Goal: Task Accomplishment & Management: Complete application form

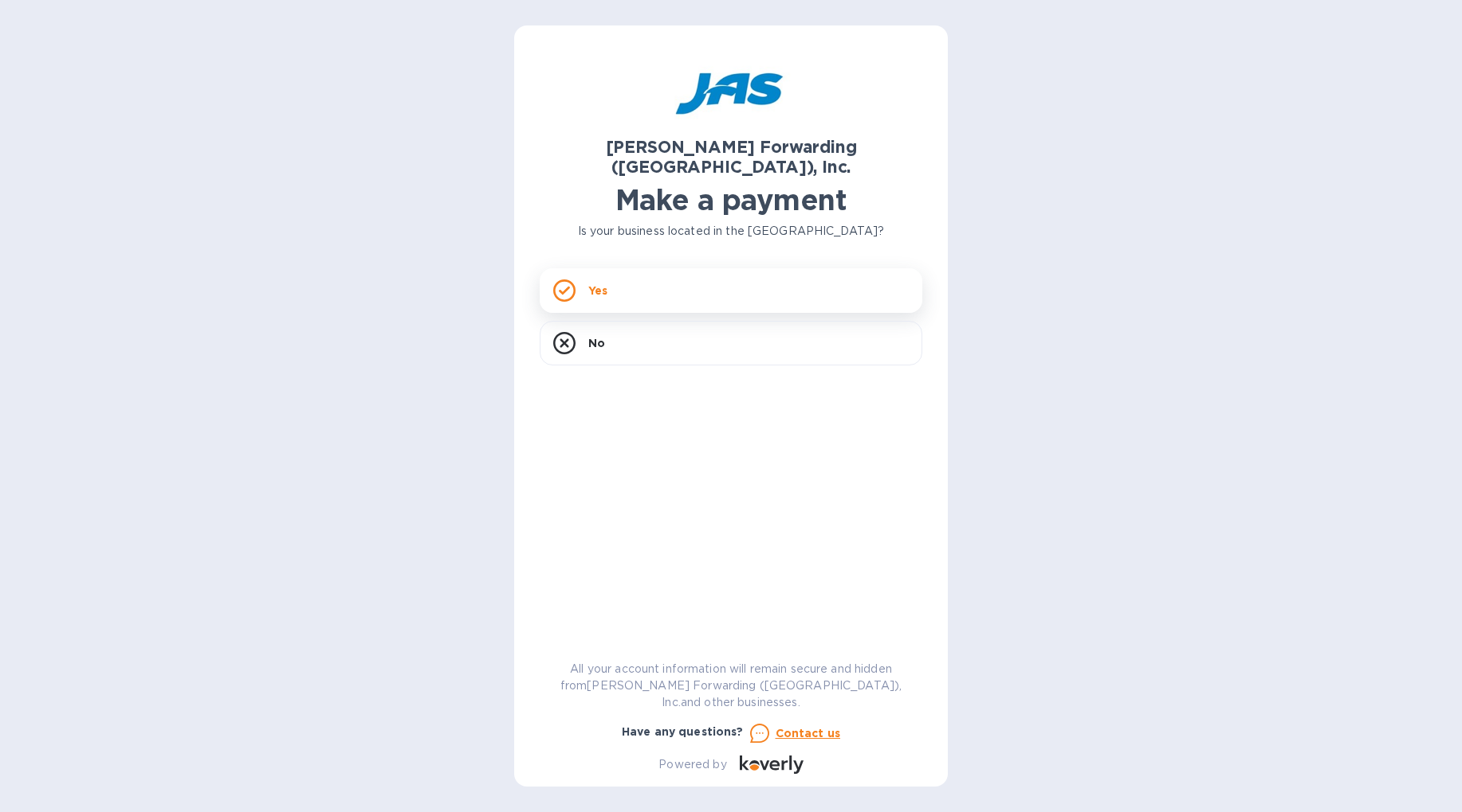
click at [772, 284] on div "Yes" at bounding box center [731, 290] width 383 height 45
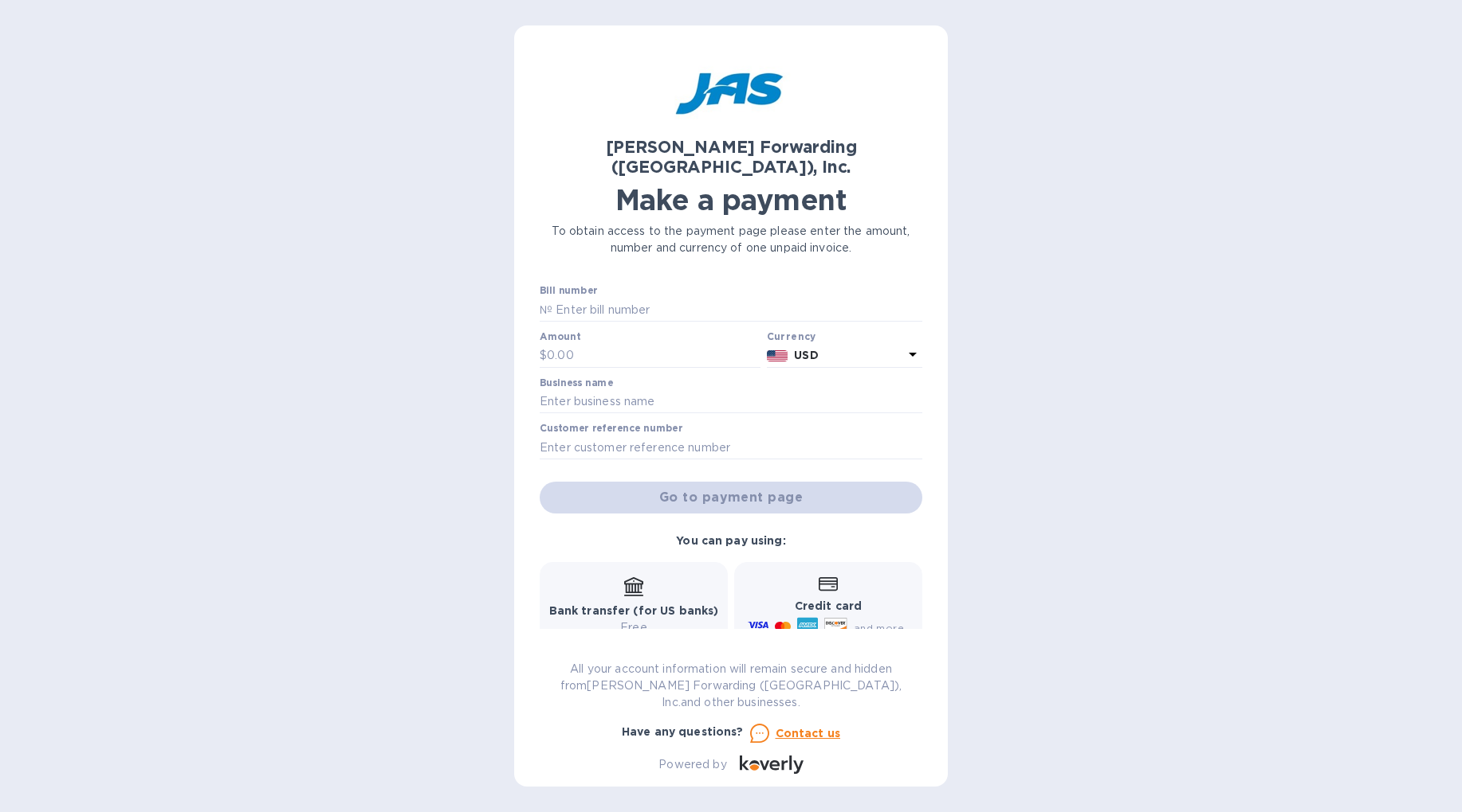
click at [639, 605] on b "Bank transfer (for US banks)" at bounding box center [633, 611] width 169 height 13
click at [655, 298] on input "text" at bounding box center [737, 310] width 370 height 24
click at [636, 298] on input "text" at bounding box center [737, 310] width 370 height 24
paste input "503398622"
type input "503398622"
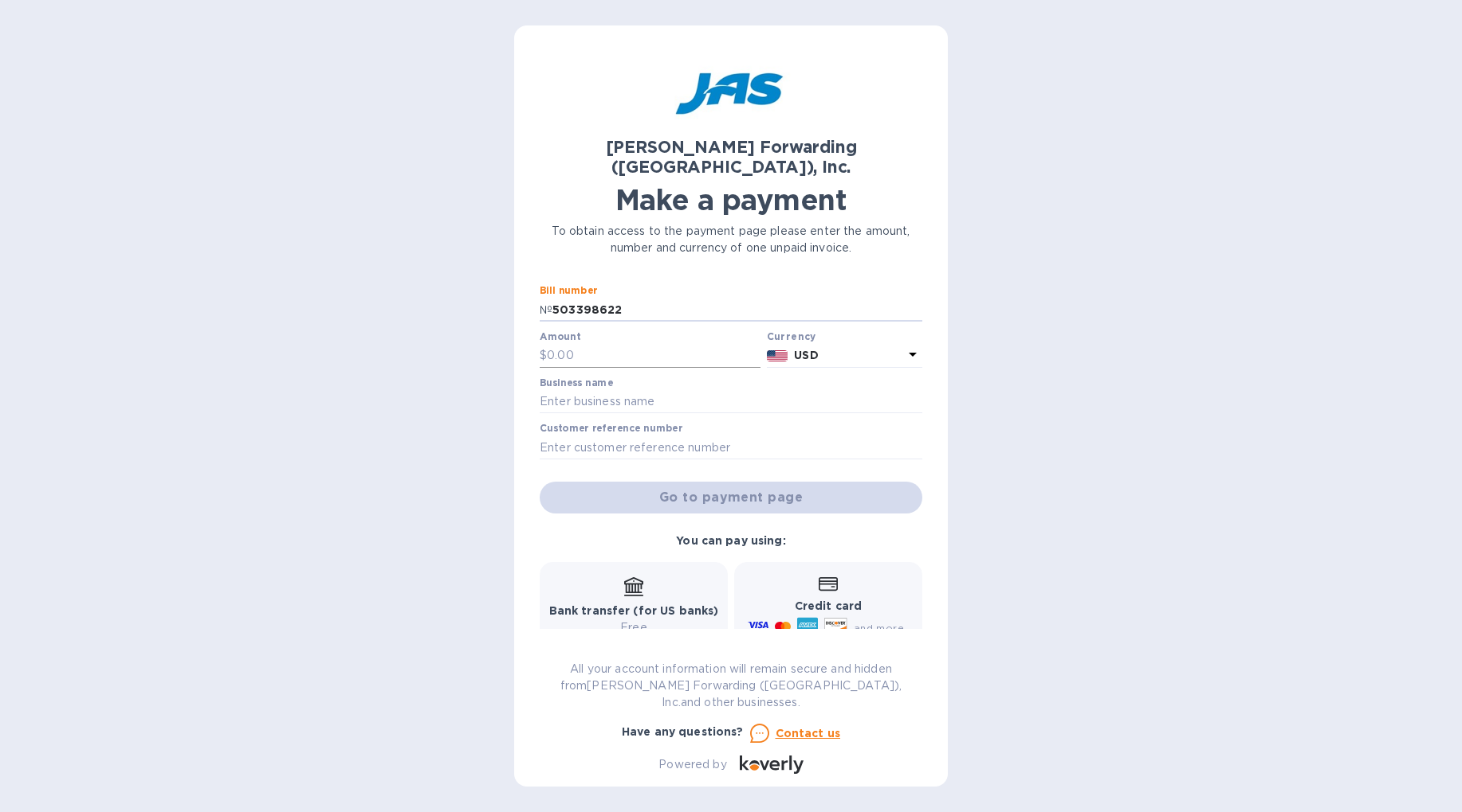
click at [598, 344] on input "text" at bounding box center [653, 356] width 213 height 24
paste input "3,460.25"
type input "3,460.25"
click at [655, 391] on input "text" at bounding box center [731, 402] width 383 height 24
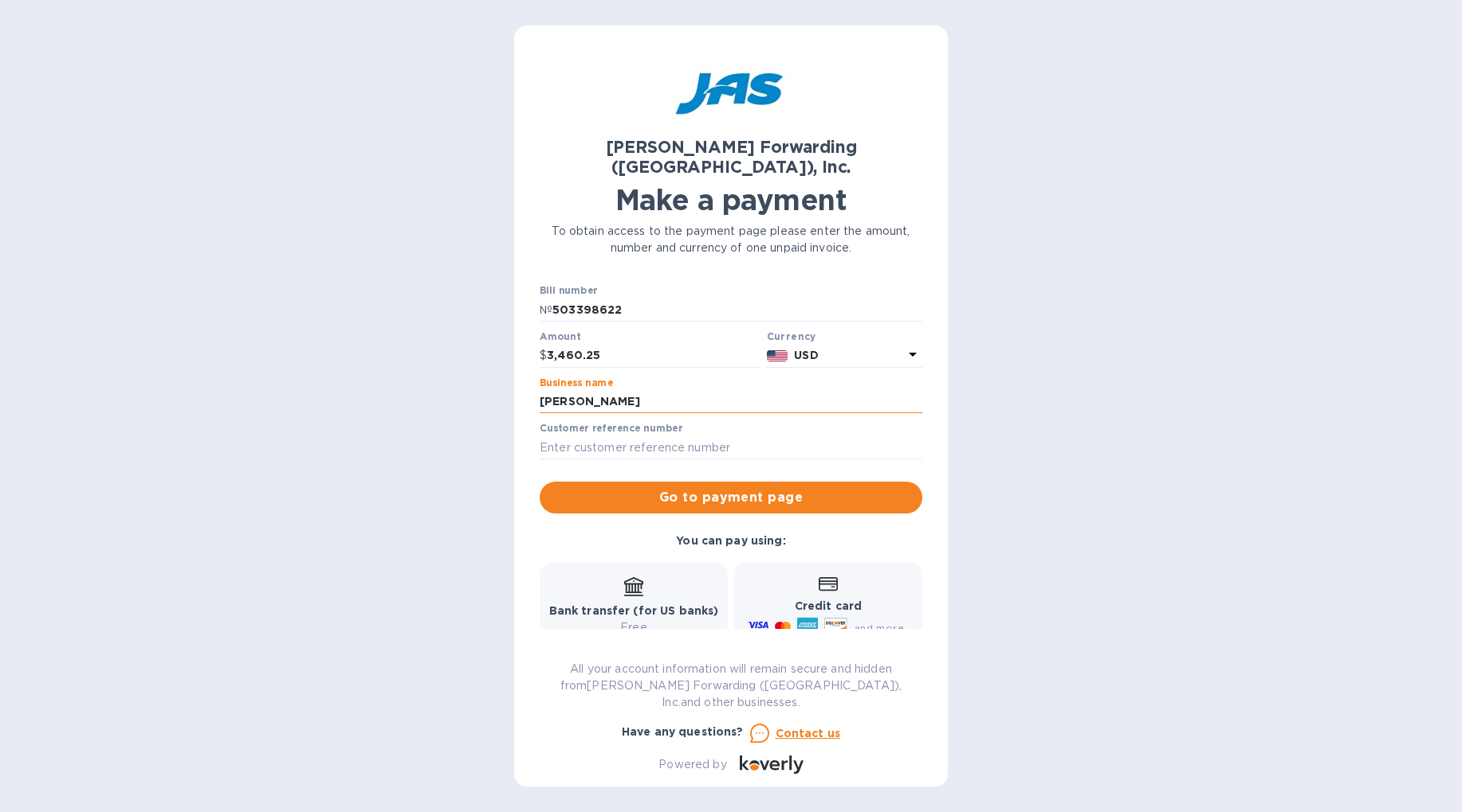
type input "[PERSON_NAME]"
paste input "DANCACOKC"
type input "DANCACOKC"
click at [667, 605] on b "Bank transfer (for US banks)" at bounding box center [633, 611] width 169 height 13
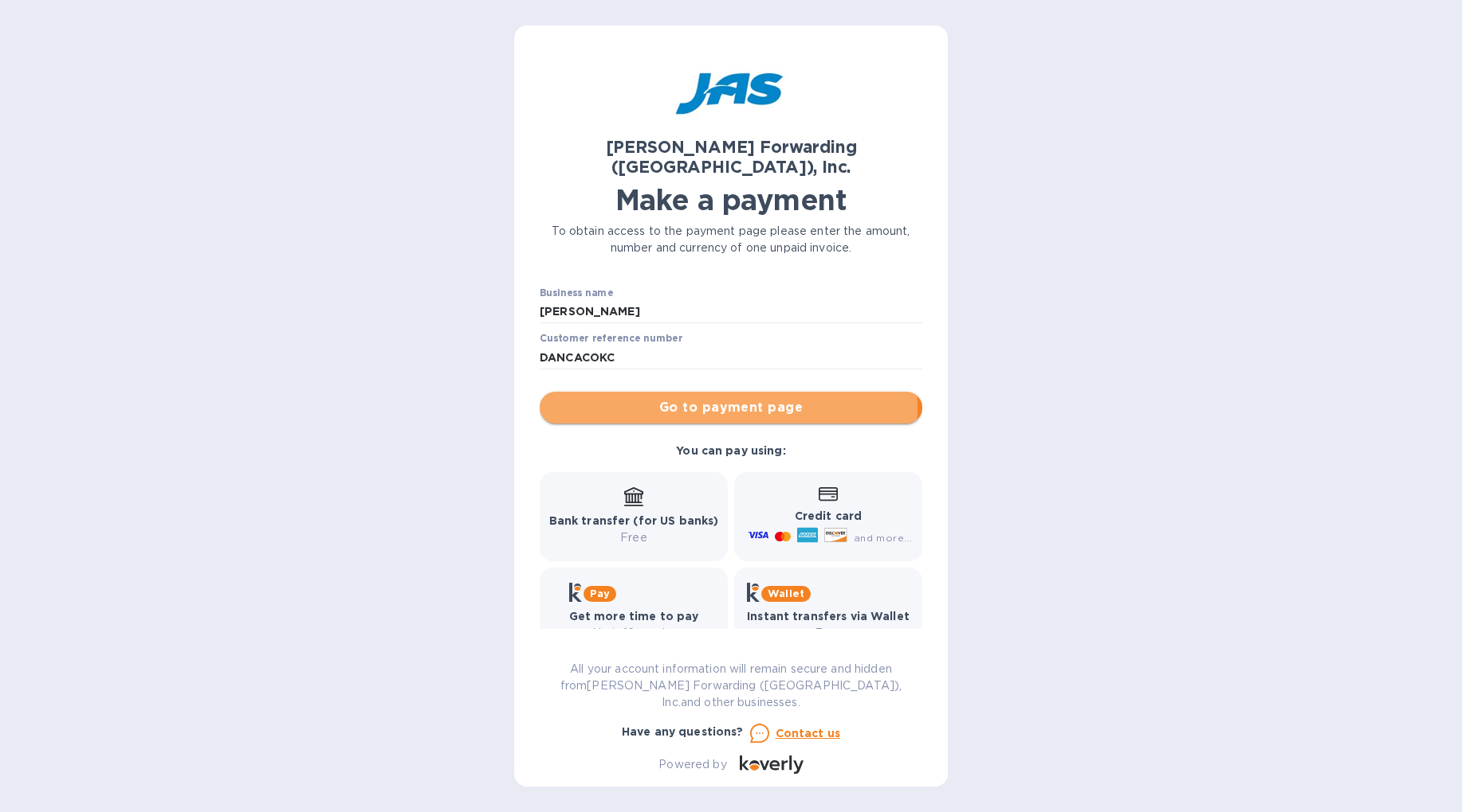
click at [700, 398] on span "Go to payment page" at bounding box center [731, 408] width 357 height 19
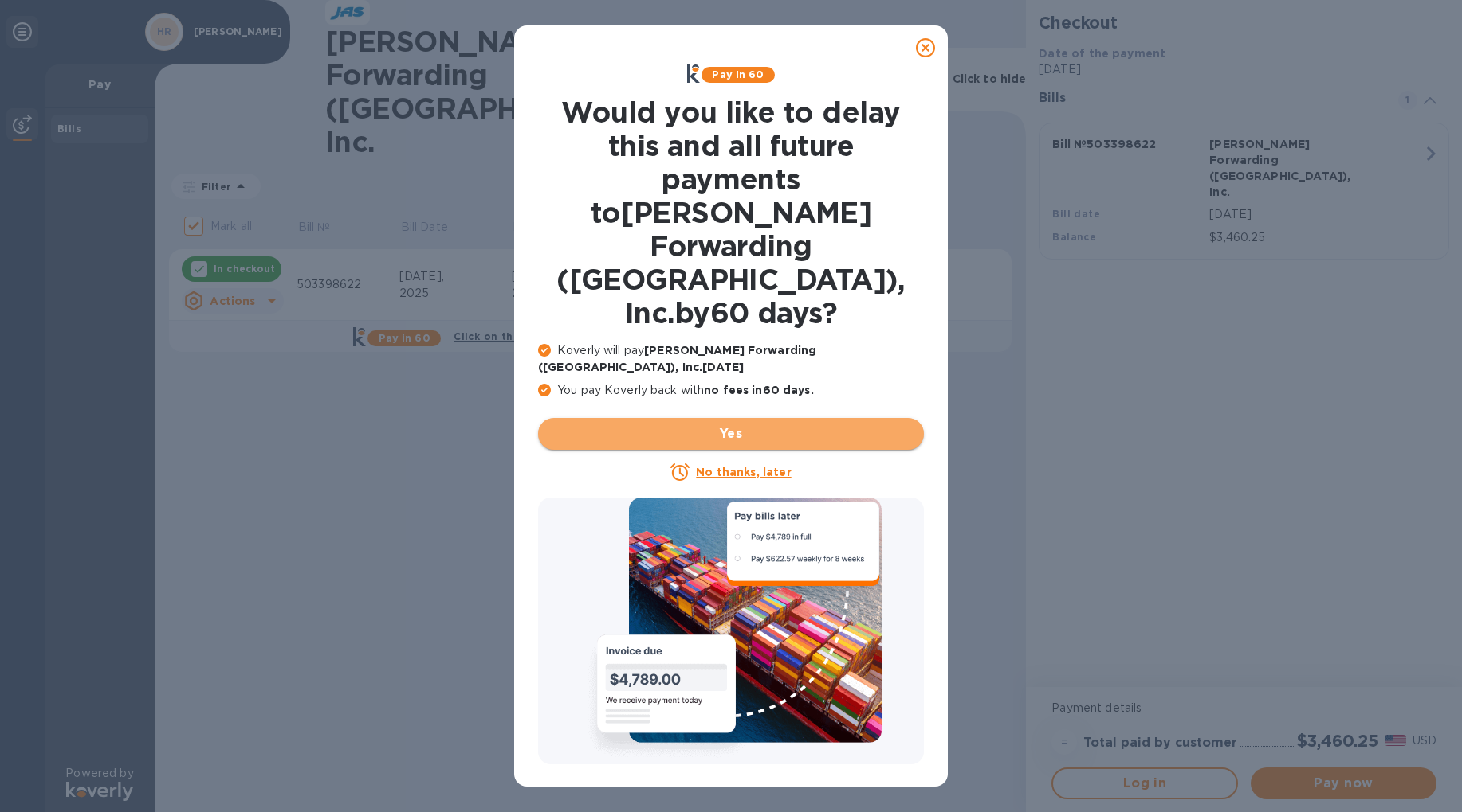
click at [637, 425] on span "Yes" at bounding box center [731, 434] width 360 height 19
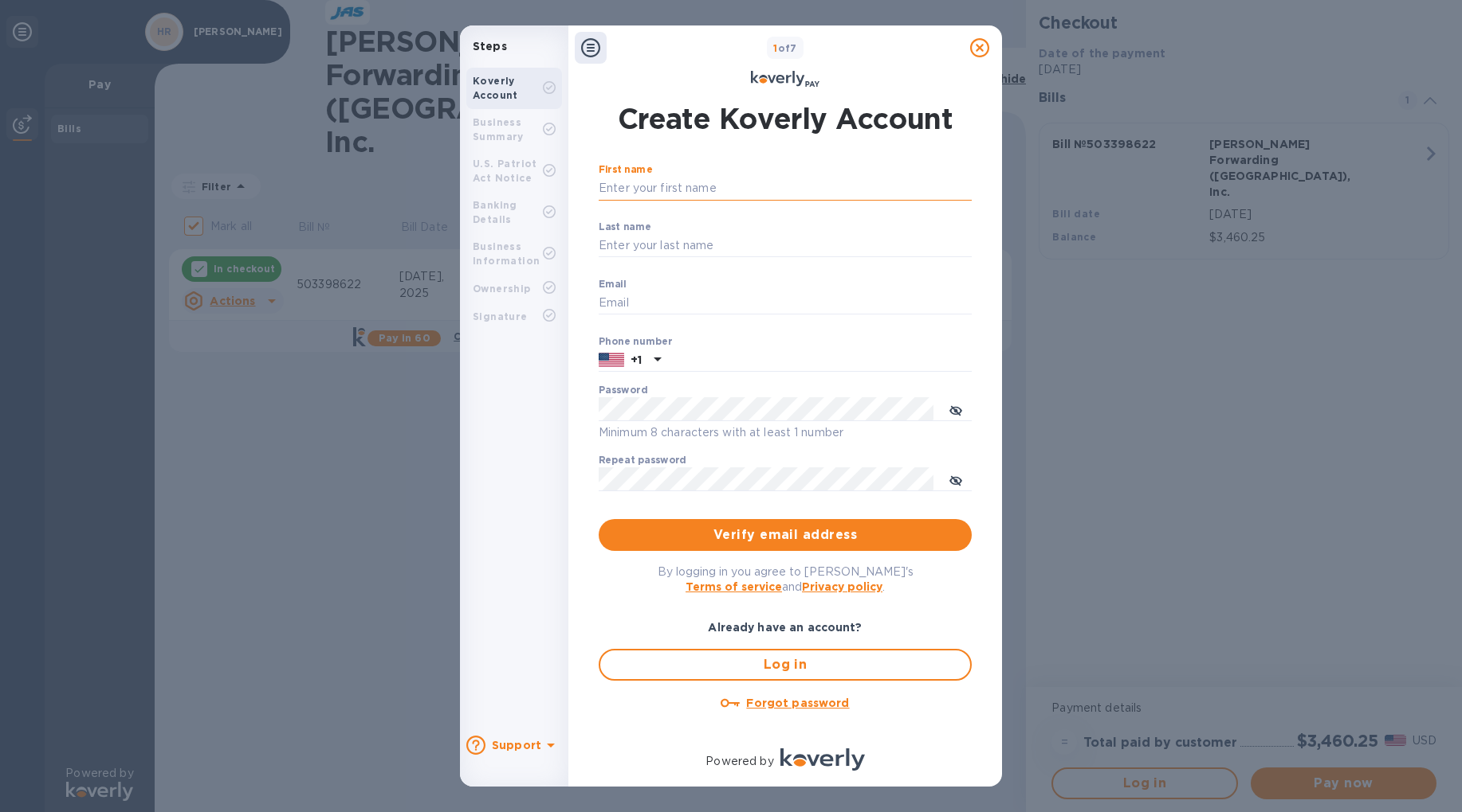
click at [672, 186] on input "First name" at bounding box center [785, 188] width 373 height 24
click at [663, 194] on input "First name" at bounding box center [785, 188] width 373 height 24
click at [542, 172] on icon at bounding box center [549, 170] width 13 height 13
click at [660, 185] on input "First name" at bounding box center [785, 188] width 373 height 24
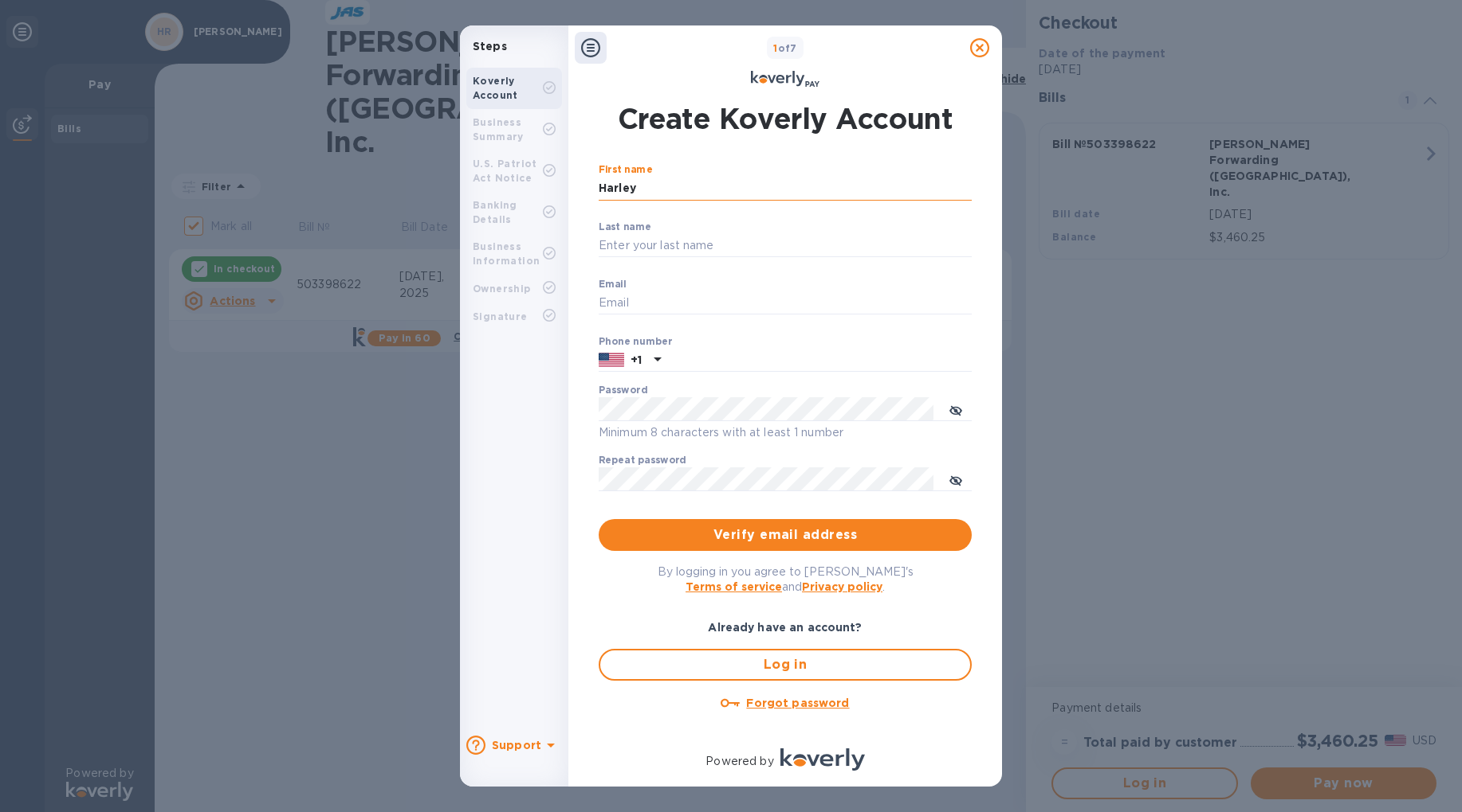
type input "Harley"
click at [713, 243] on input "Rhodesd" at bounding box center [785, 246] width 373 height 24
type input "[PERSON_NAME]"
type input "[EMAIL_ADDRESS][DOMAIN_NAME]"
type input "3074800301"
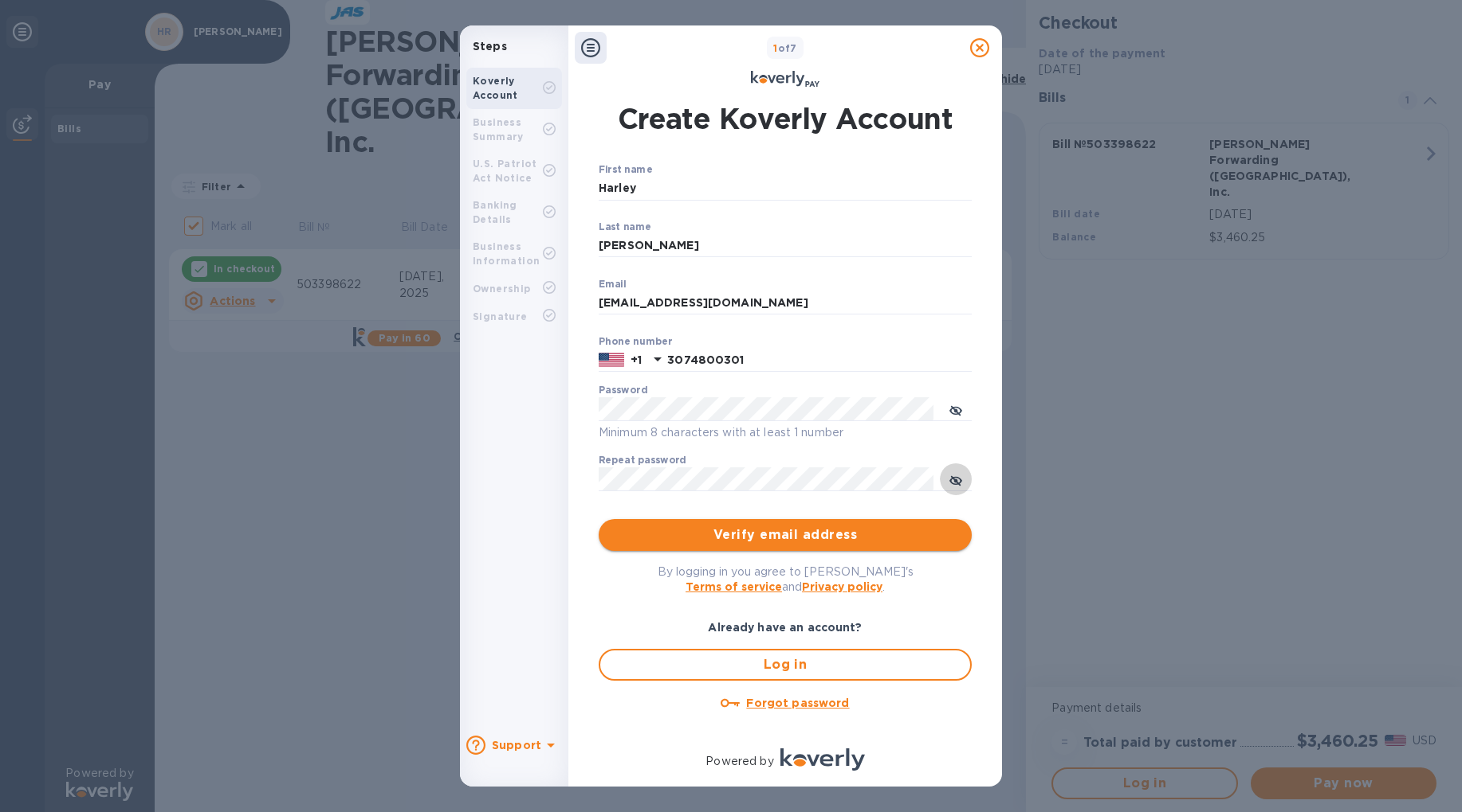
click at [711, 540] on span "Verify email address" at bounding box center [785, 536] width 348 height 19
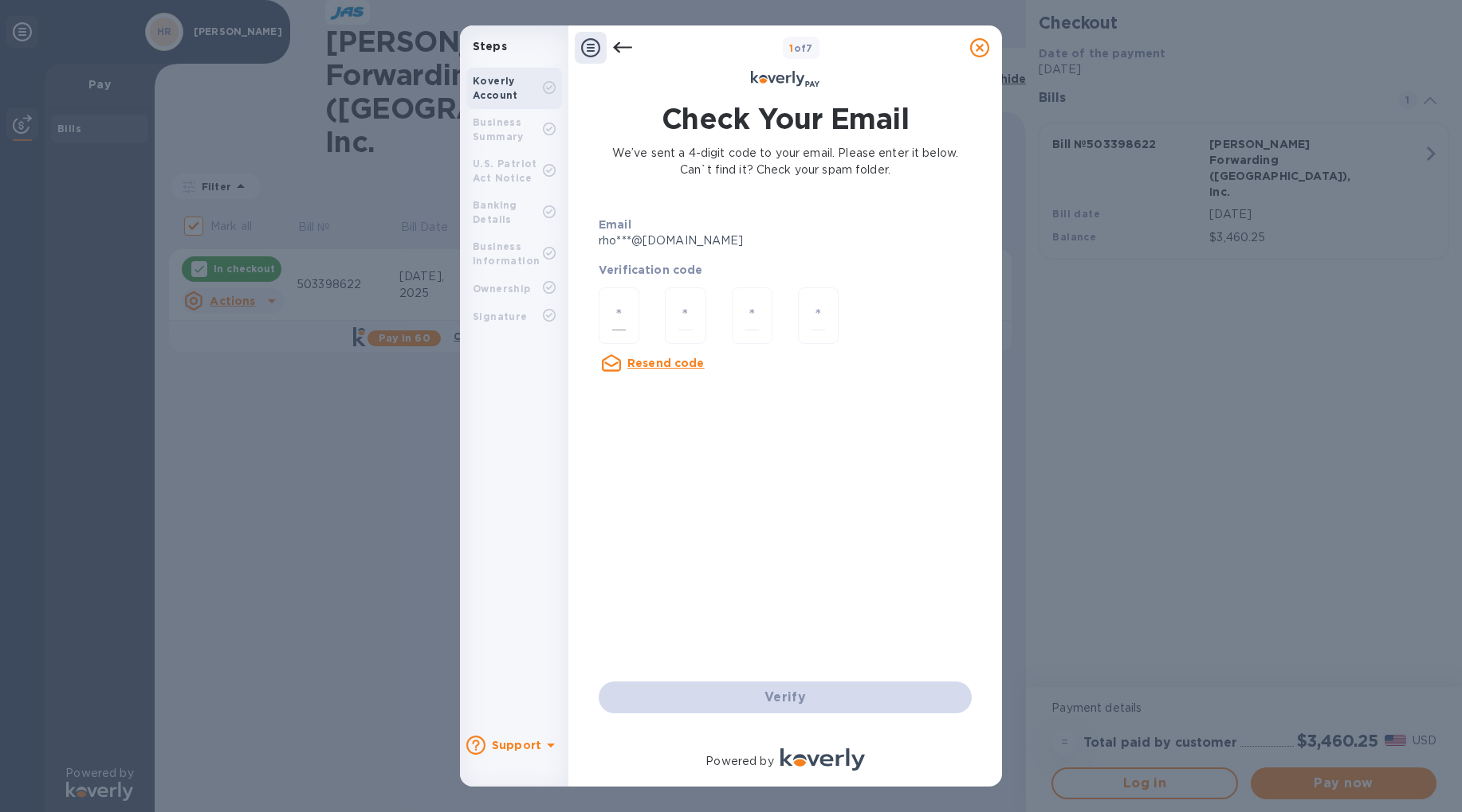
click at [619, 318] on input "number" at bounding box center [619, 316] width 14 height 29
type input "5"
type input "9"
type input "8"
type input "0"
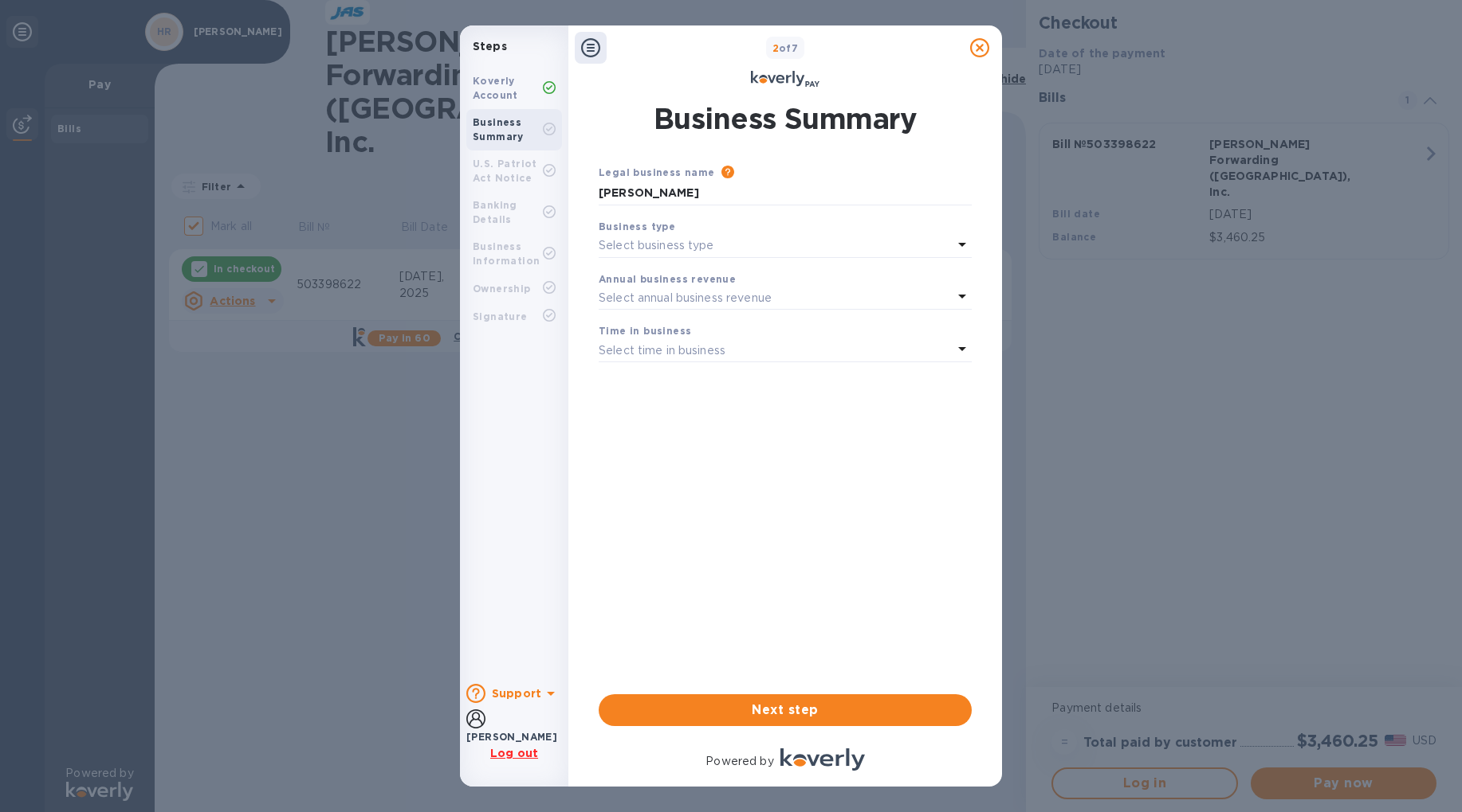
click at [697, 243] on p "Select business type" at bounding box center [656, 246] width 116 height 17
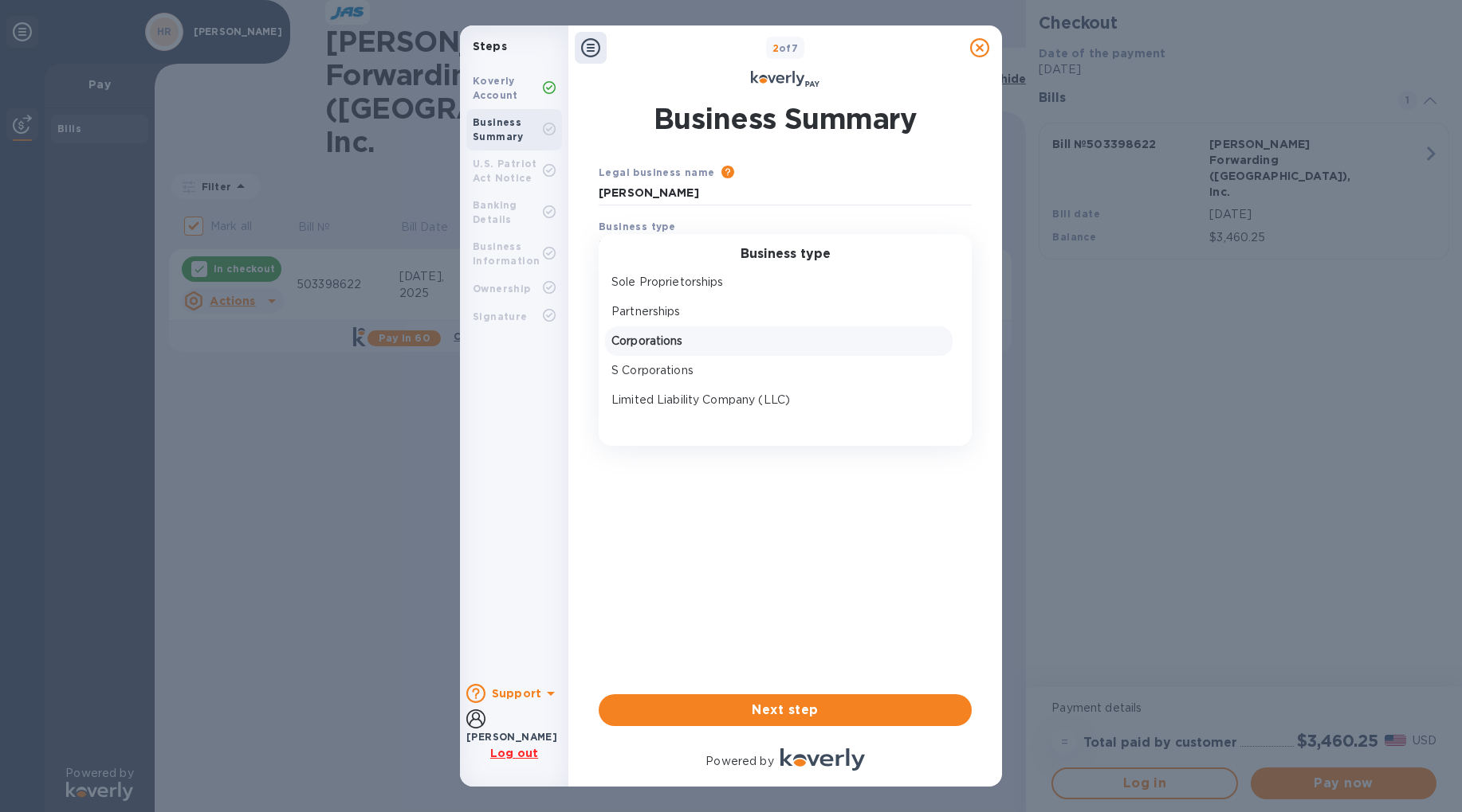
click at [707, 347] on p "Corporations" at bounding box center [778, 341] width 335 height 17
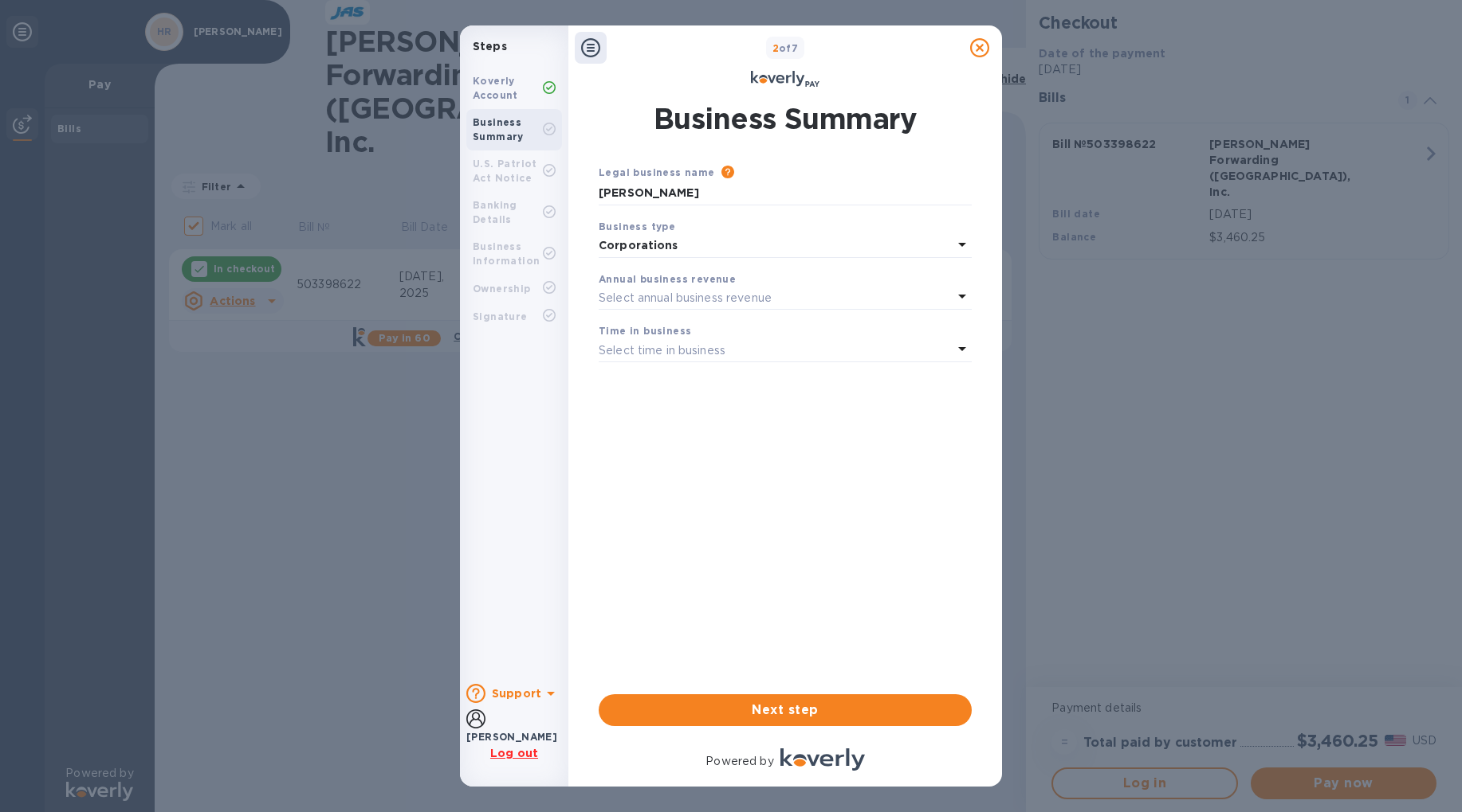
click at [698, 306] on p "Select annual business revenue" at bounding box center [684, 298] width 173 height 17
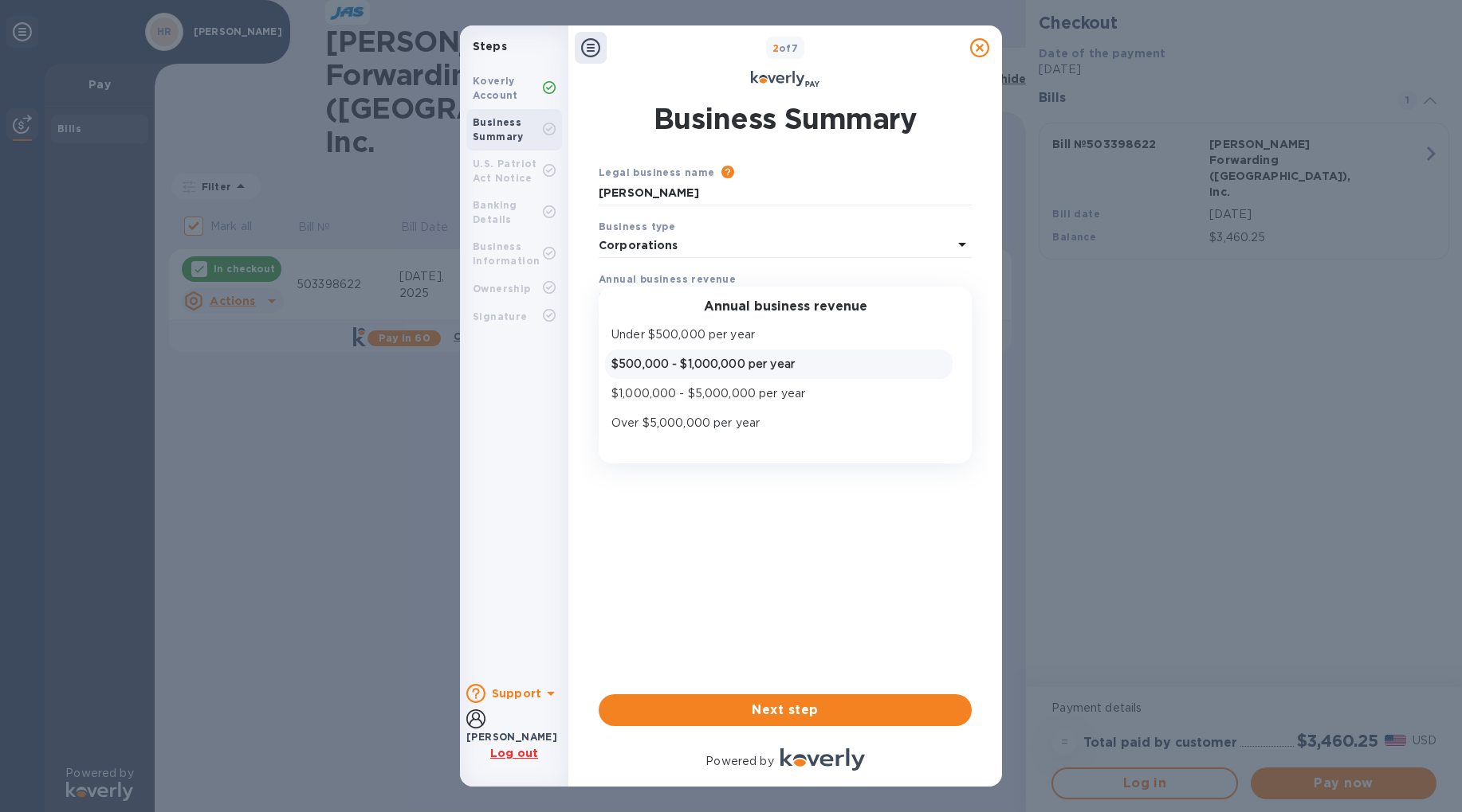
click at [713, 367] on p "$500,000 - $1,000,000 per year" at bounding box center [778, 364] width 335 height 17
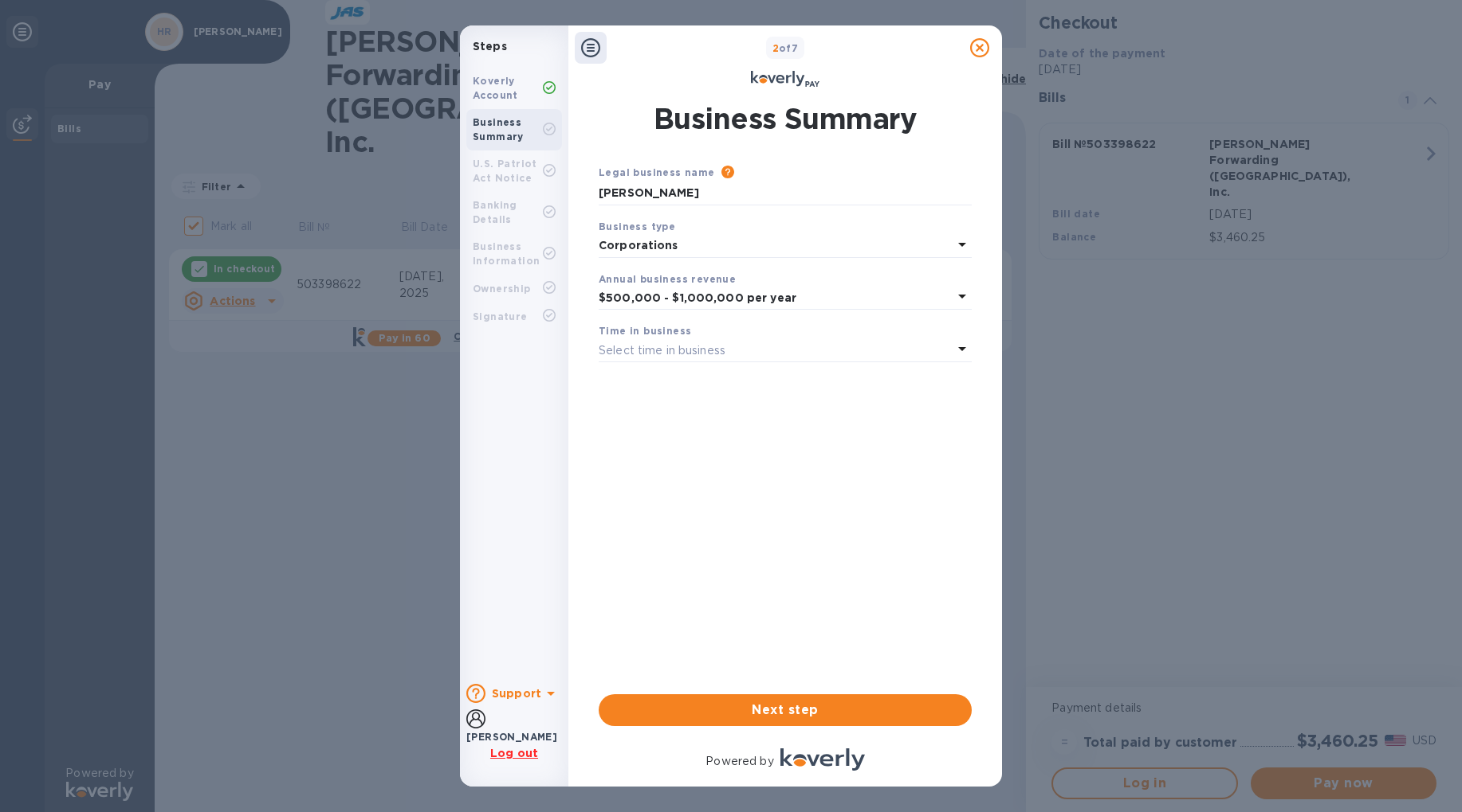
click at [712, 298] on b "$500,000 - $1,000,000 per year" at bounding box center [697, 298] width 198 height 13
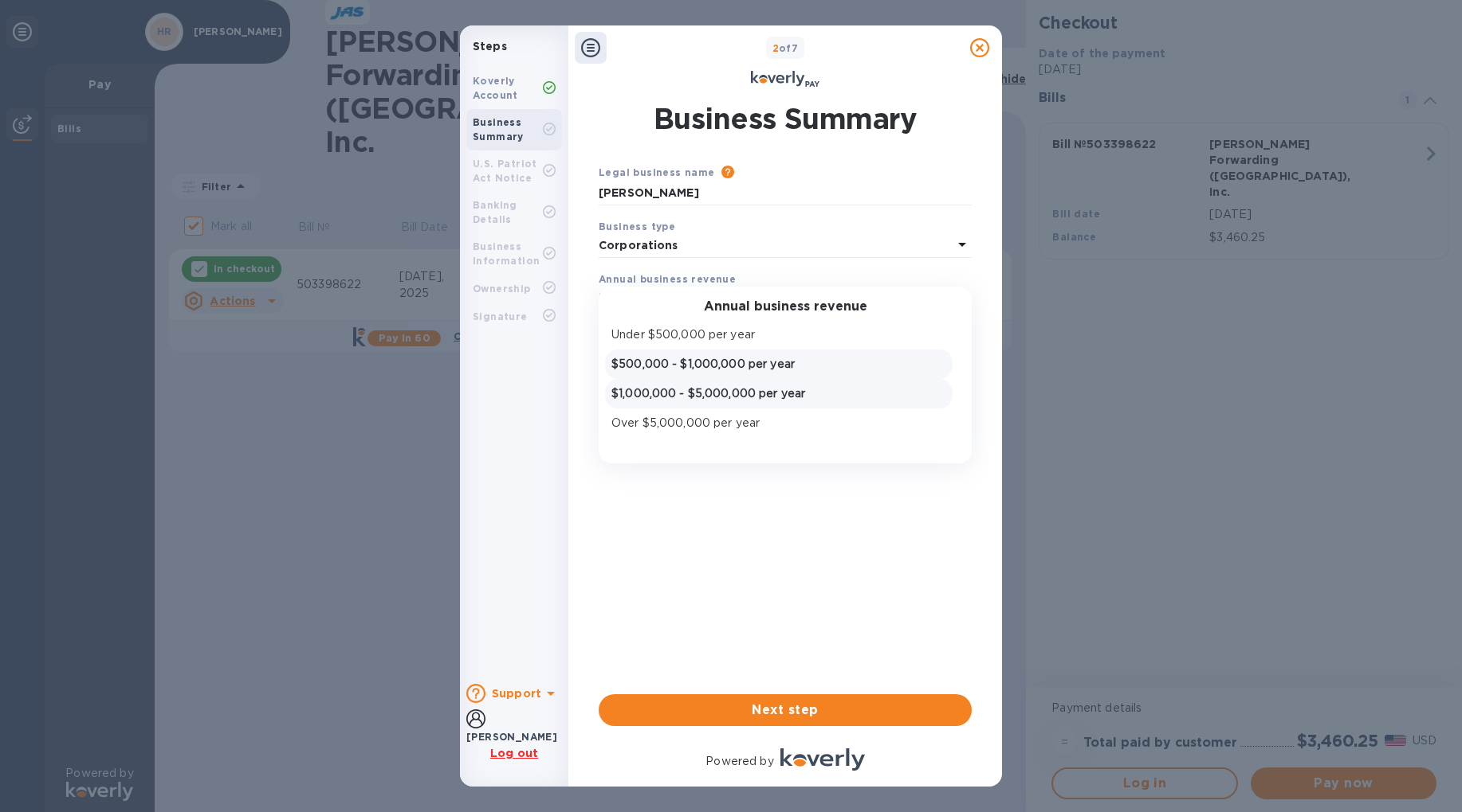
click at [672, 403] on div "$1,000,000 - $5,000,000 per year" at bounding box center [778, 394] width 341 height 24
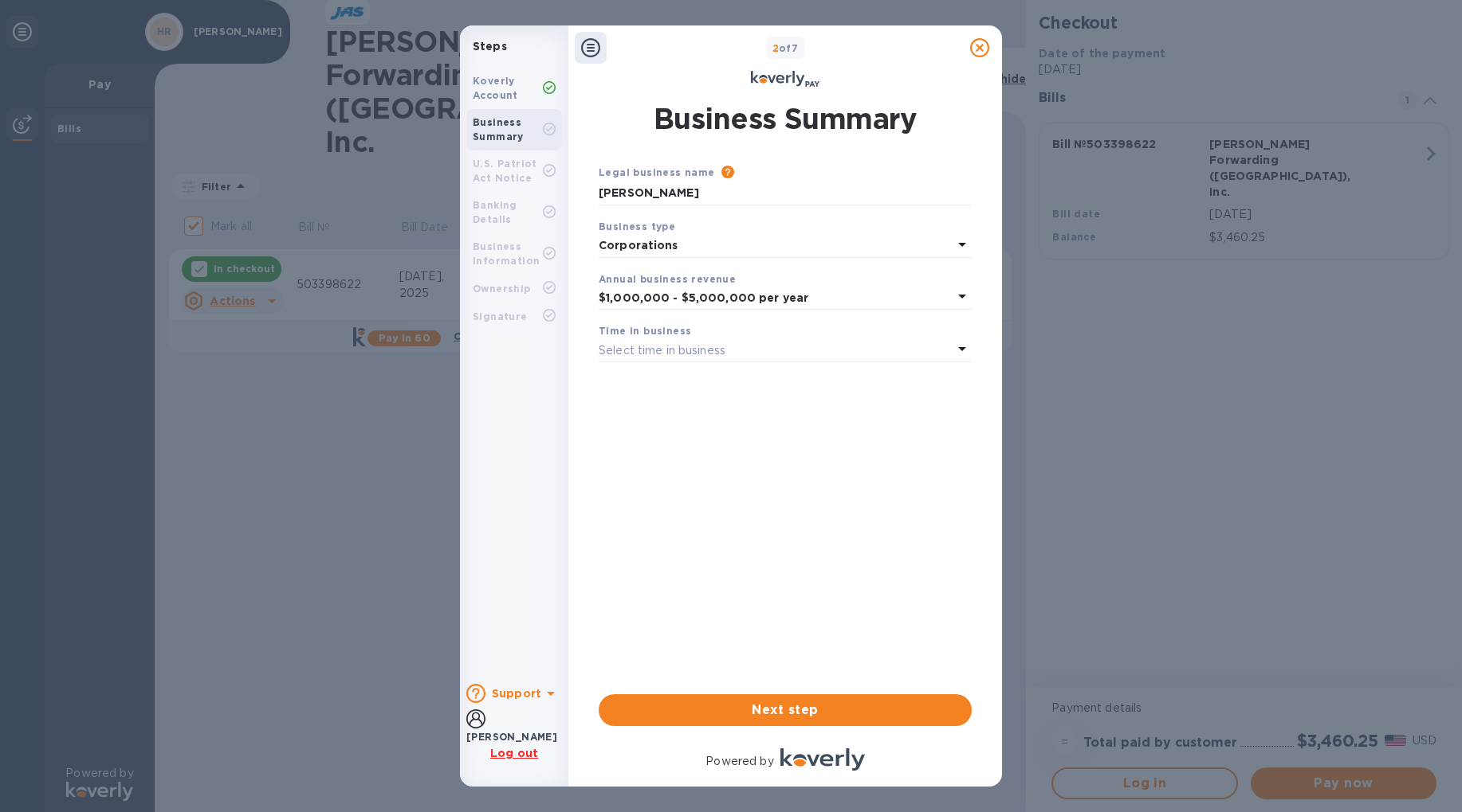
click at [678, 354] on p "Select time in business" at bounding box center [662, 351] width 126 height 17
click at [688, 470] on p "More than 5 years" at bounding box center [778, 476] width 335 height 17
click at [787, 727] on div "Business Summary Legal business name Please provide the legal name that appears…" at bounding box center [785, 412] width 392 height 647
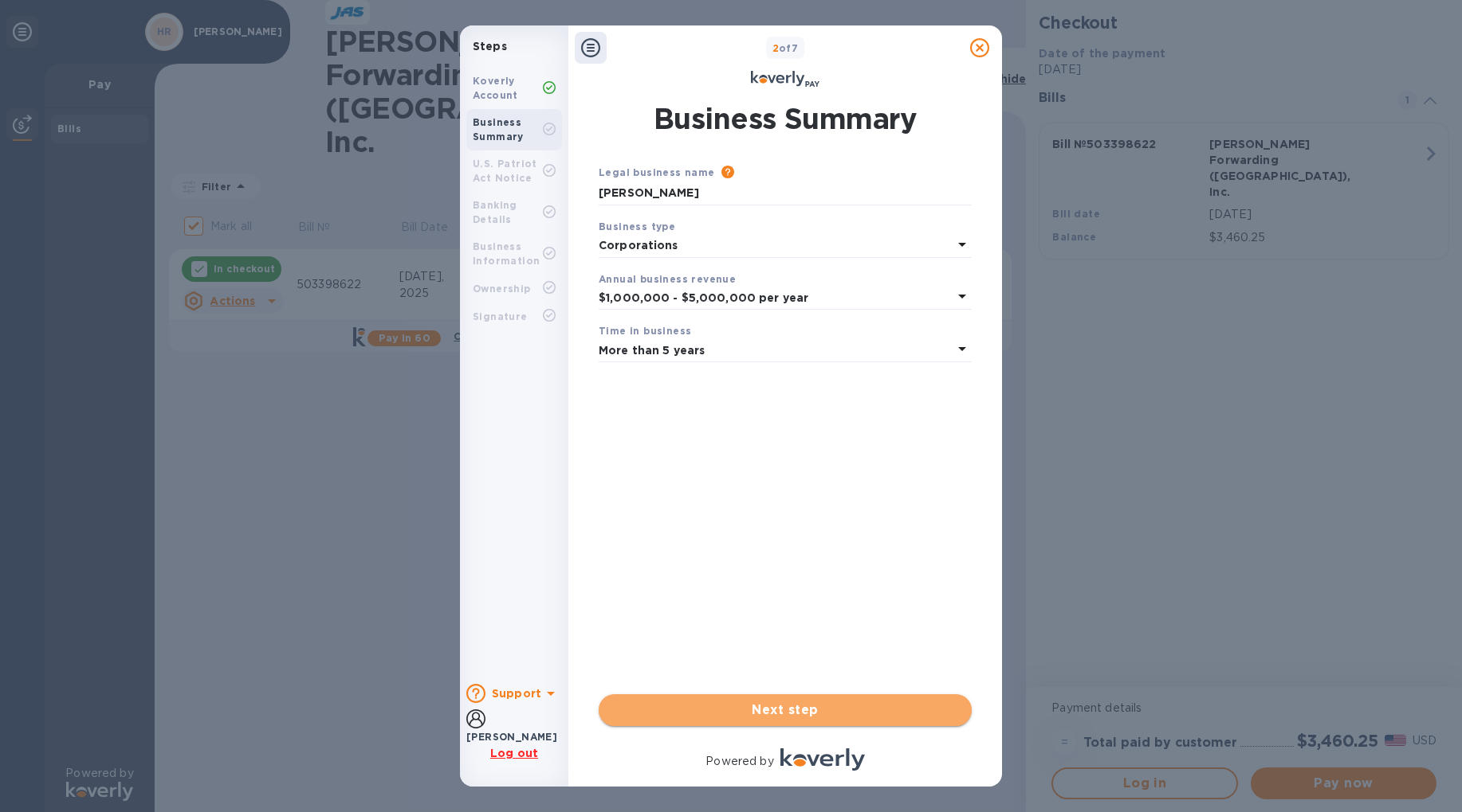
click at [783, 715] on span "Next step" at bounding box center [785, 711] width 348 height 19
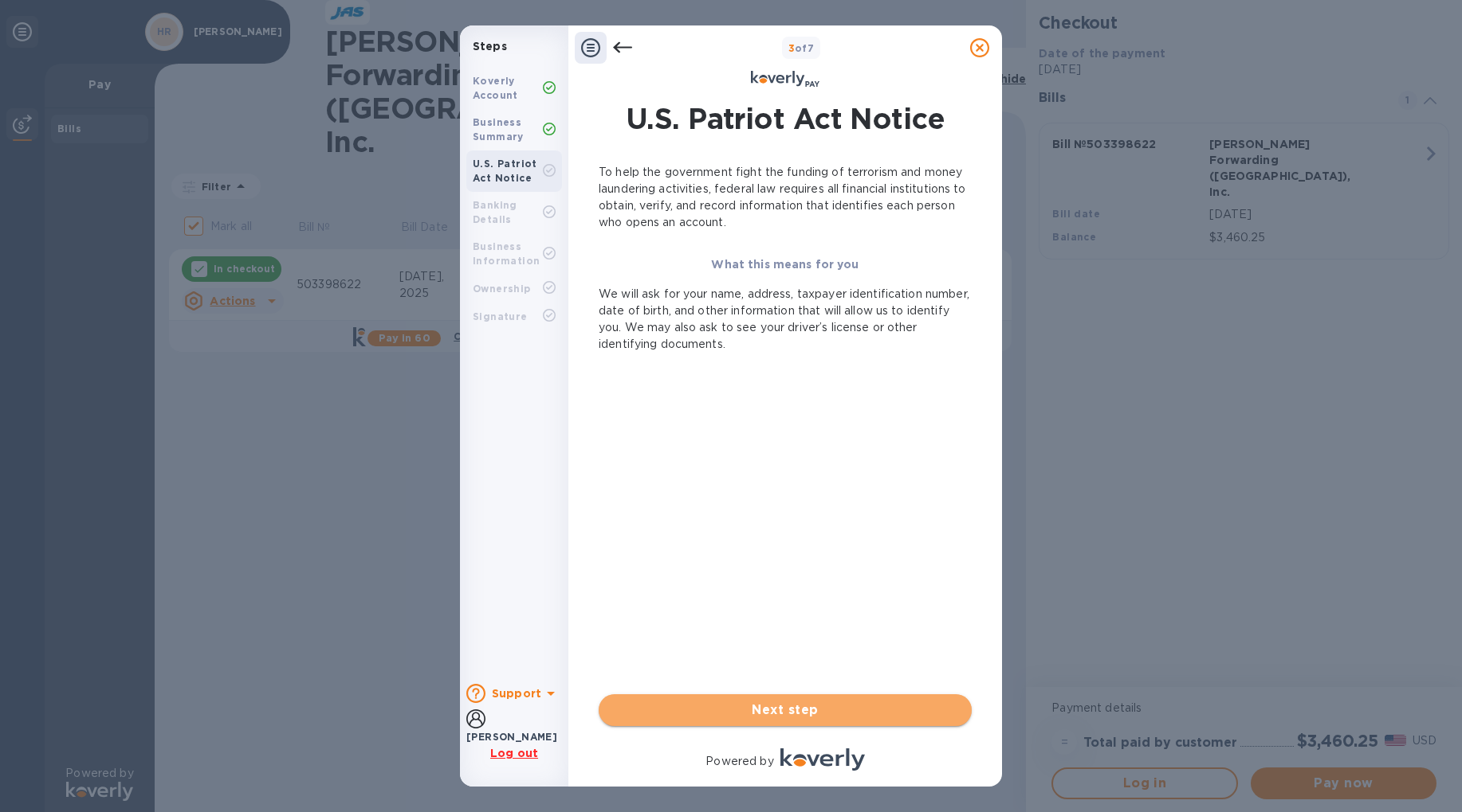
click at [810, 709] on span "Next step" at bounding box center [785, 711] width 348 height 19
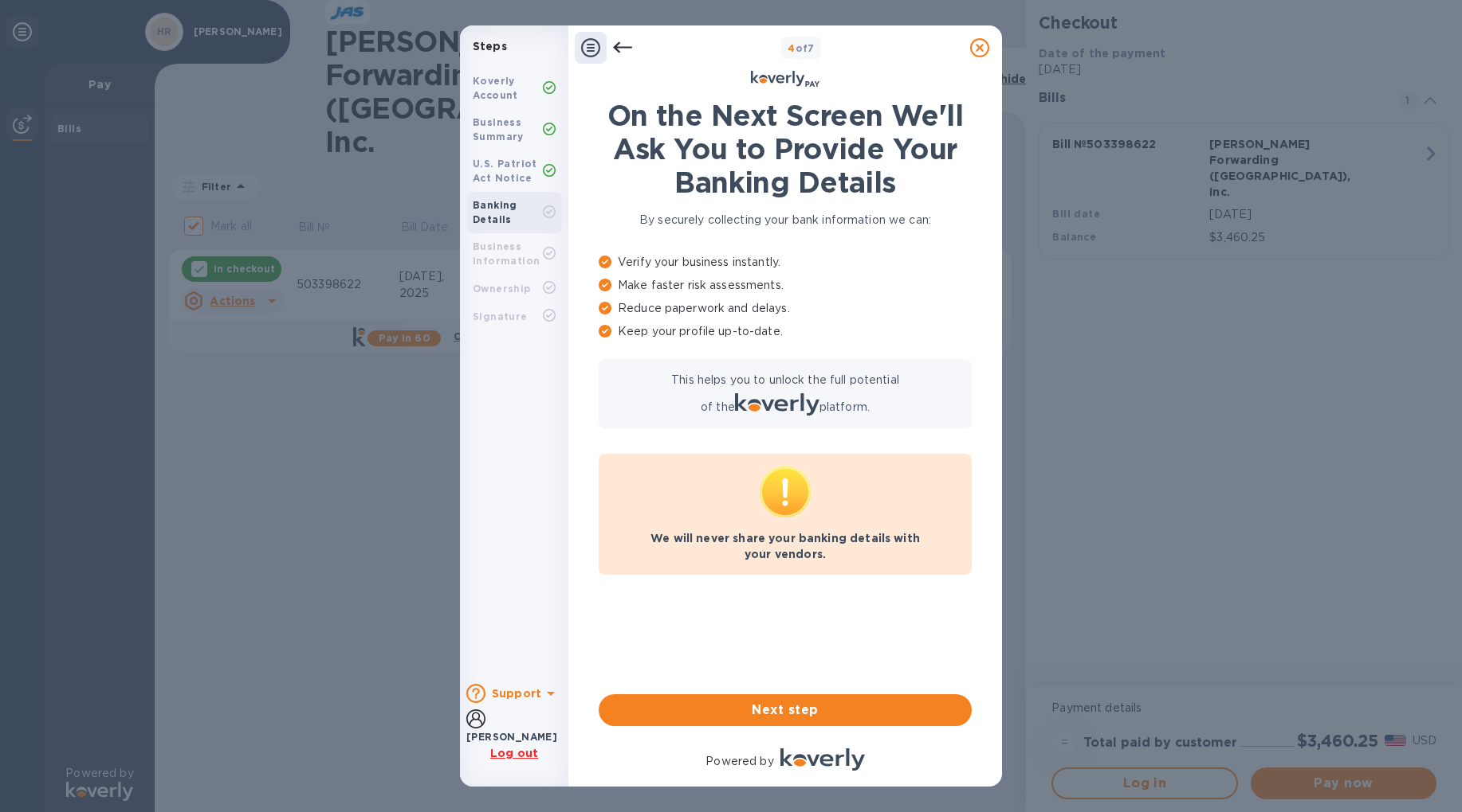
click at [512, 169] on div "U.S. Patriot Act Notice" at bounding box center [508, 171] width 70 height 28
click at [859, 710] on span "Next step" at bounding box center [785, 711] width 348 height 19
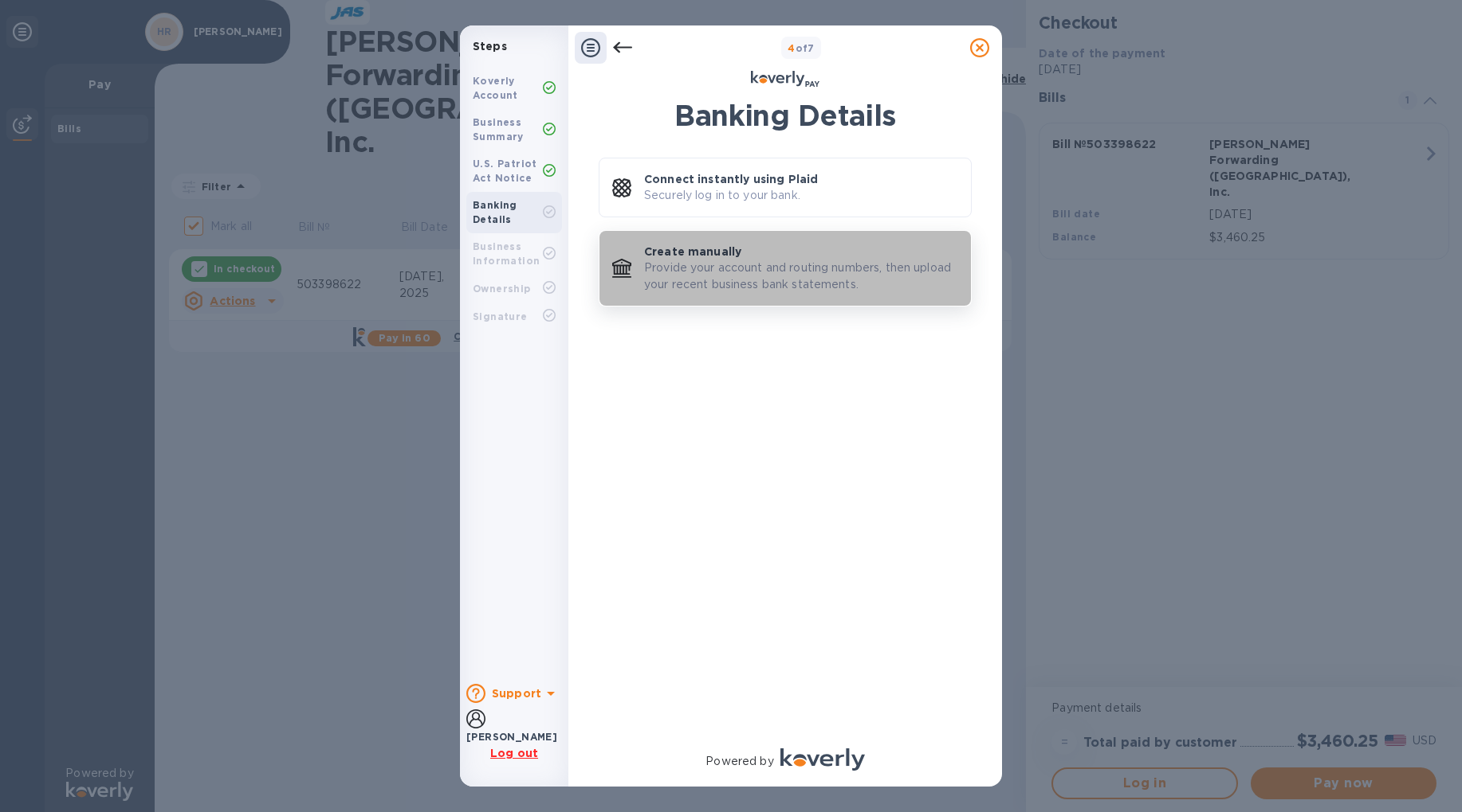
click at [744, 282] on p "Provide your account and routing numbers, then upload your recent business bank…" at bounding box center [800, 276] width 314 height 33
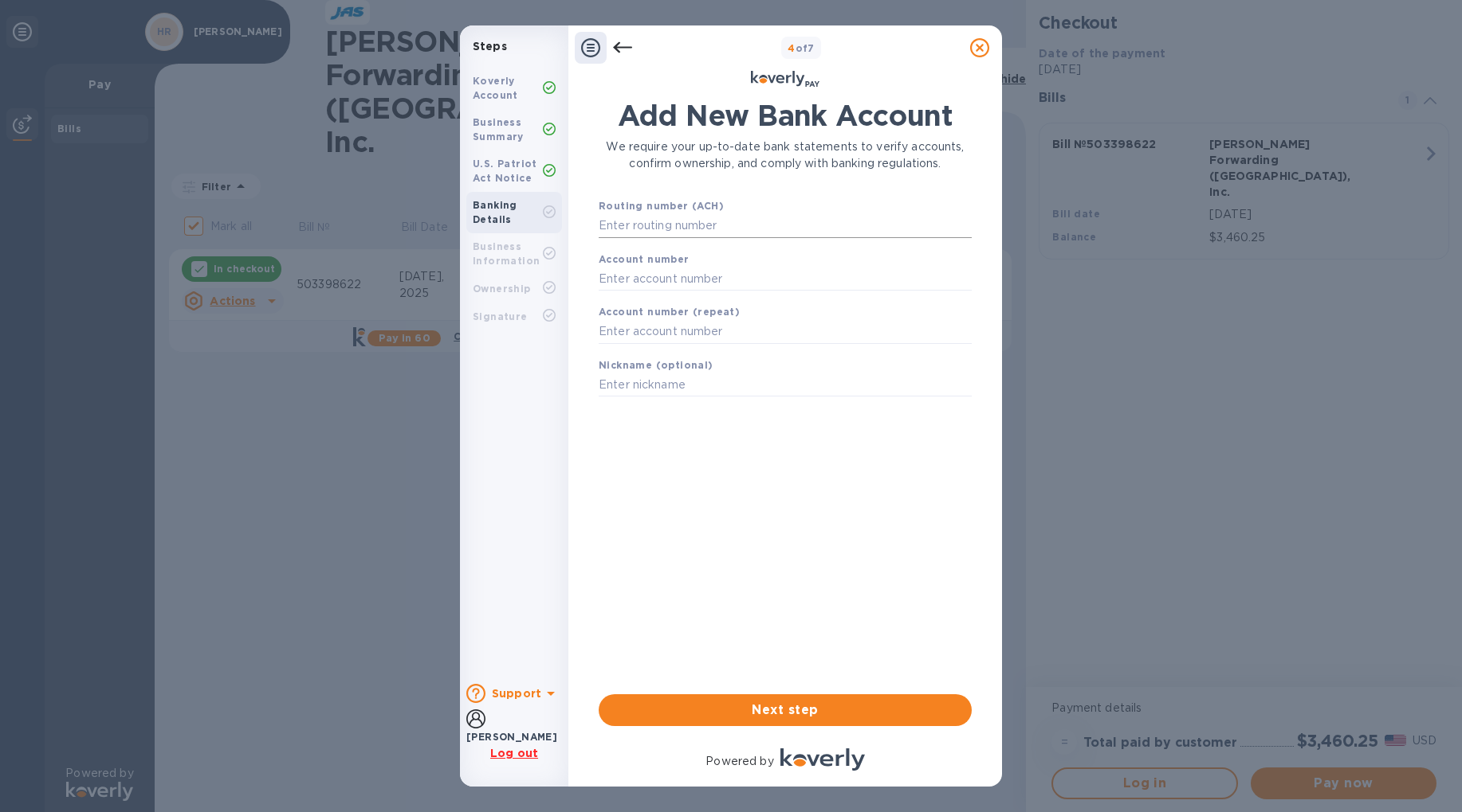
click at [658, 231] on input "text" at bounding box center [785, 225] width 373 height 24
click at [491, 257] on b "Business Information" at bounding box center [506, 254] width 67 height 26
click at [686, 221] on input "text" at bounding box center [785, 225] width 373 height 24
type input "302373079"
type input "8031060241"
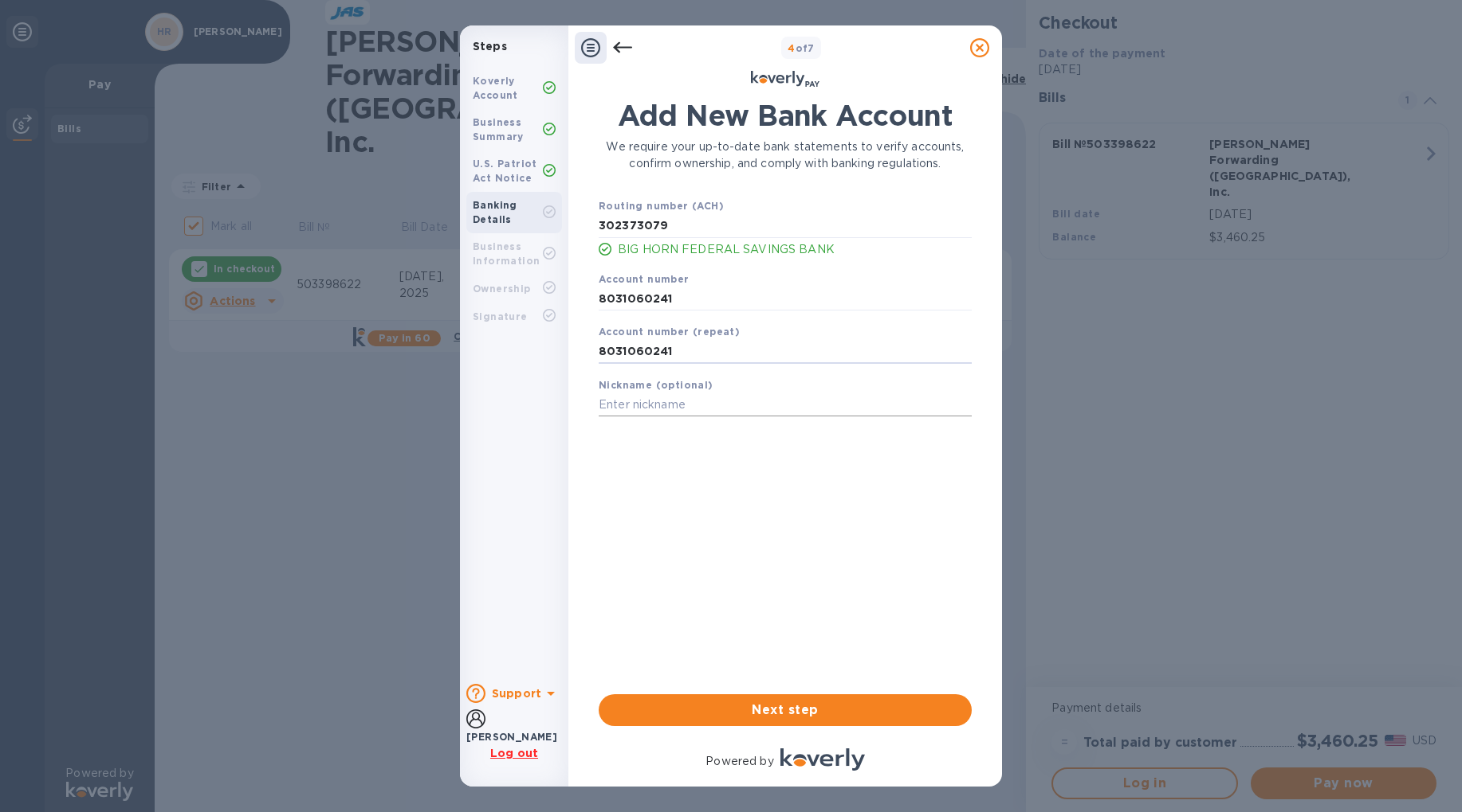
type input "8031060241"
click at [684, 405] on input "text" at bounding box center [785, 405] width 373 height 24
type input "S"
type input "BHF-DCD"
click at [737, 705] on span "Next step" at bounding box center [785, 711] width 348 height 19
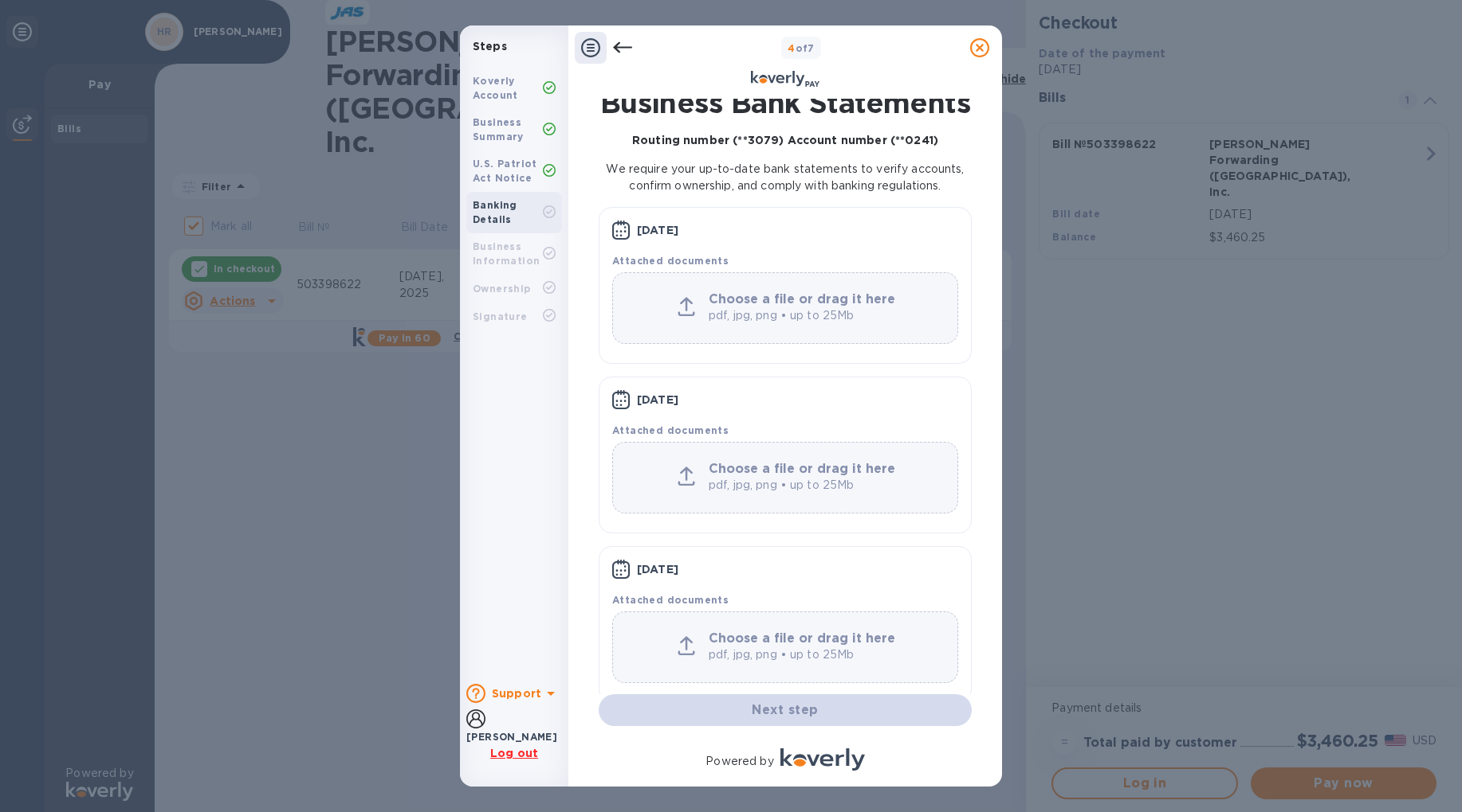
scroll to position [9, 0]
click at [760, 310] on b "Choose a file or drag it here" at bounding box center [802, 303] width 187 height 15
click at [731, 310] on b "Choose a file or drag it here" at bounding box center [802, 303] width 187 height 15
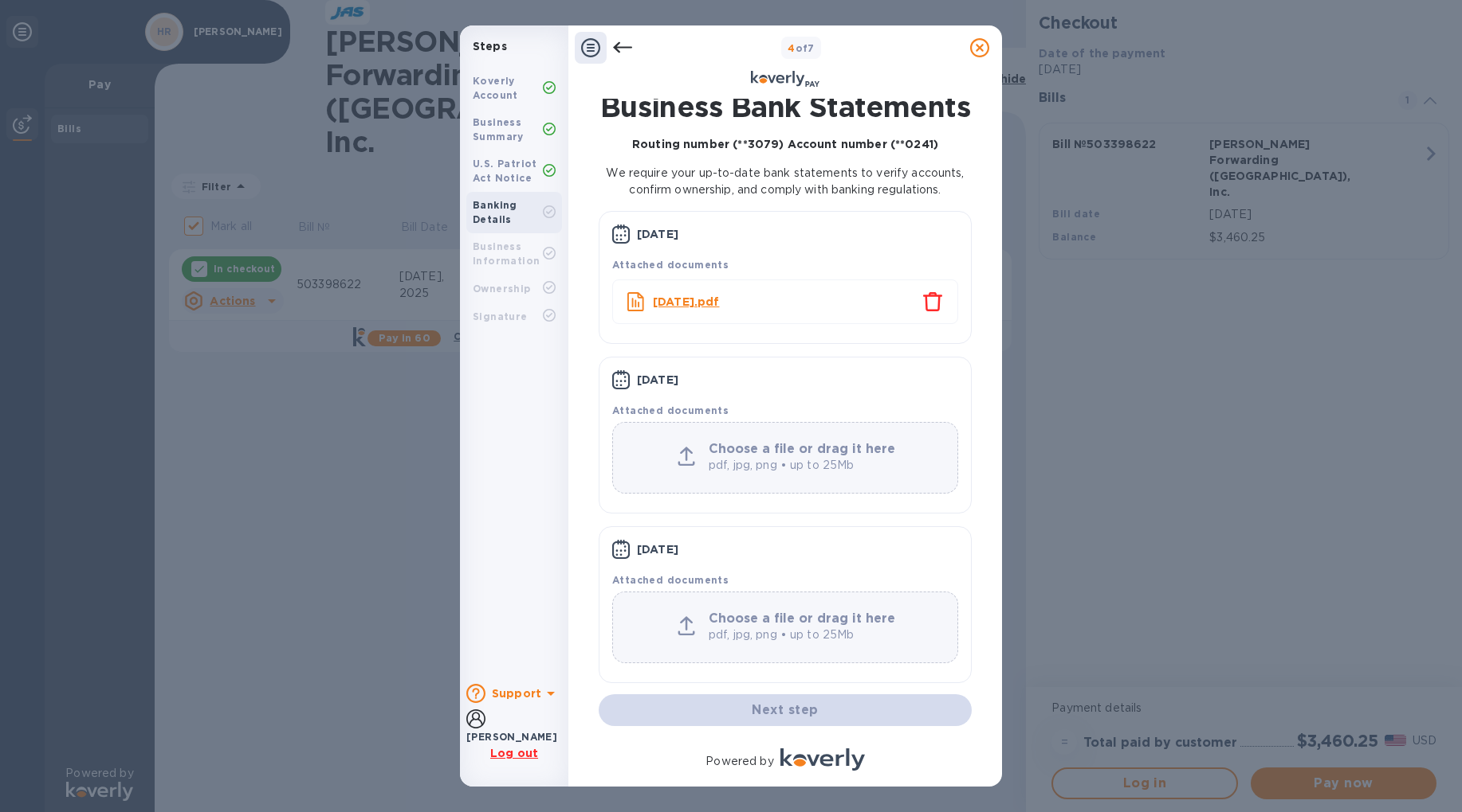
click at [774, 474] on p "pdf, jpg, png • up to 25Mb" at bounding box center [804, 465] width 191 height 17
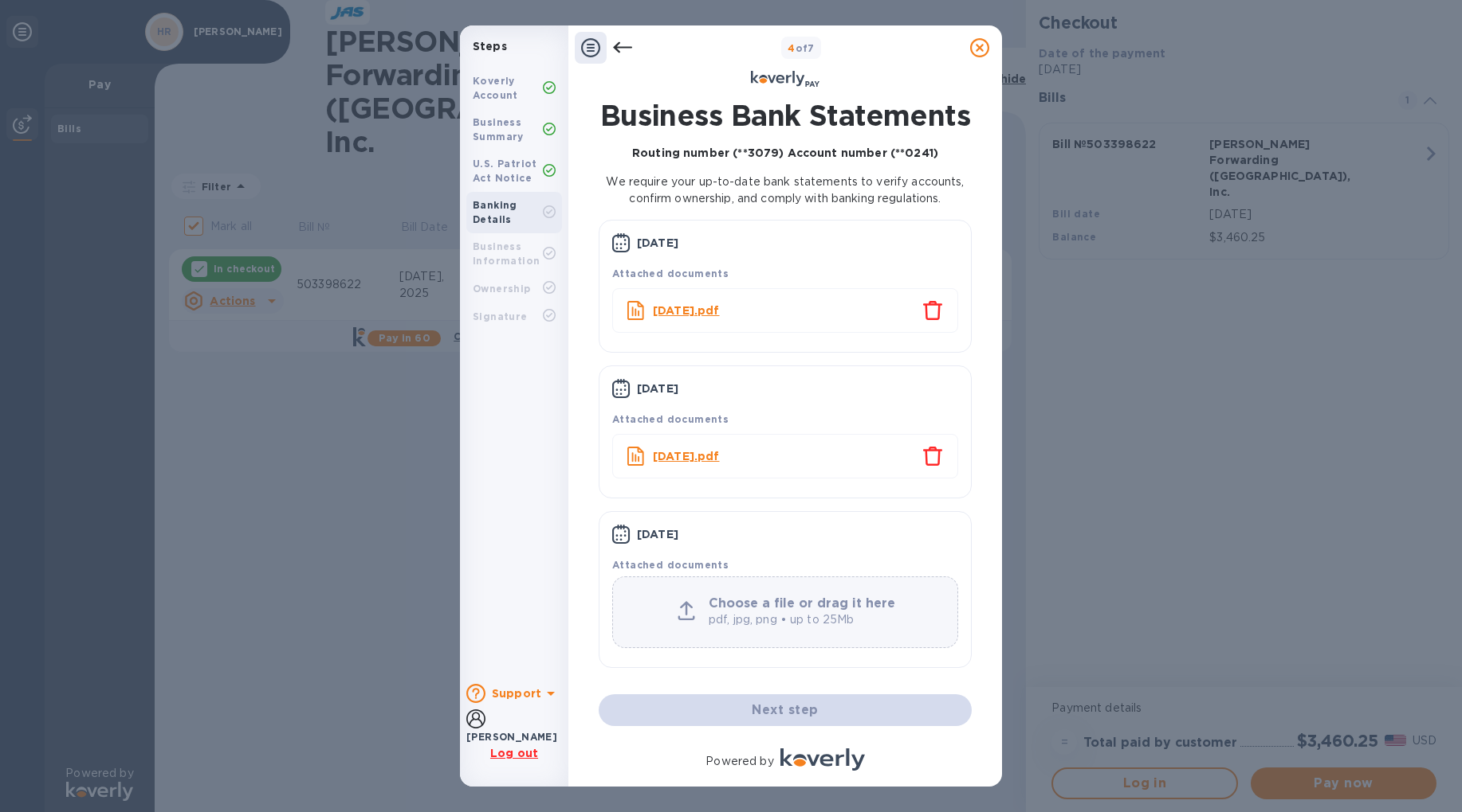
click at [779, 628] on p "pdf, jpg, png • up to 25Mb" at bounding box center [804, 620] width 191 height 17
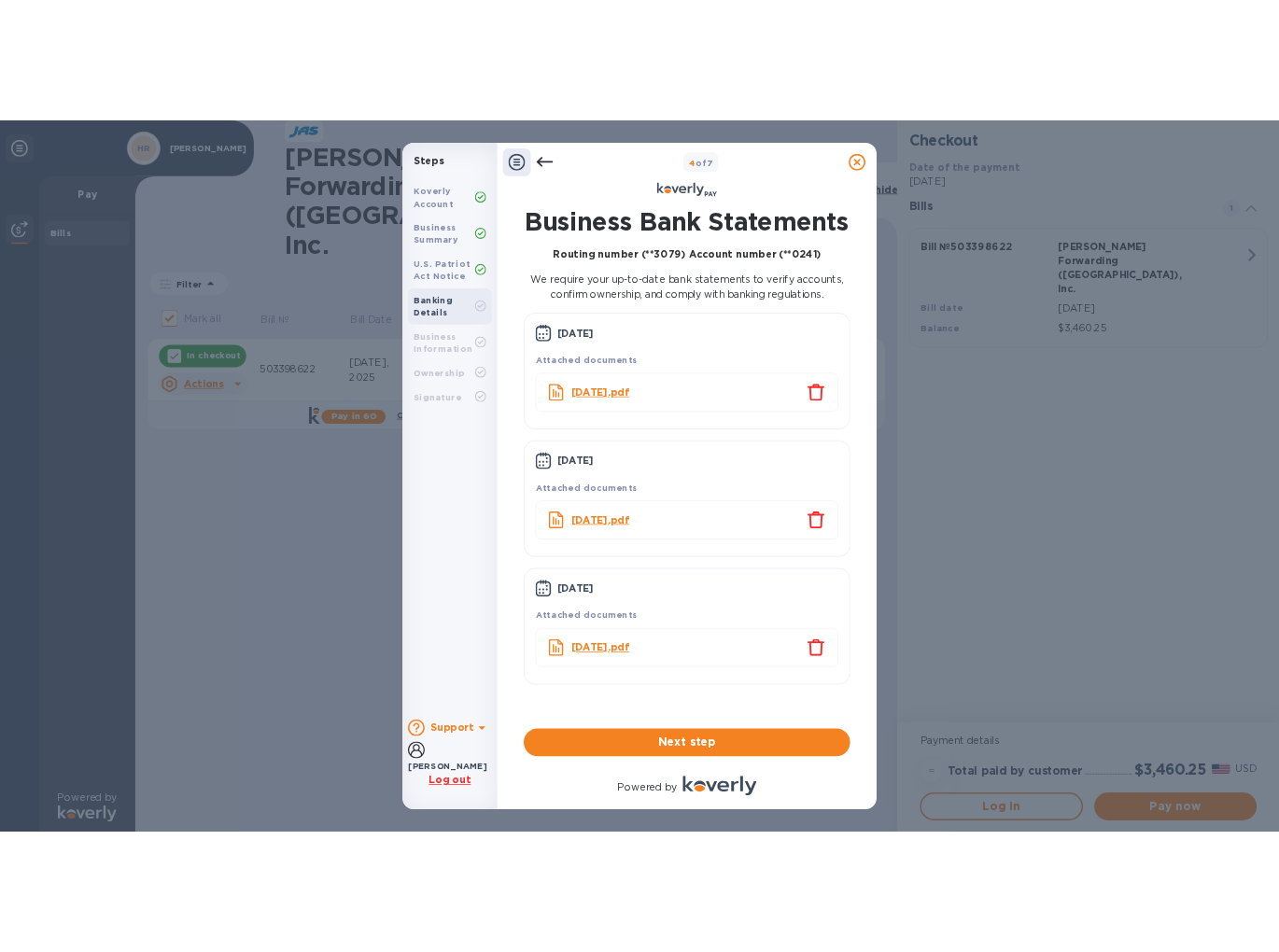
scroll to position [0, 0]
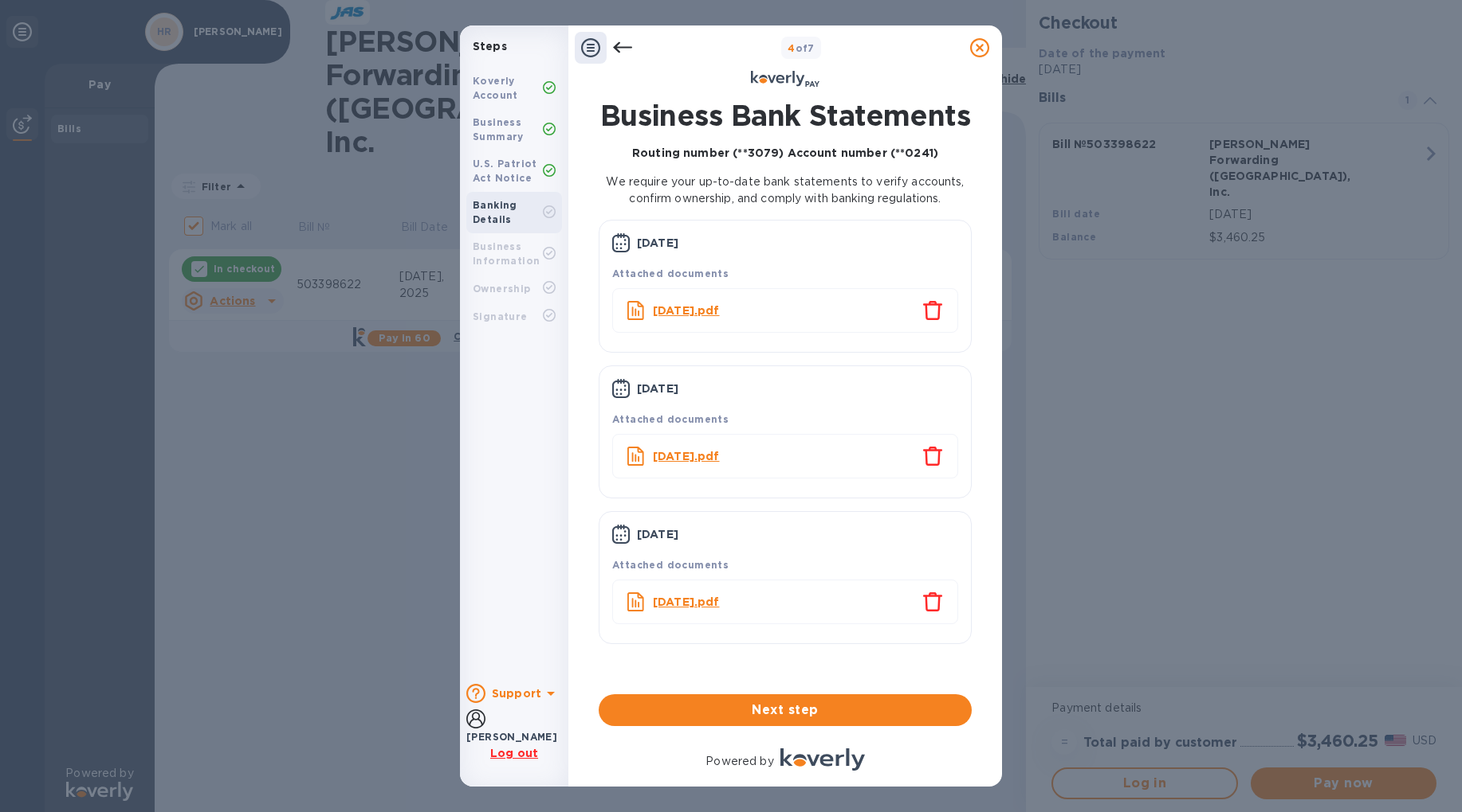
click at [814, 691] on div "Business Bank Statements Routing number (**3079) Account number (**0241) We req…" at bounding box center [785, 396] width 373 height 596
click at [814, 714] on span "Next step" at bounding box center [785, 711] width 348 height 19
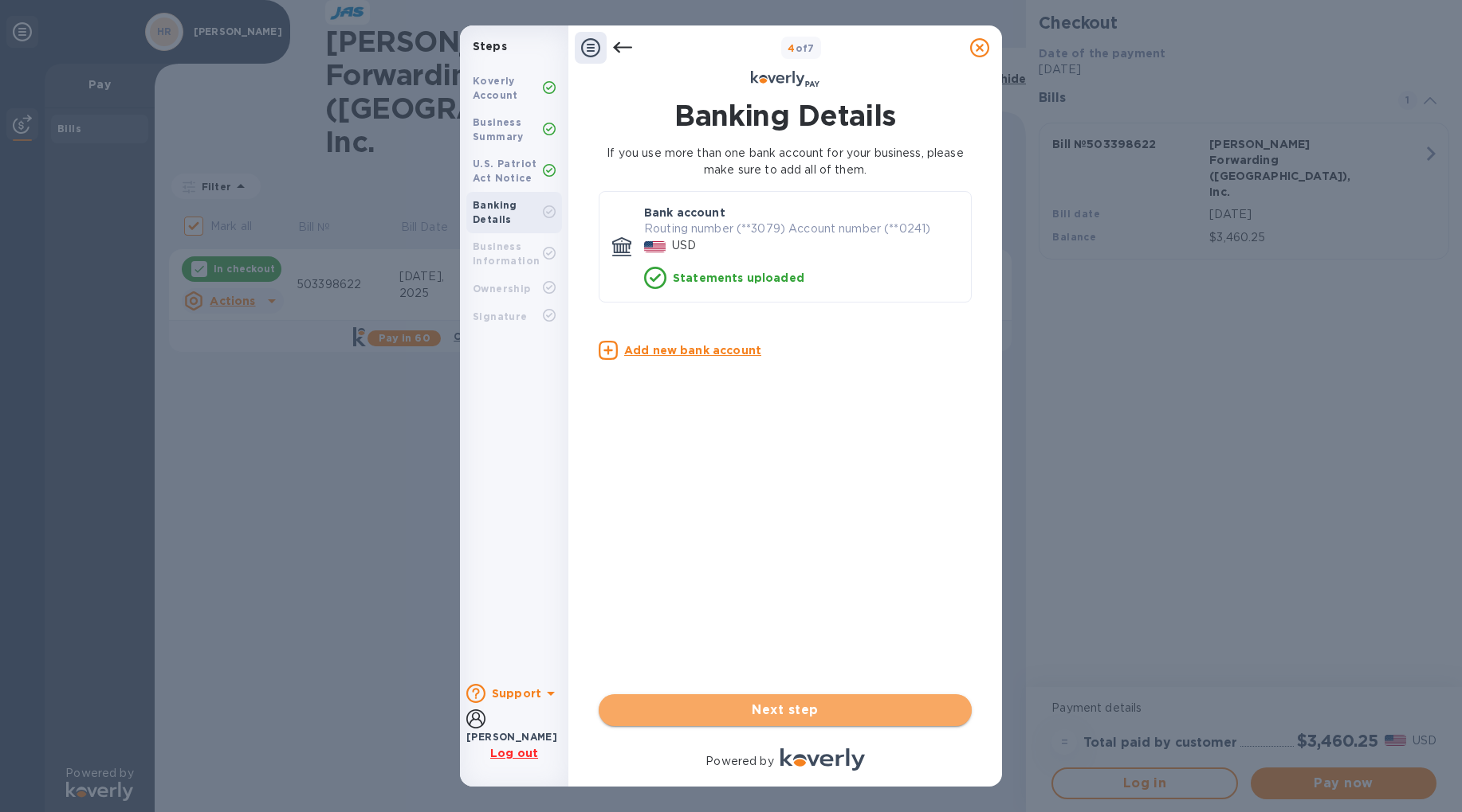
click at [799, 716] on span "Next step" at bounding box center [785, 711] width 348 height 19
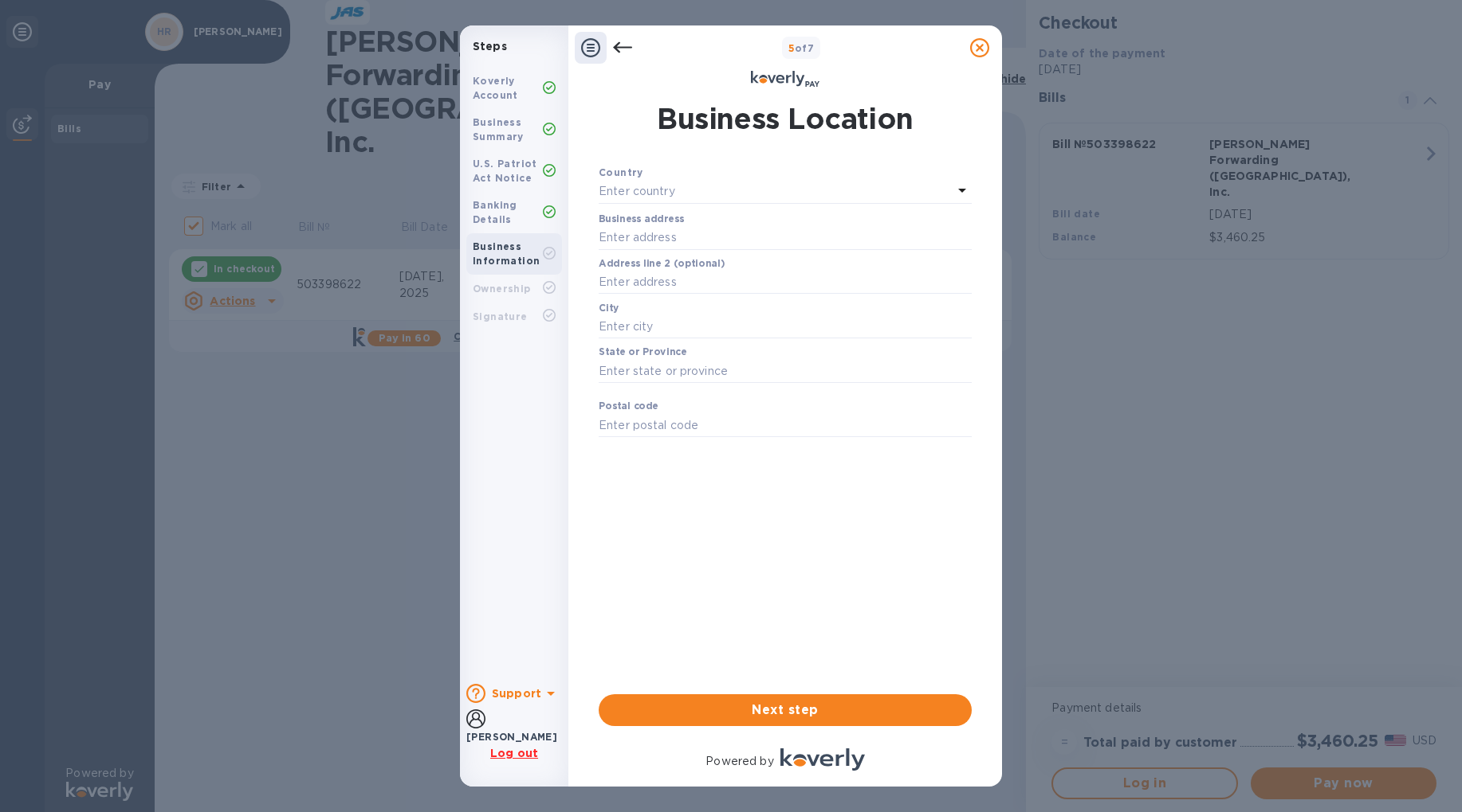
click at [708, 194] on div "Enter country" at bounding box center [775, 192] width 354 height 23
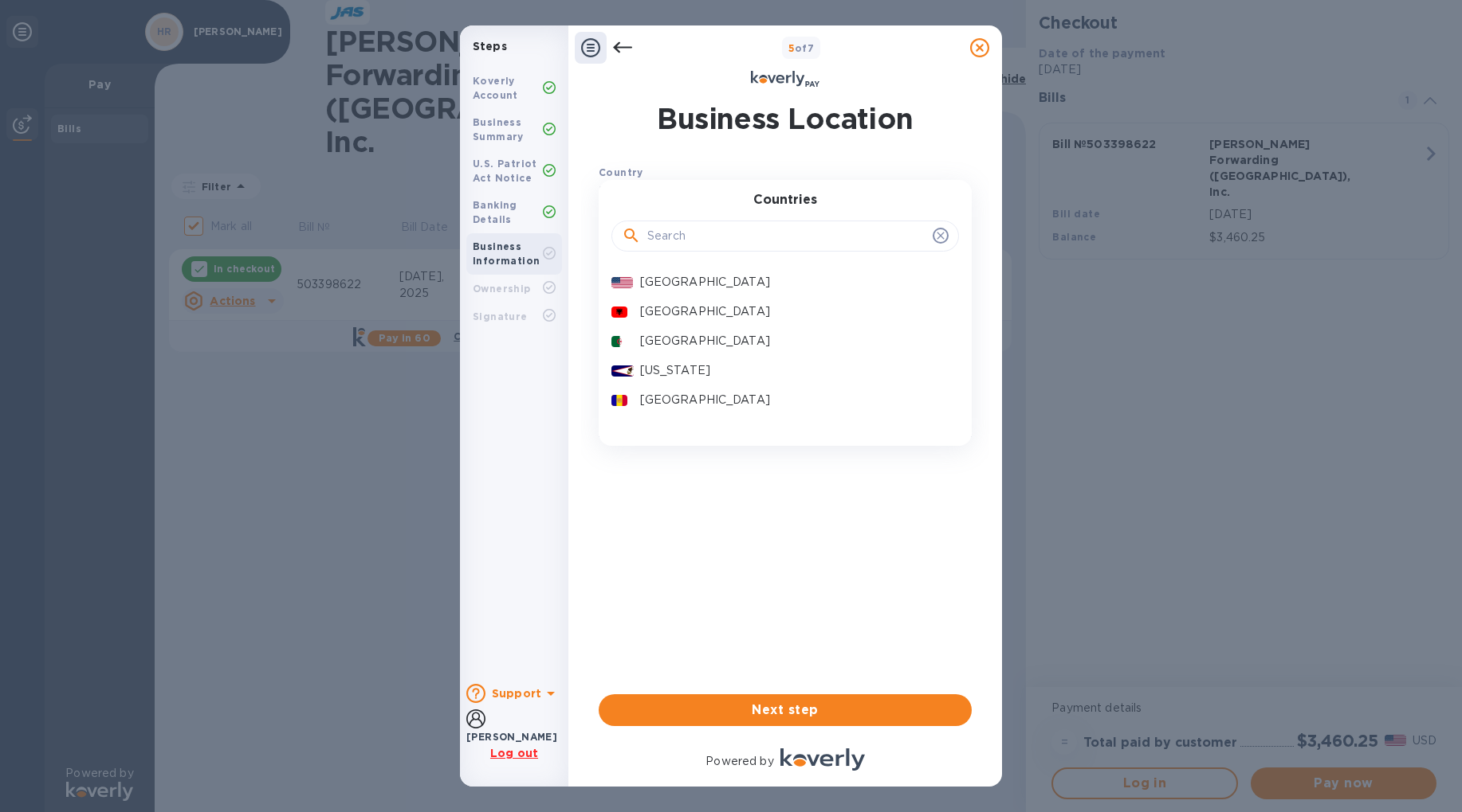
click at [697, 284] on p "[GEOGRAPHIC_DATA]" at bounding box center [792, 282] width 306 height 17
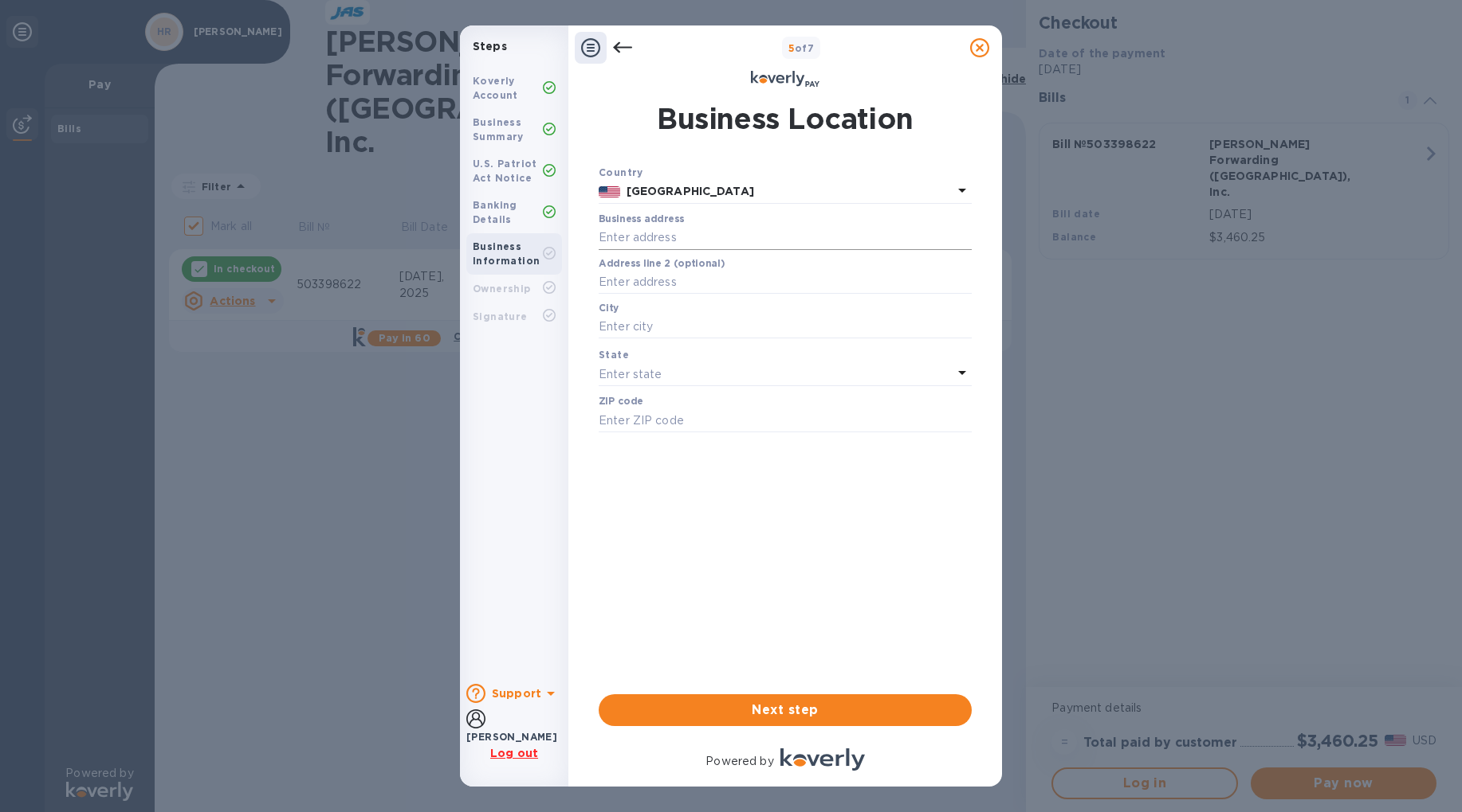
click at [672, 241] on input "text" at bounding box center [785, 237] width 373 height 24
click at [522, 287] on b "Ownership" at bounding box center [502, 288] width 58 height 12
click at [639, 236] on input "text" at bounding box center [785, 237] width 373 height 24
click at [638, 243] on input "text" at bounding box center [785, 237] width 373 height 24
type input "[STREET_ADDRESS]"
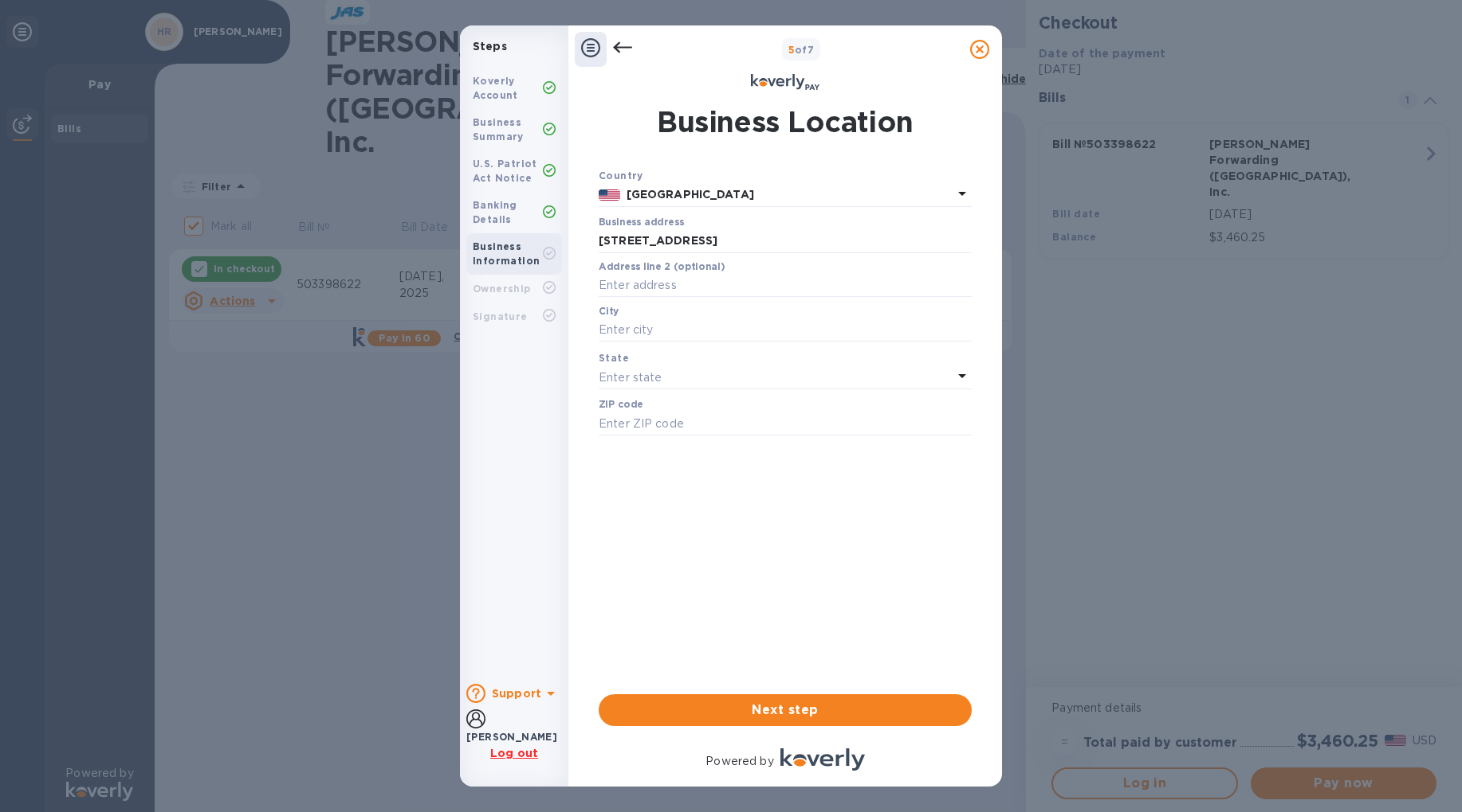
type input "[PERSON_NAME]"
type input "73013"
click at [732, 690] on div "Country [GEOGRAPHIC_DATA] Business address [STREET_ADDRESS] ​ Address line 2 (o…" at bounding box center [785, 445] width 373 height 562
click at [732, 693] on div "Country [GEOGRAPHIC_DATA] Business address [STREET_ADDRESS] ​ Address line 2 (o…" at bounding box center [785, 445] width 373 height 562
click at [732, 704] on span "Next step" at bounding box center [785, 711] width 348 height 19
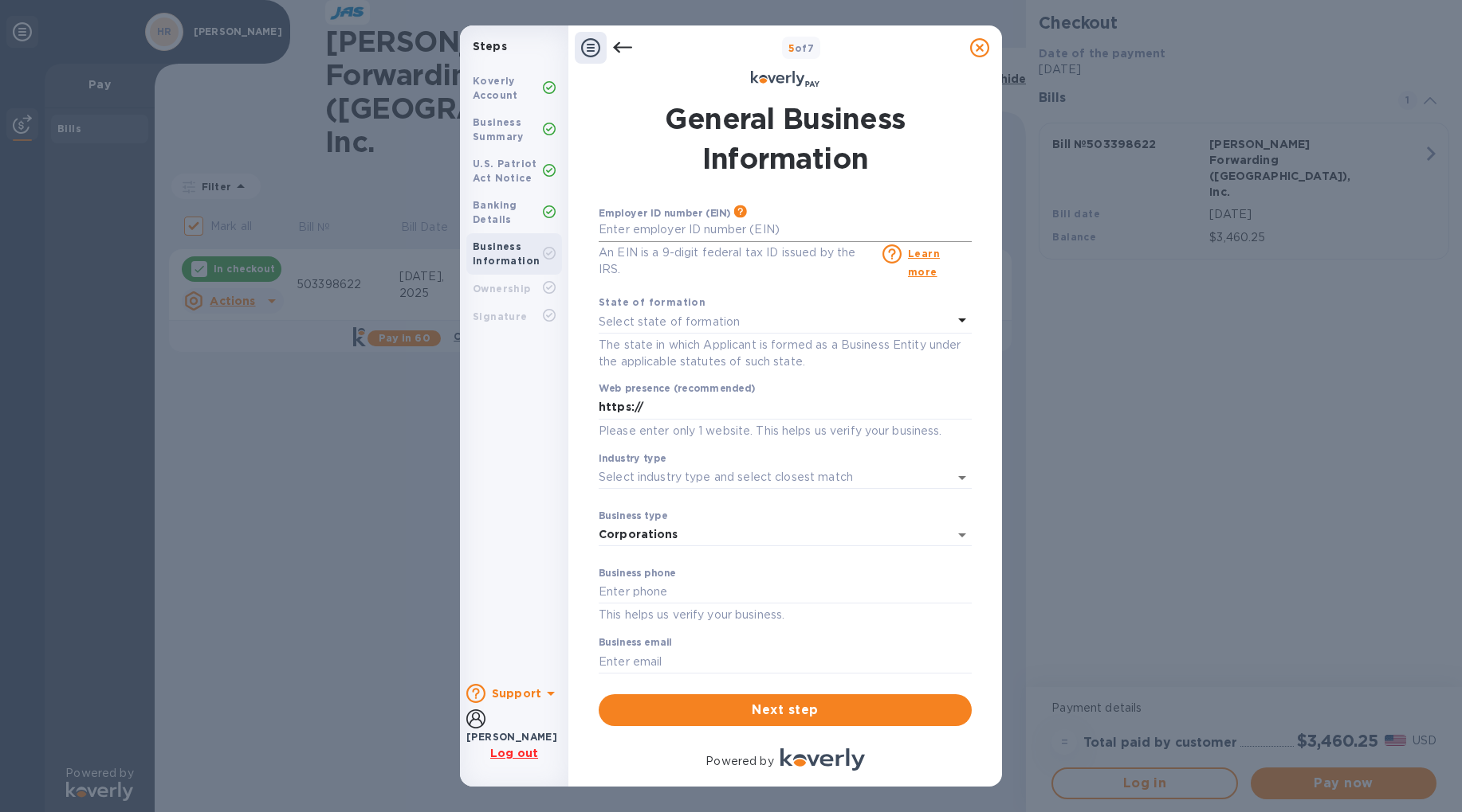
click at [643, 233] on input "text" at bounding box center [785, 229] width 373 height 24
click at [680, 234] on input "text" at bounding box center [785, 229] width 373 height 24
click at [740, 237] on input "text" at bounding box center [785, 229] width 373 height 24
type input "***82"
click at [670, 233] on input "***82" at bounding box center [785, 229] width 373 height 24
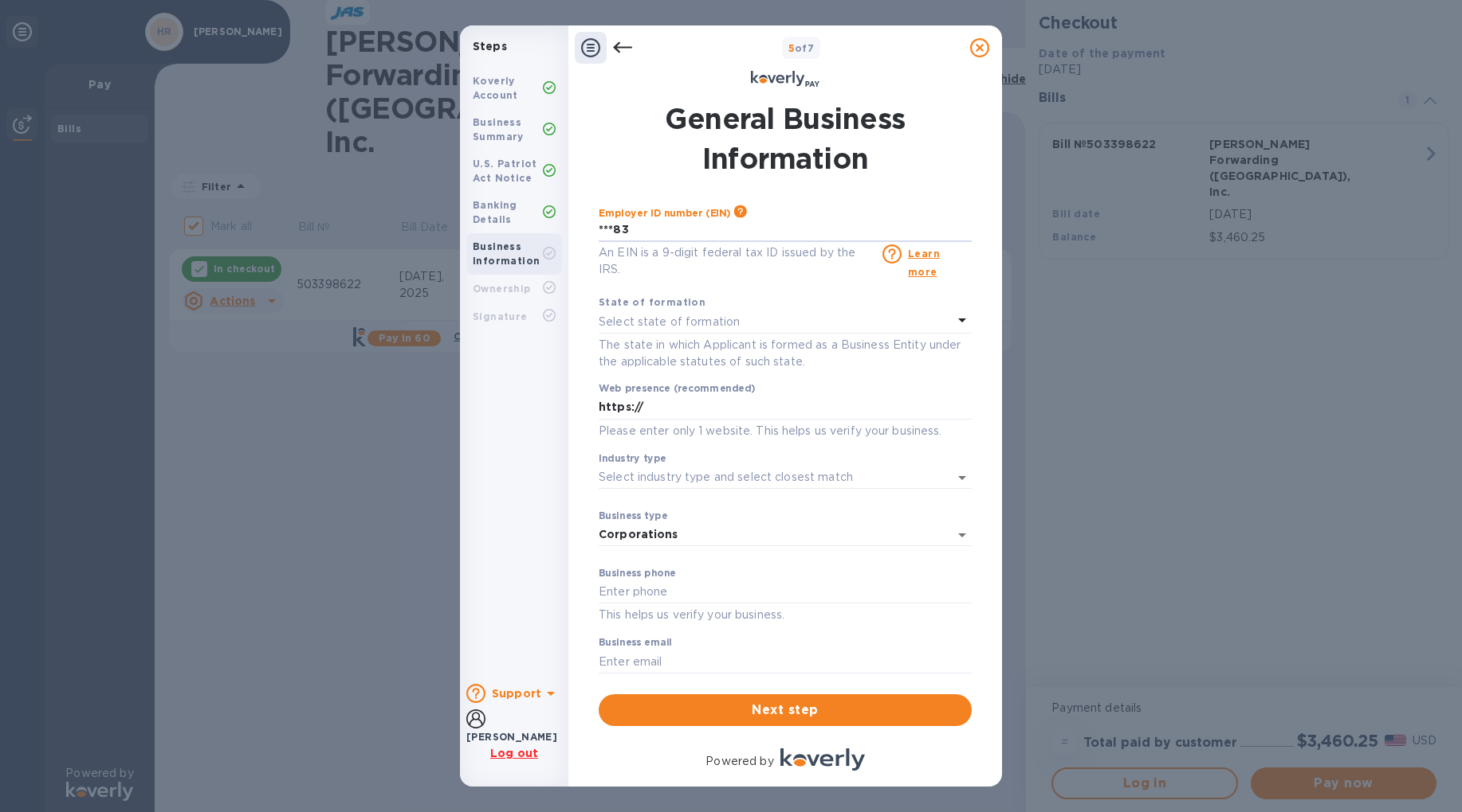
type input "***83"
drag, startPoint x: 650, startPoint y: 233, endPoint x: 616, endPoint y: 230, distance: 34.1
click at [616, 230] on input "***83" at bounding box center [785, 229] width 373 height 24
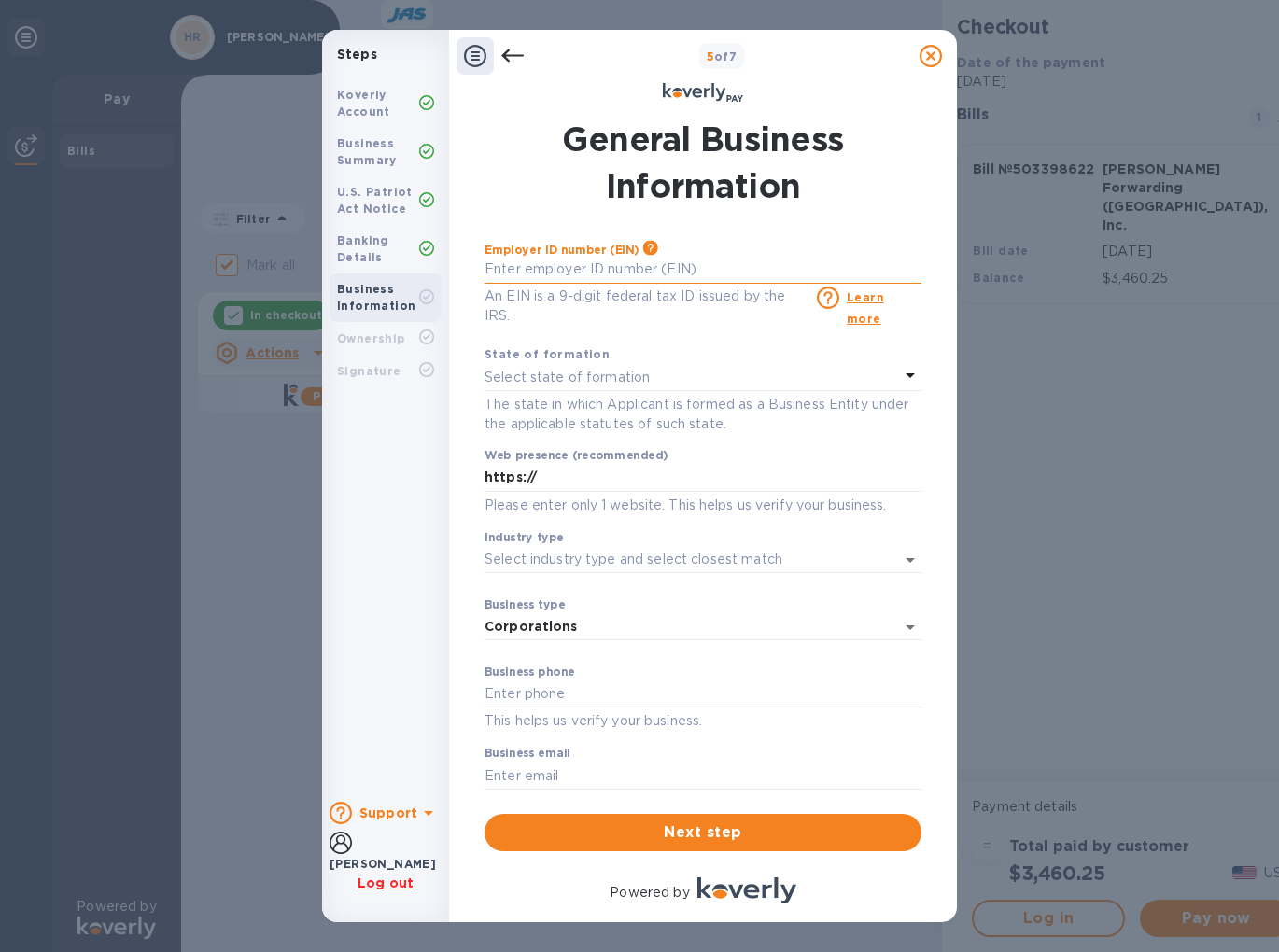
click at [548, 270] on input "text" at bounding box center [703, 269] width 437 height 28
type input "***43"
click at [653, 365] on div "Select state of formation" at bounding box center [692, 377] width 414 height 27
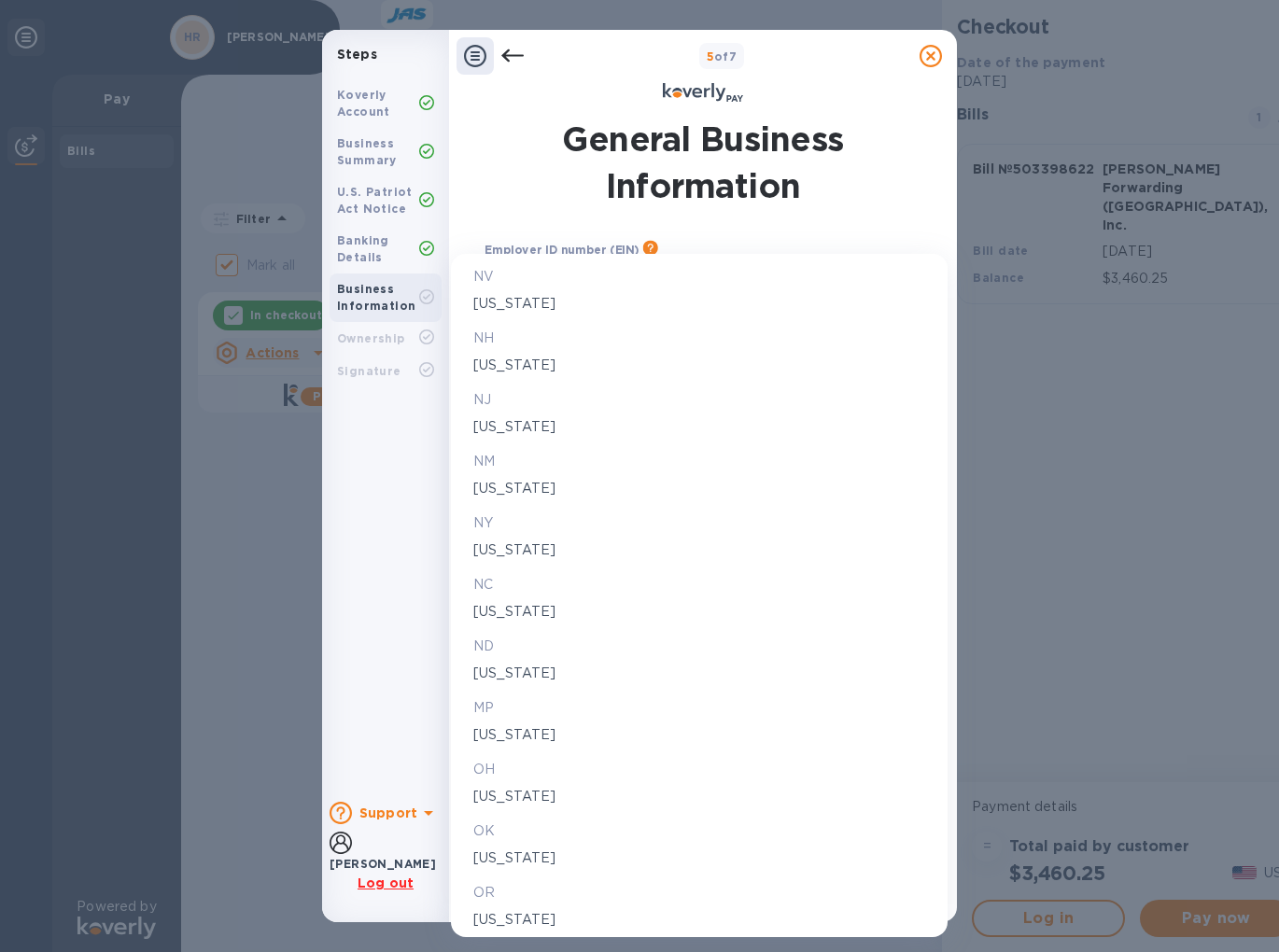
scroll to position [2113, 0]
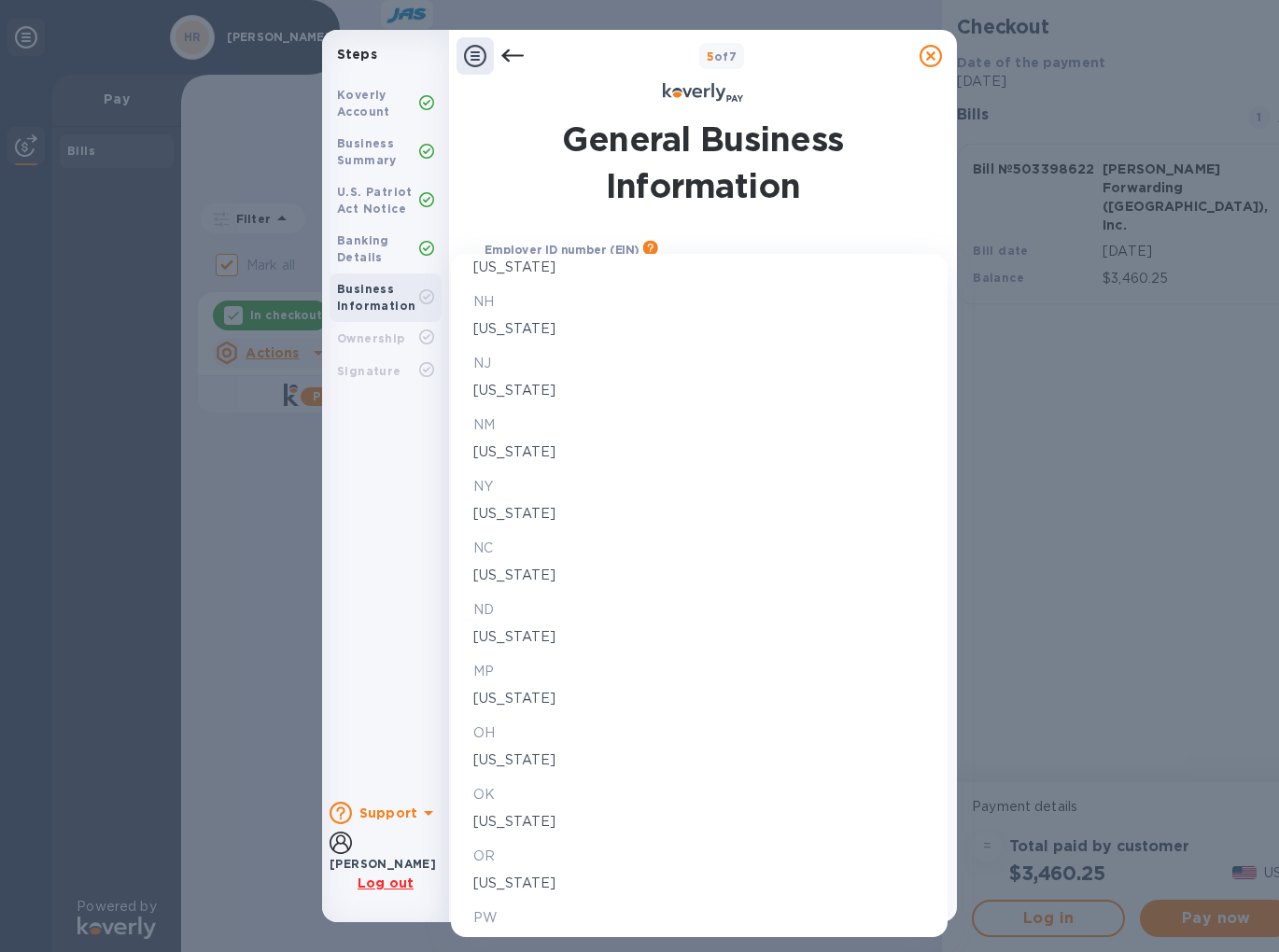
click at [532, 816] on p "[US_STATE]" at bounding box center [699, 822] width 452 height 20
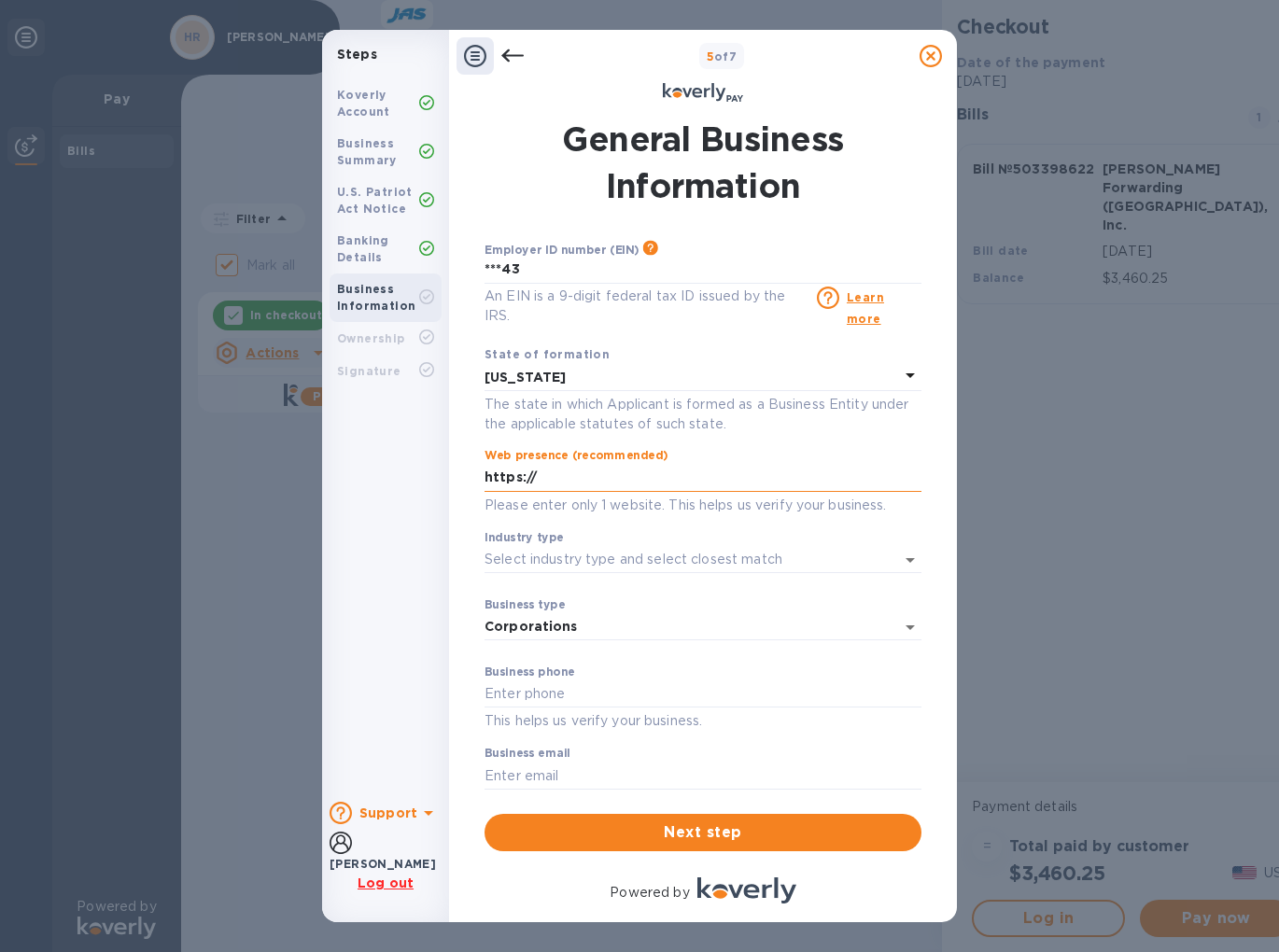
click at [565, 471] on input "https://" at bounding box center [703, 477] width 437 height 28
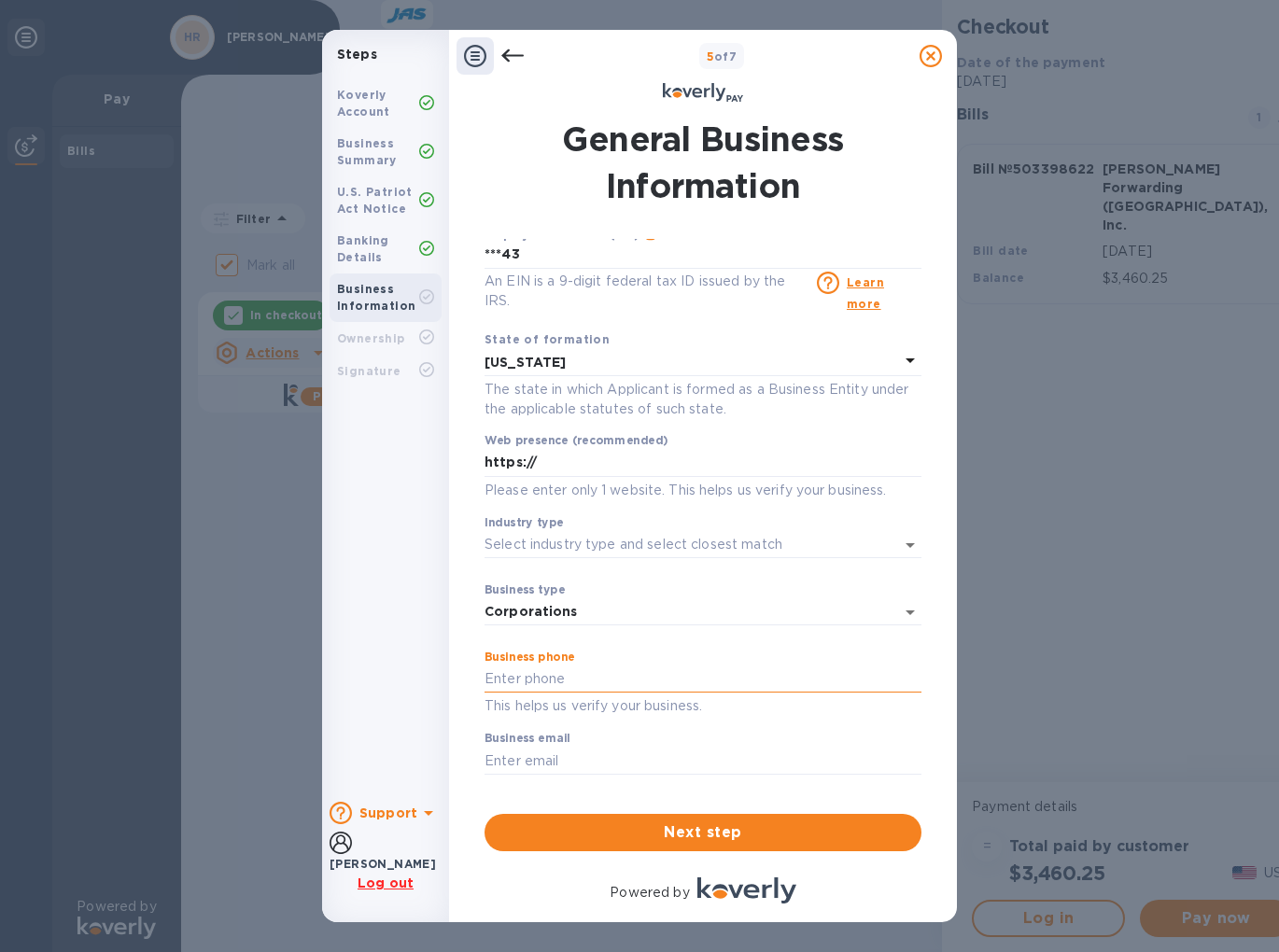
click at [597, 680] on input "text" at bounding box center [703, 679] width 437 height 28
click at [545, 683] on input "30748000301" at bounding box center [703, 679] width 437 height 28
type input "3074800301"
click at [523, 745] on div "Business email ​" at bounding box center [703, 766] width 437 height 67
click at [518, 754] on input "text" at bounding box center [703, 760] width 437 height 28
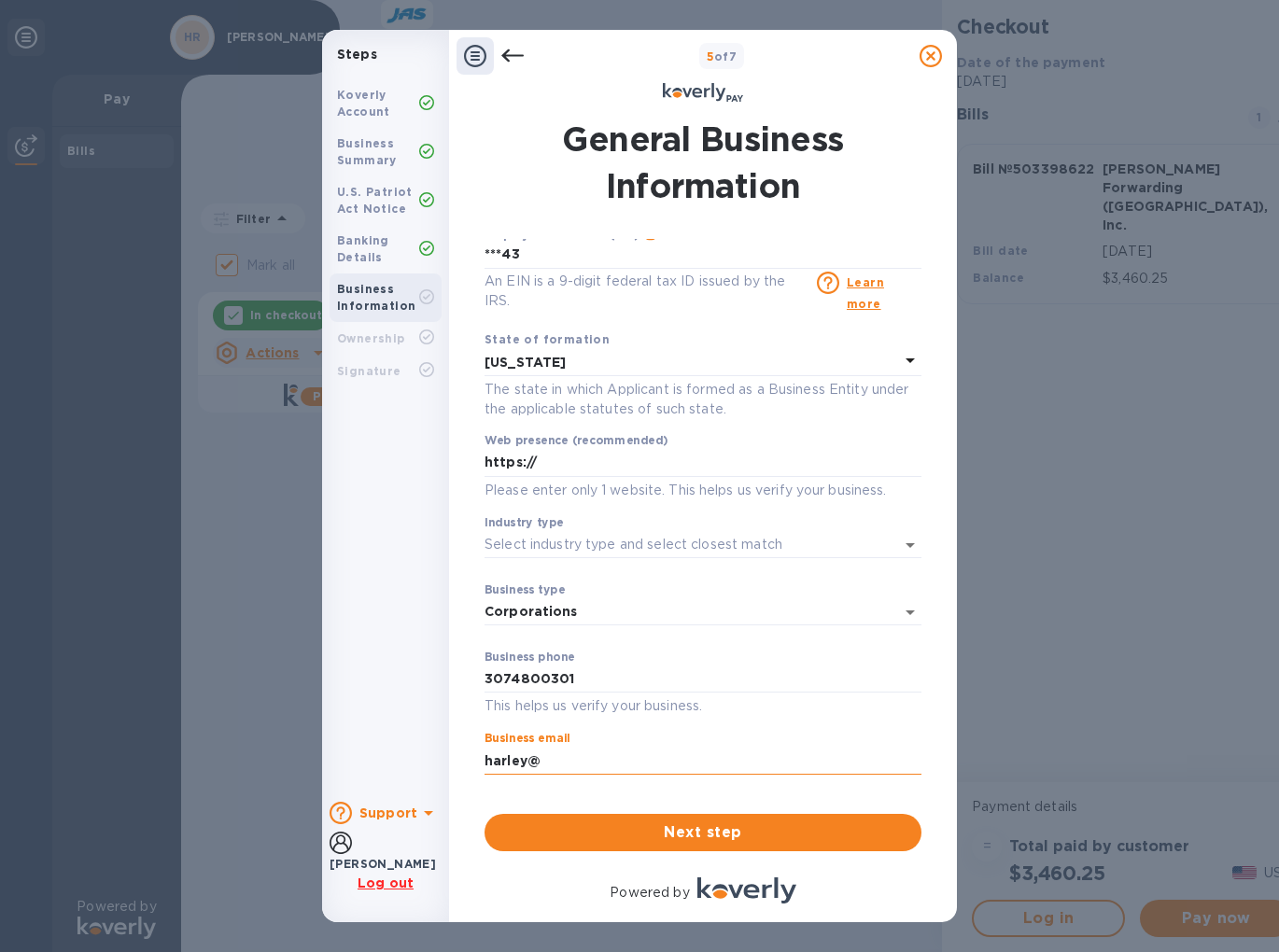
type input "[EMAIL_ADDRESS][DOMAIN_NAME]"
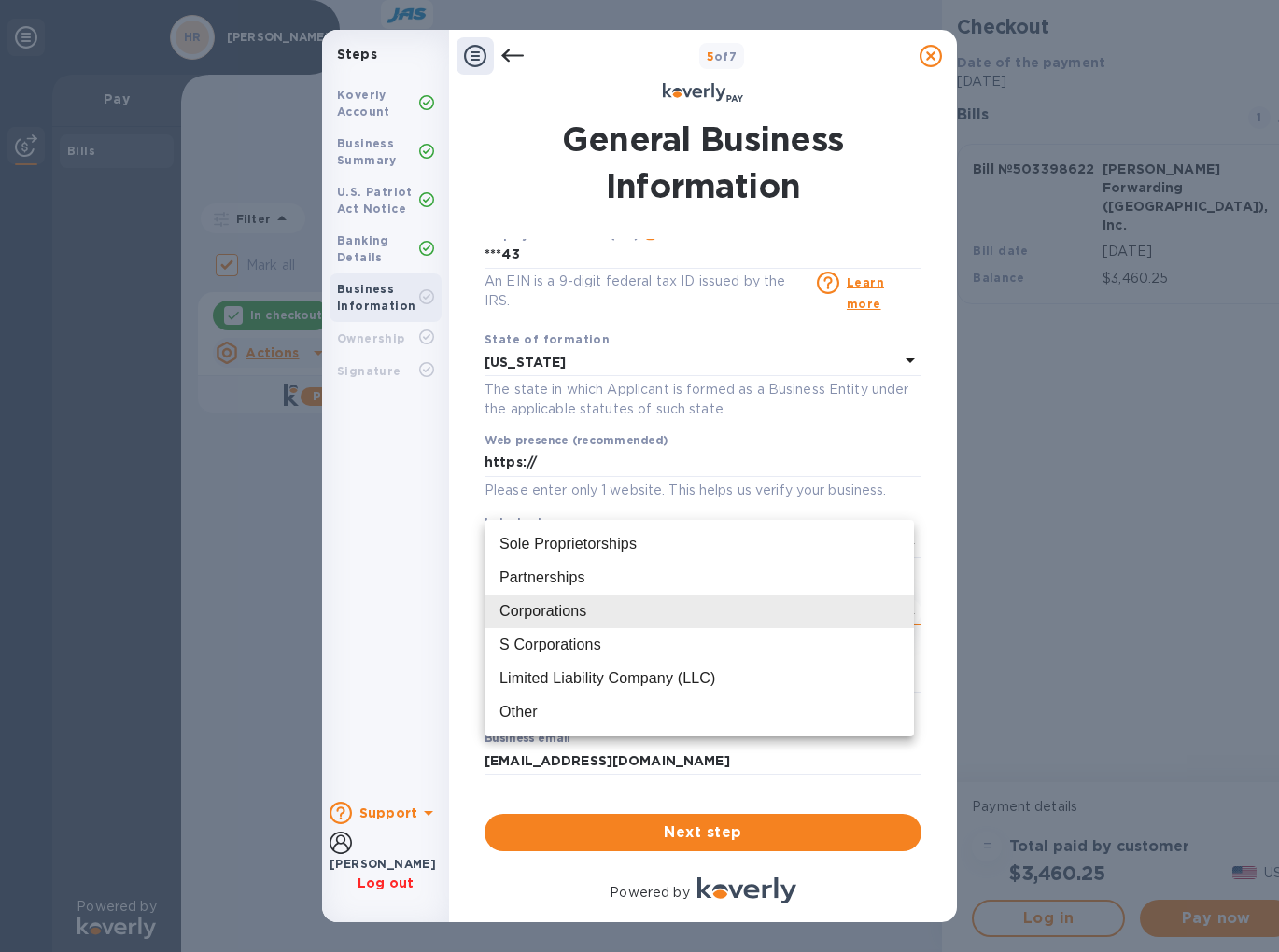
click at [550, 618] on body "Steps Koverly Account Business Summary U.S. Patriot Act Notice Banking Details …" at bounding box center [640, 476] width 1279 height 952
click at [563, 614] on div "Corporations" at bounding box center [543, 612] width 86 height 23
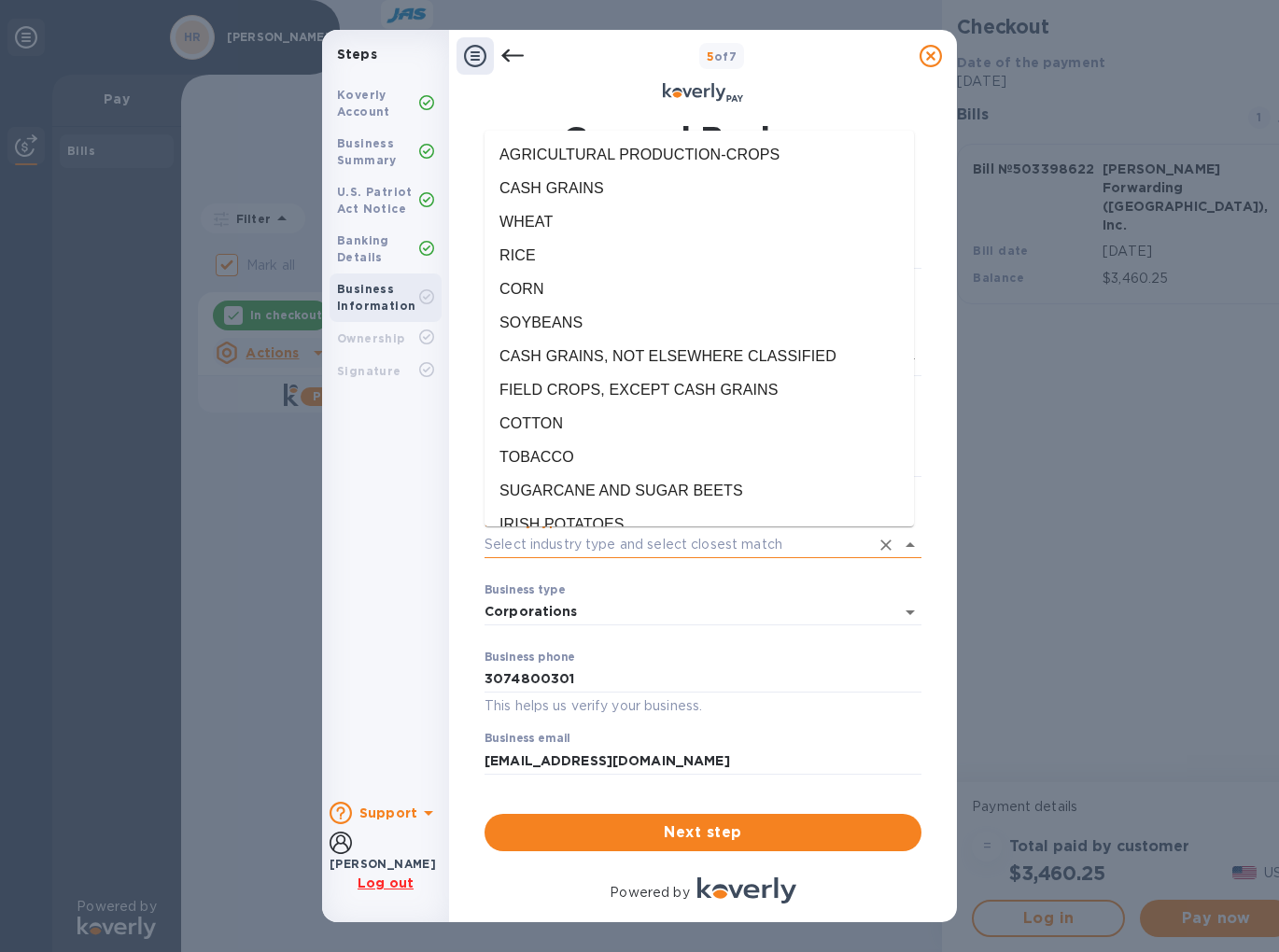
click at [551, 542] on input "Industry type" at bounding box center [677, 544] width 385 height 28
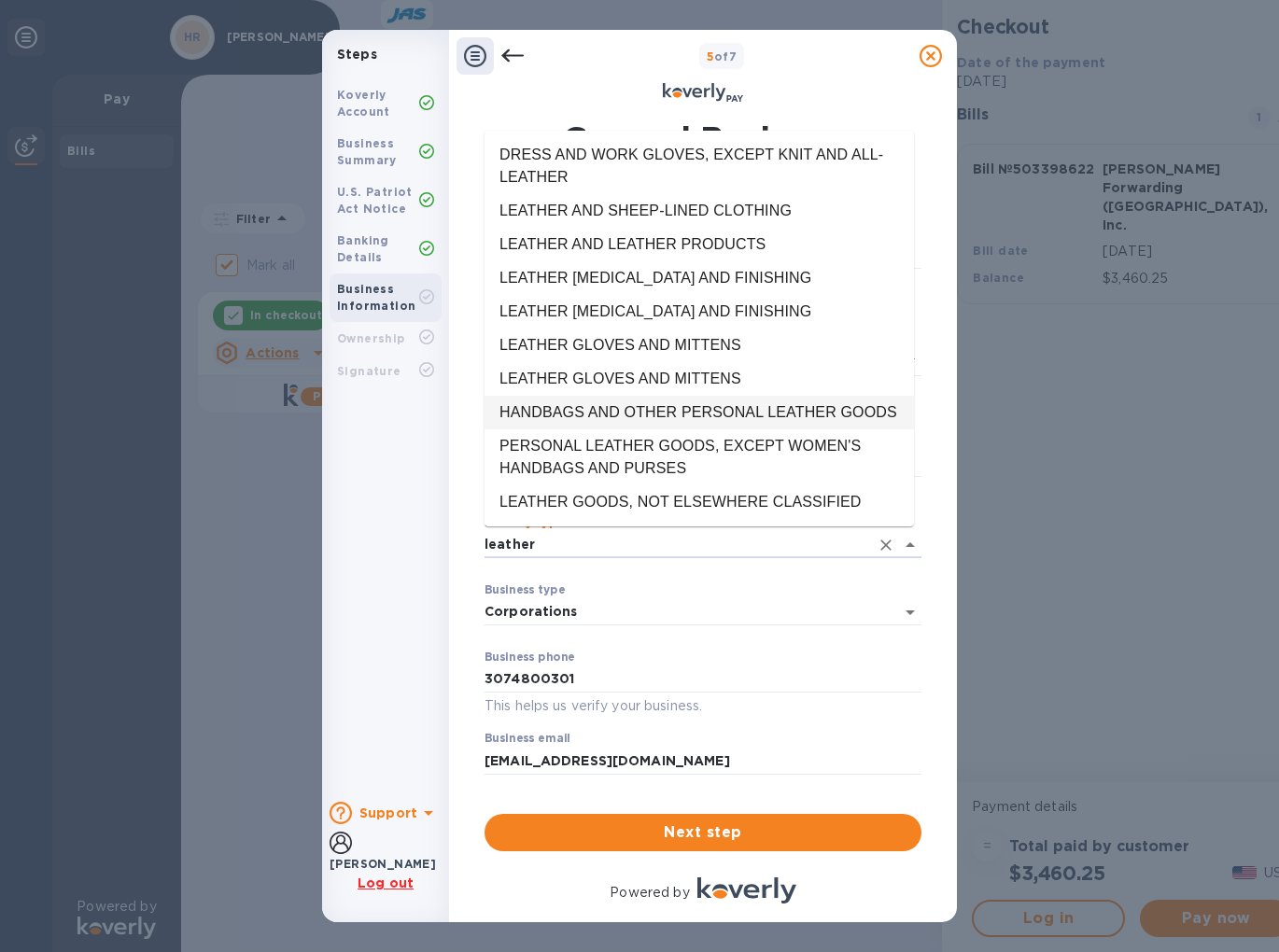
click at [695, 416] on li "HANDBAGS AND OTHER PERSONAL LEATHER GOODS" at bounding box center [699, 412] width 430 height 33
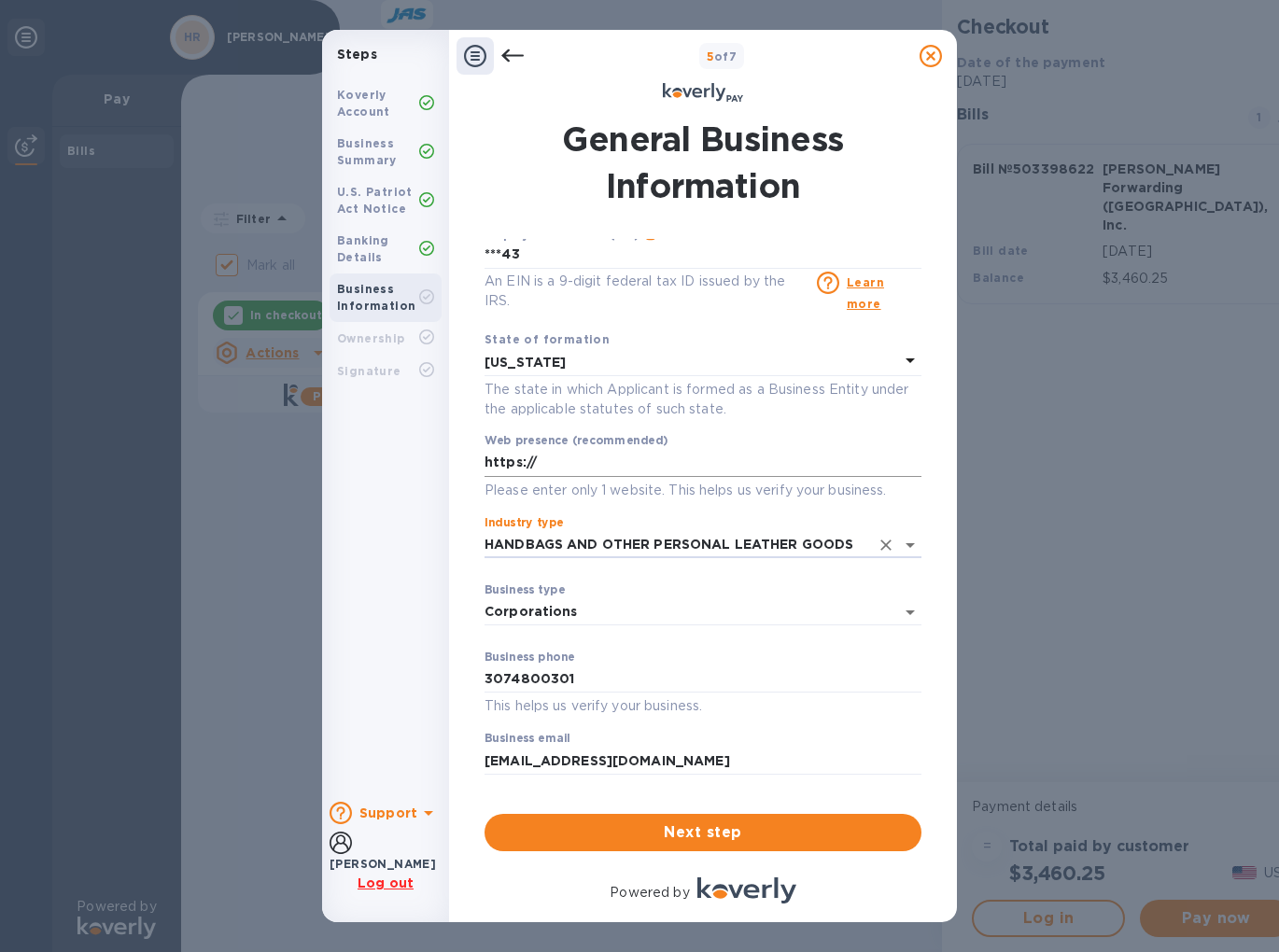
type input "HANDBAGS AND OTHER PERSONAL LEATHER GOODS"
click at [586, 461] on input "https://" at bounding box center [703, 463] width 437 height 28
type input "[URL][DOMAIN_NAME]"
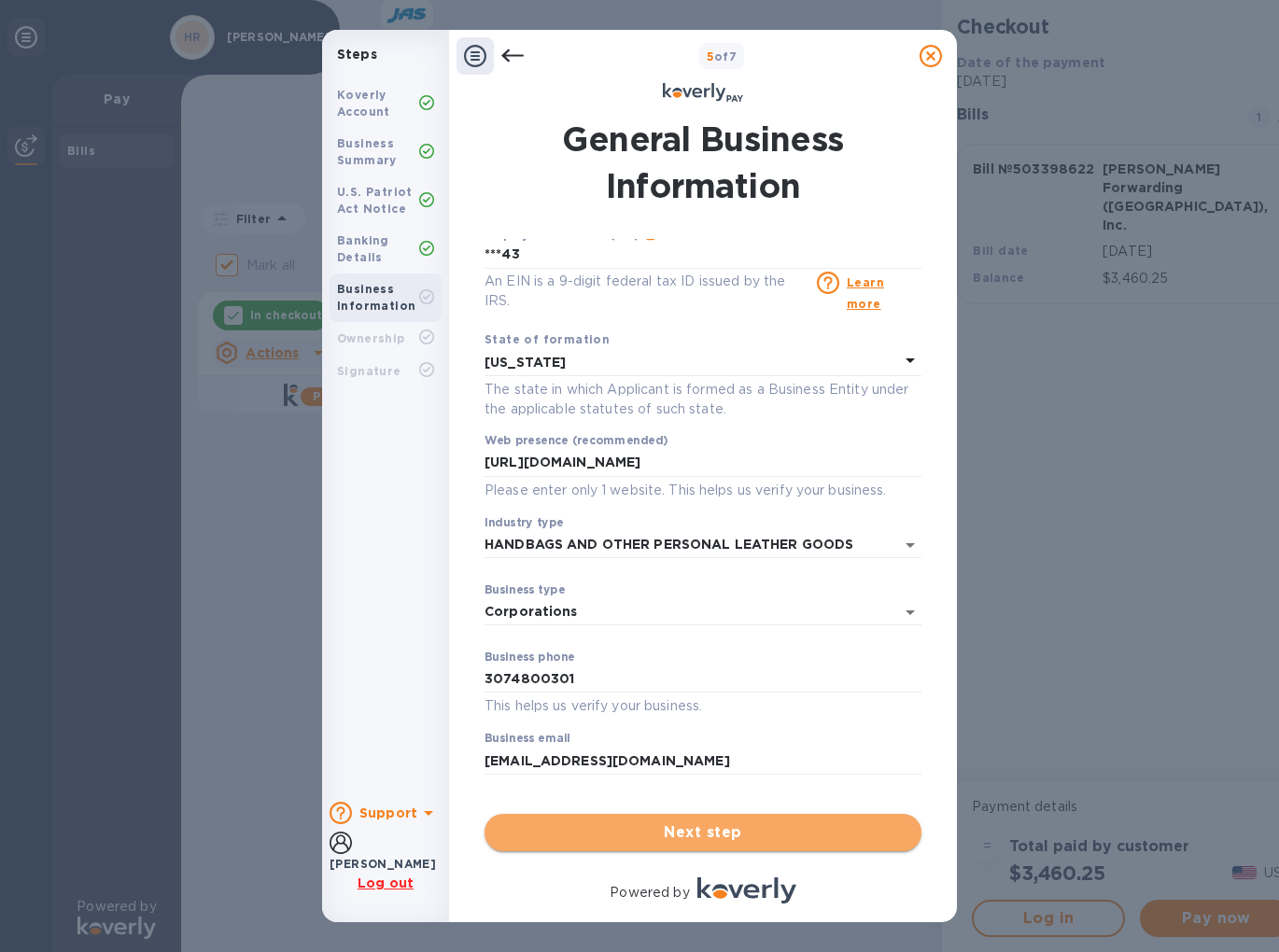
click at [713, 842] on span "Next step" at bounding box center [703, 833] width 408 height 23
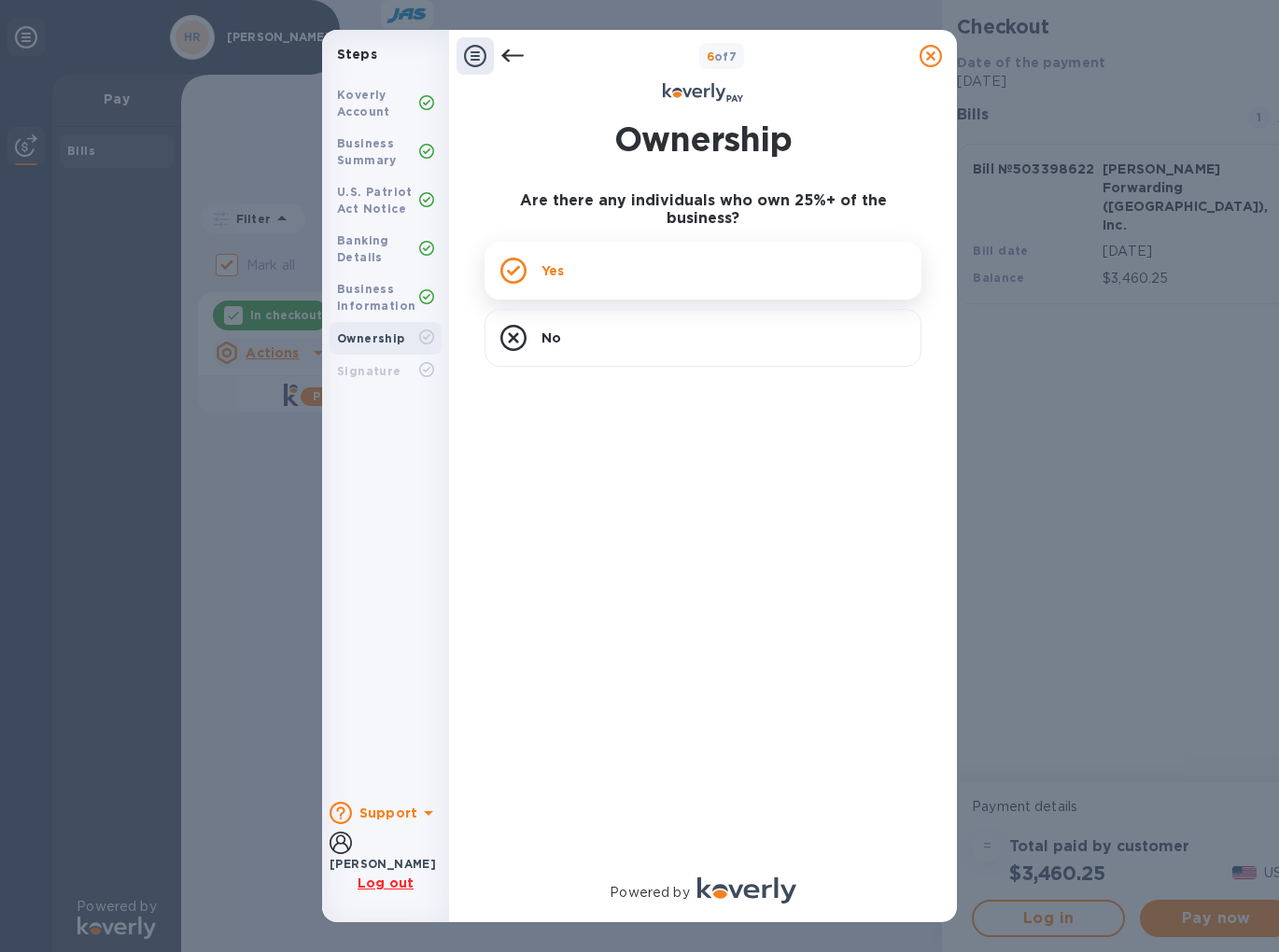
click at [678, 272] on div "Yes" at bounding box center [703, 271] width 437 height 58
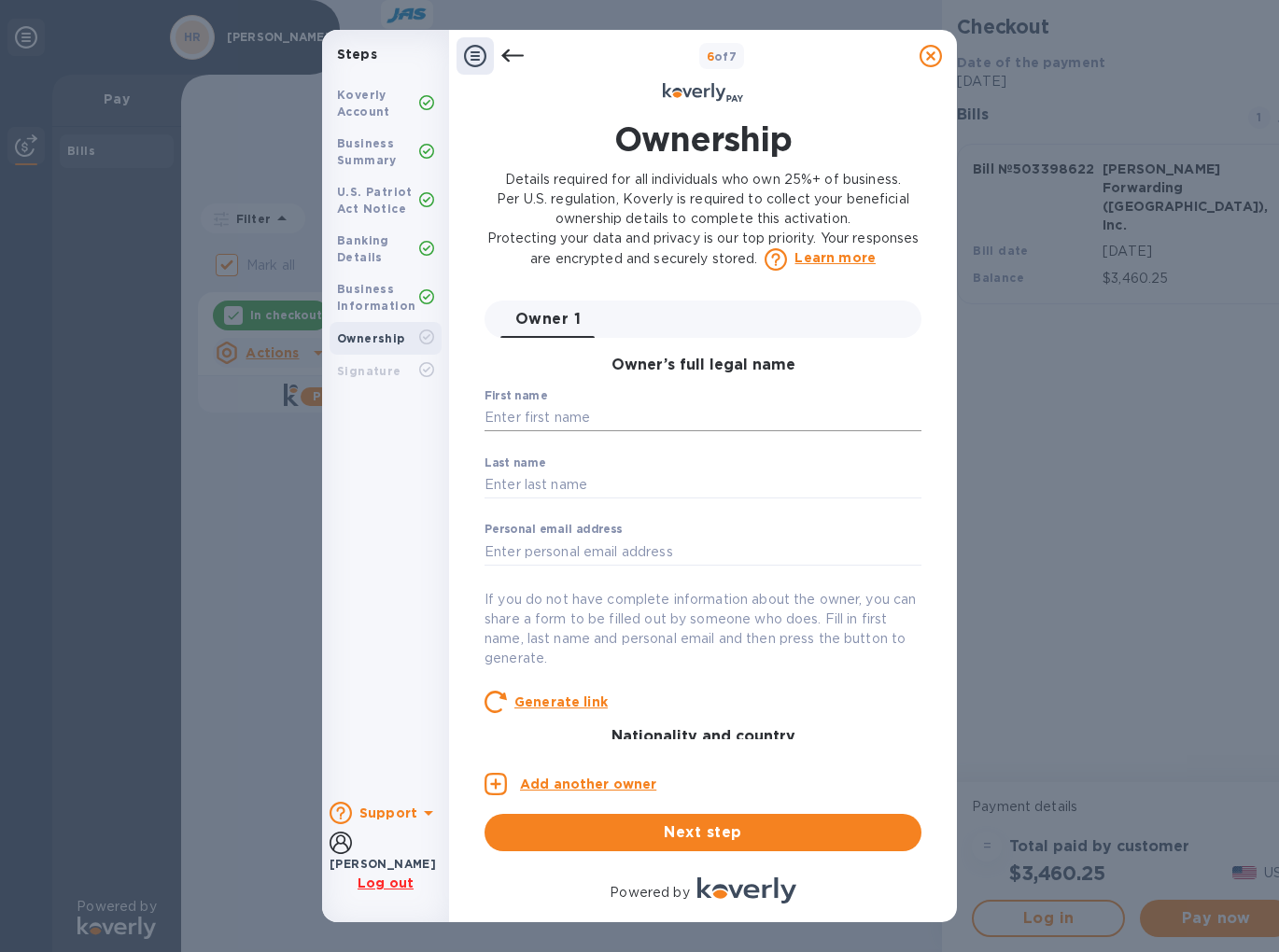
click at [575, 423] on input "text" at bounding box center [703, 418] width 437 height 28
type input "Harley"
type input "[PERSON_NAME]"
type input "[EMAIL_ADDRESS][DOMAIN_NAME]"
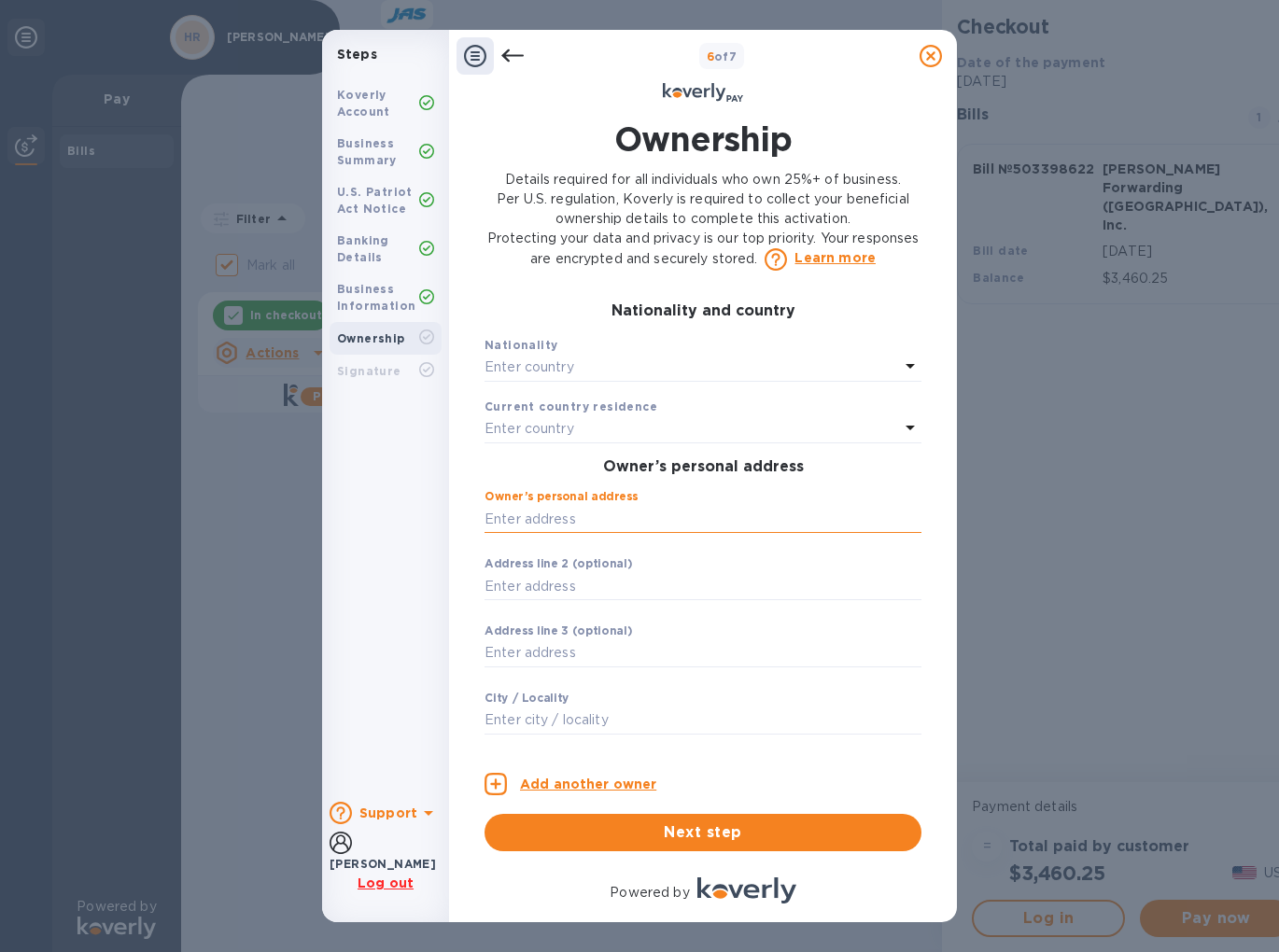
click at [678, 514] on input "text" at bounding box center [703, 519] width 437 height 28
type input "1916 [PERSON_NAME][GEOGRAPHIC_DATA][PERSON_NAME]"
type input "[PERSON_NAME]"
type input "OK"
type input "73013"
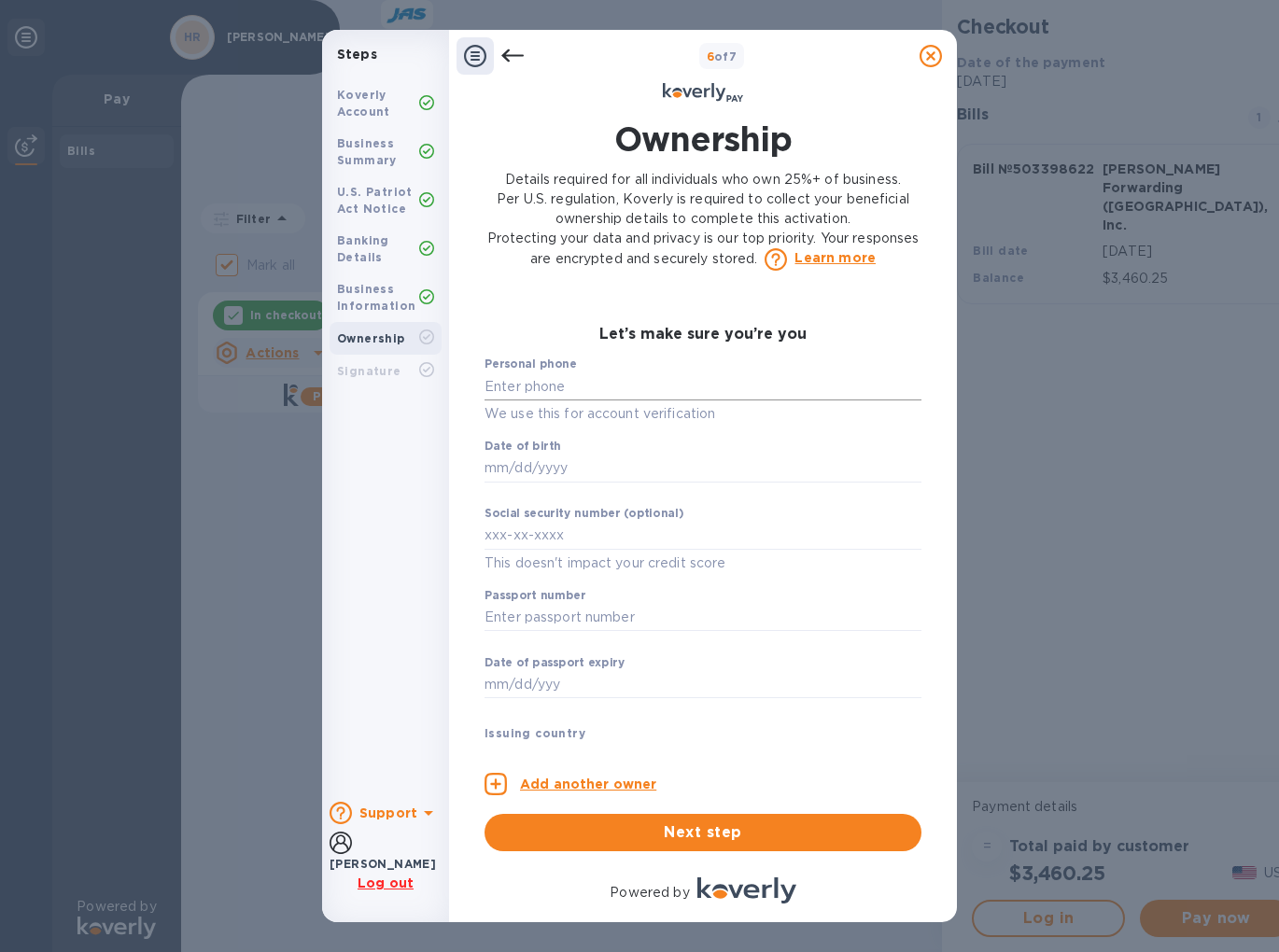
scroll to position [1017, 0]
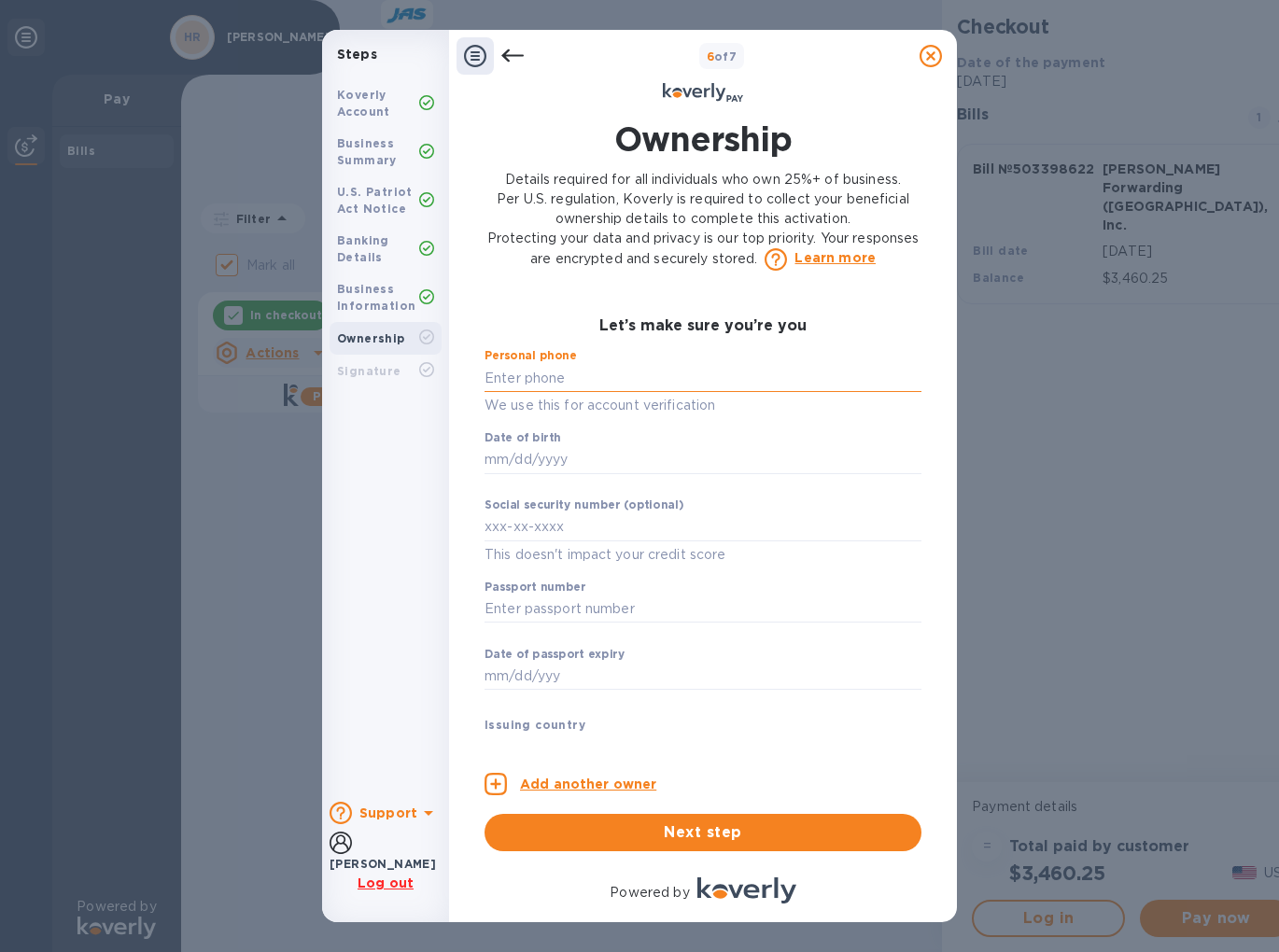
click at [567, 368] on input "text" at bounding box center [703, 377] width 437 height 28
type input "***01"
type input "***96"
type input "***12"
click at [789, 731] on div "Issuing country" at bounding box center [703, 725] width 437 height 20
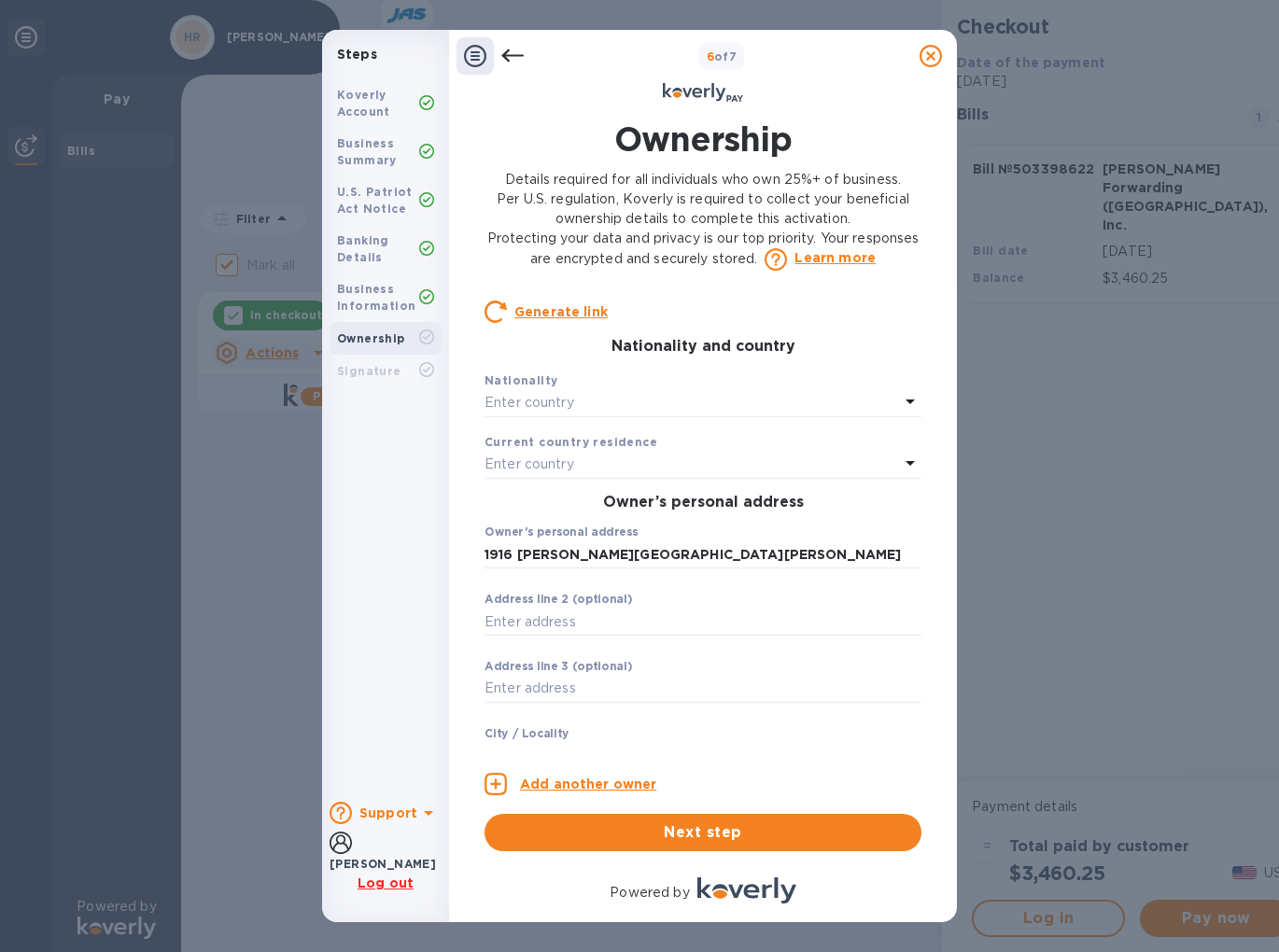
scroll to position [359, 0]
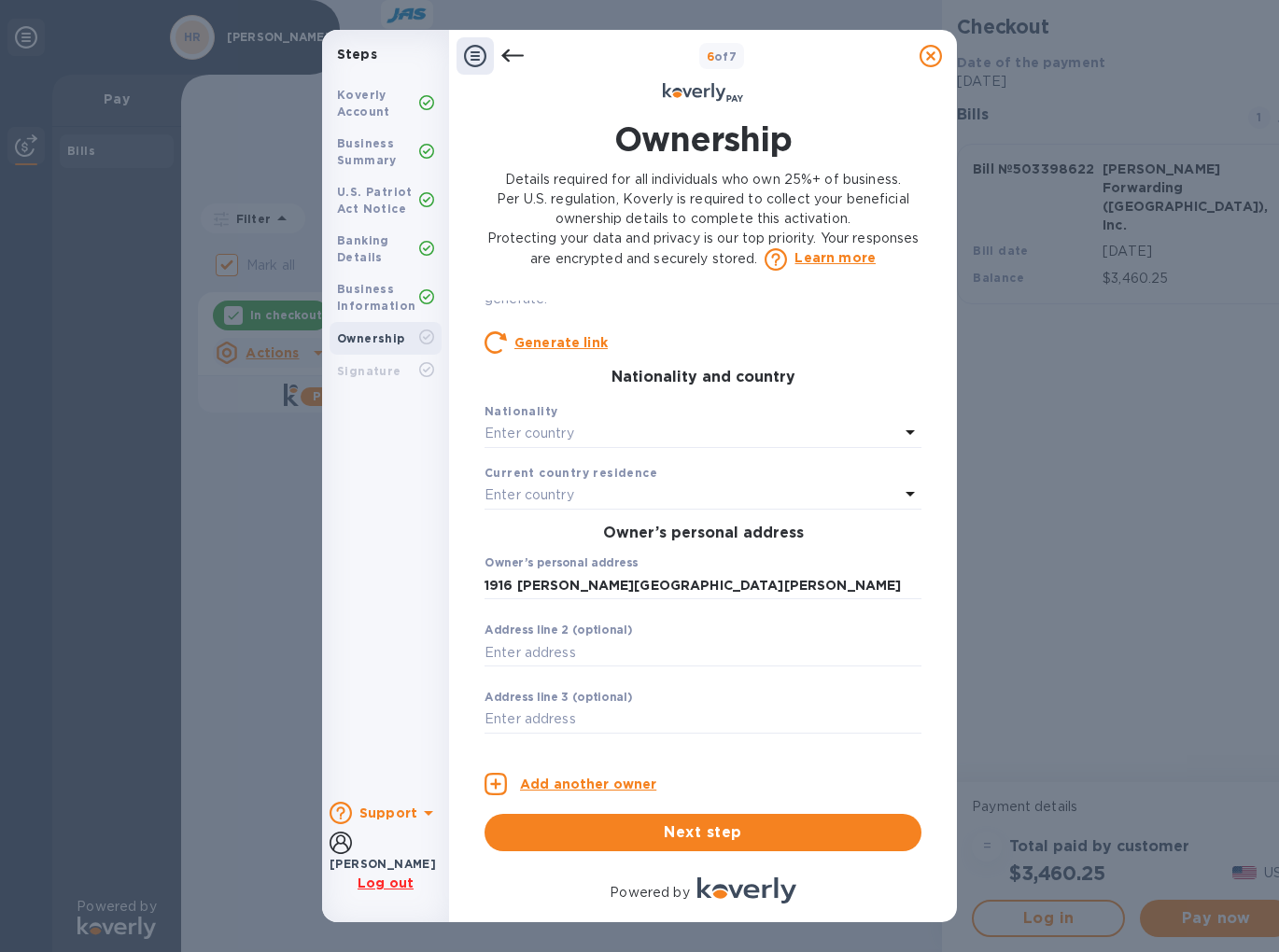
click at [696, 430] on div "Enter country" at bounding box center [692, 434] width 414 height 27
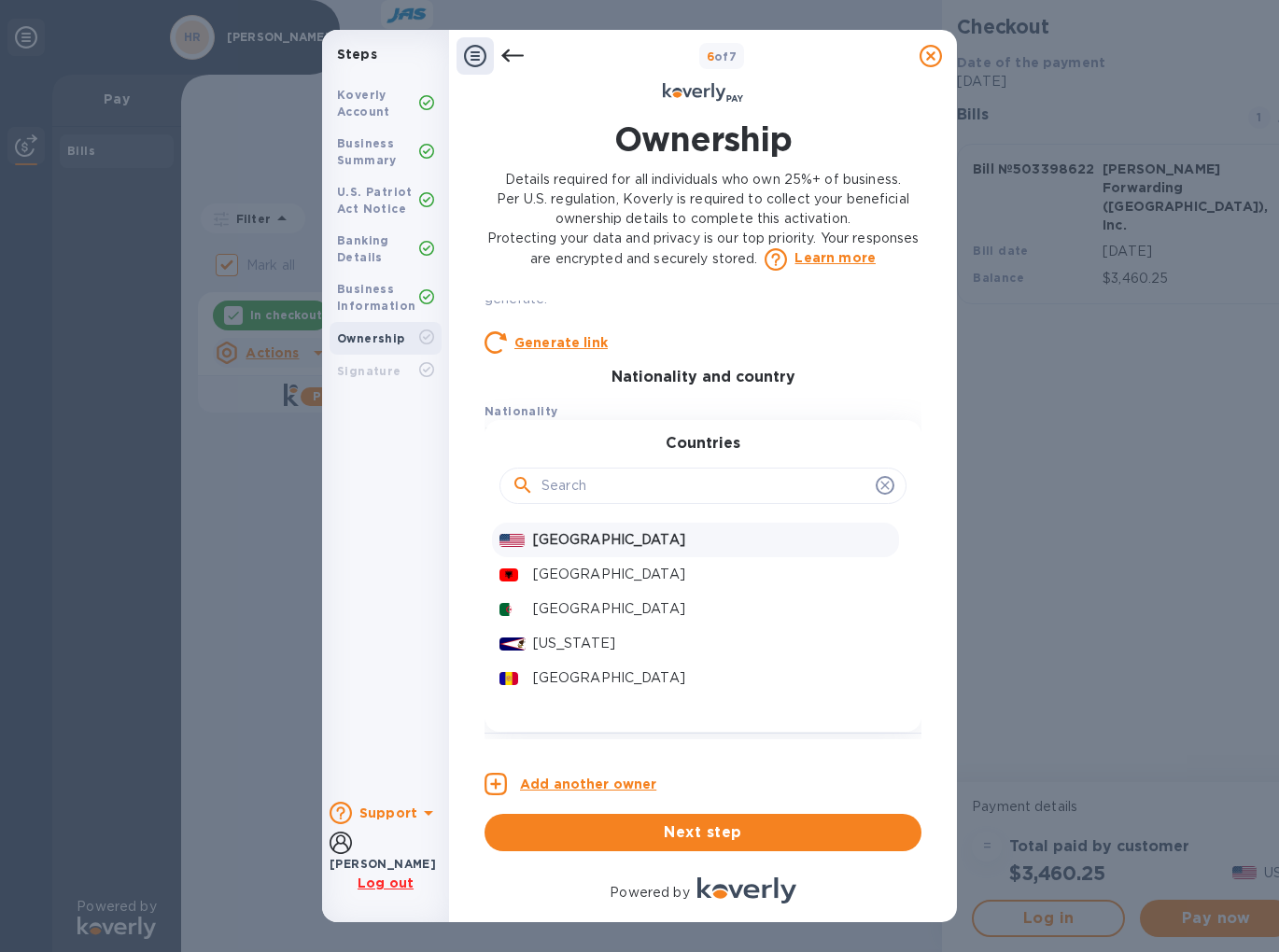
click at [607, 543] on p "[GEOGRAPHIC_DATA]" at bounding box center [712, 540] width 358 height 20
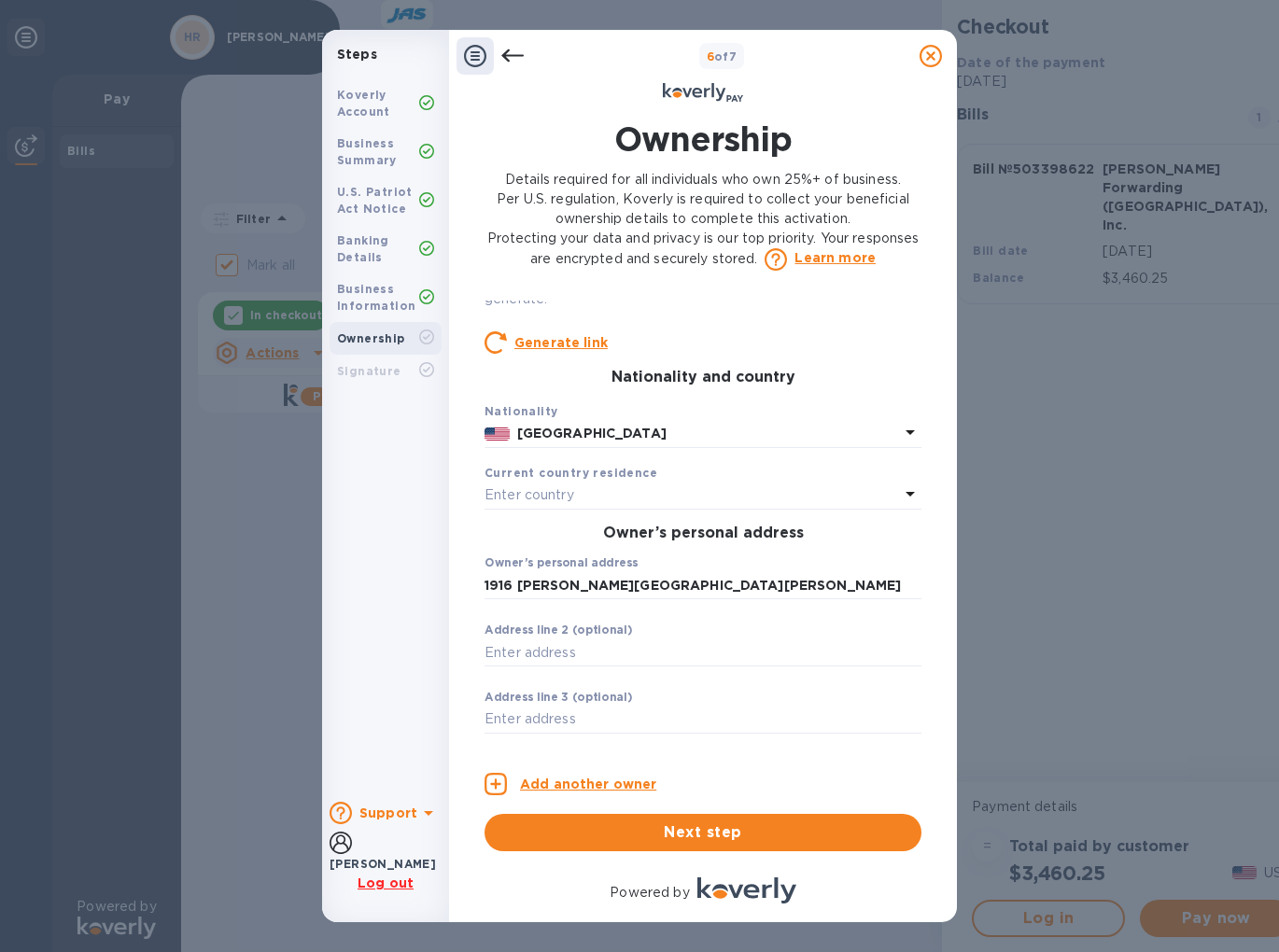
click at [602, 511] on div "Owner 1 0 Owner’s full legal name First name [PERSON_NAME] ​ Last name [PERSON_…" at bounding box center [703, 520] width 437 height 439
click at [600, 501] on div "Enter country" at bounding box center [692, 496] width 414 height 27
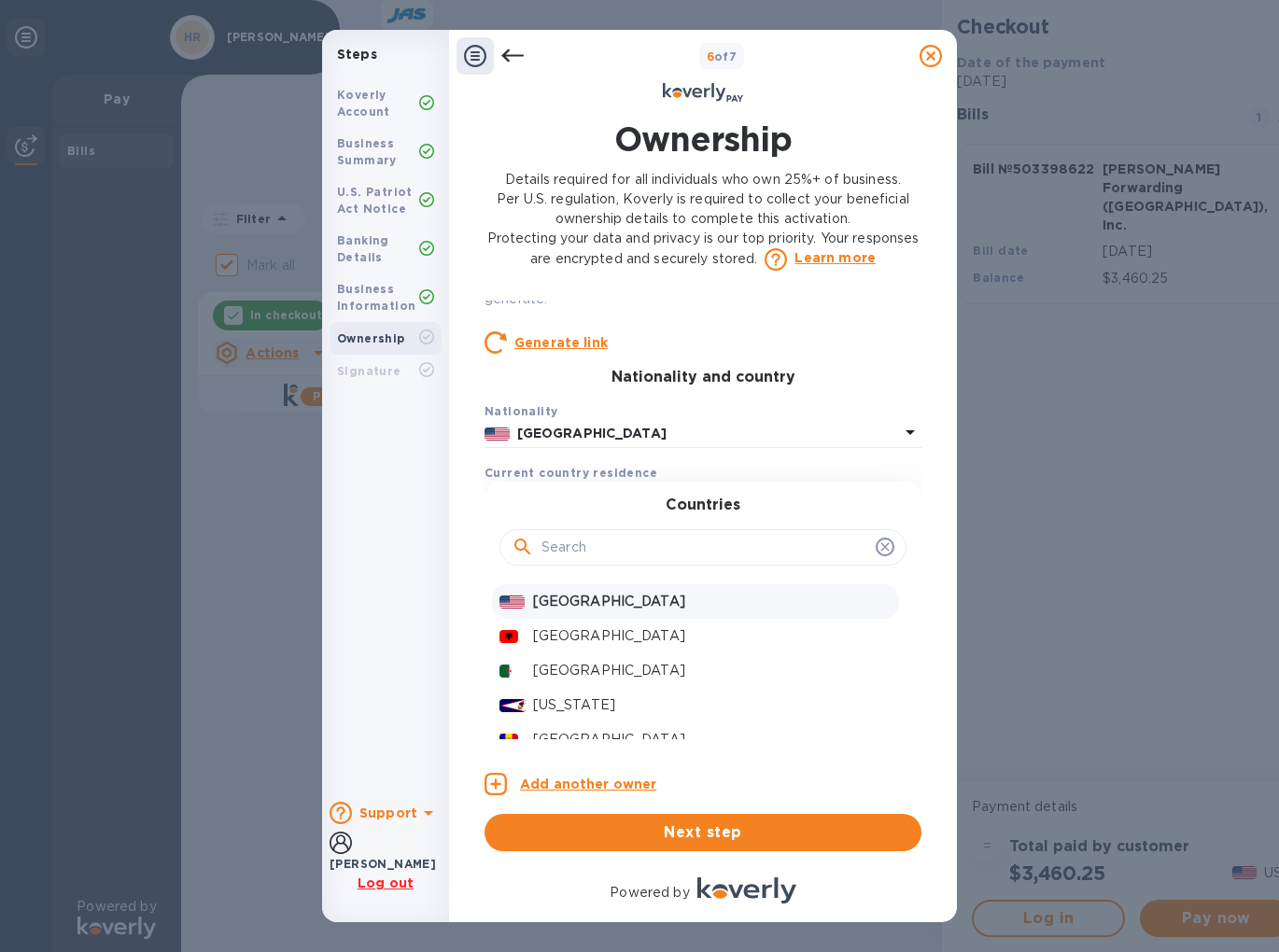
click at [587, 602] on p "[GEOGRAPHIC_DATA]" at bounding box center [712, 601] width 358 height 20
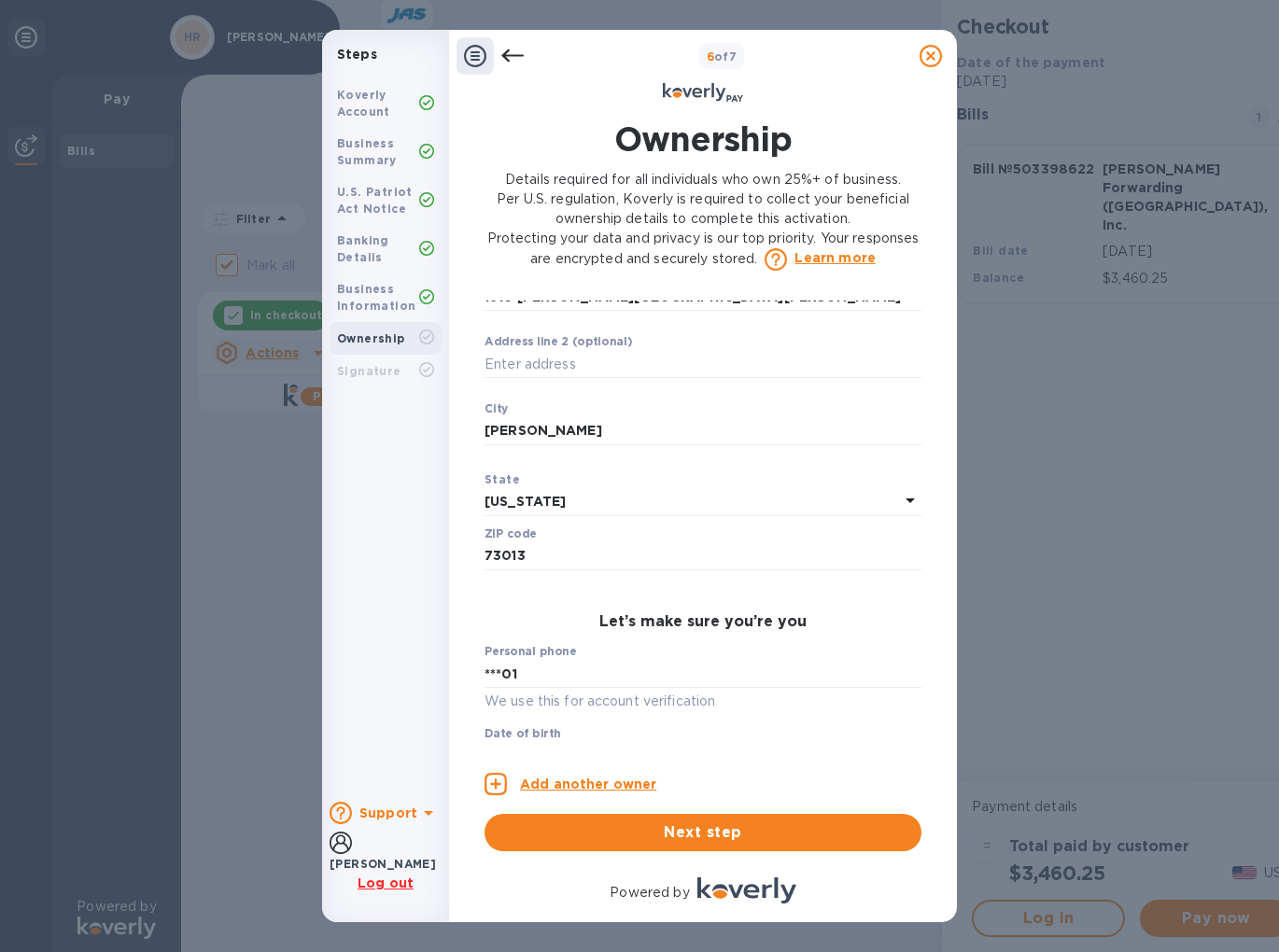
scroll to position [771, 0]
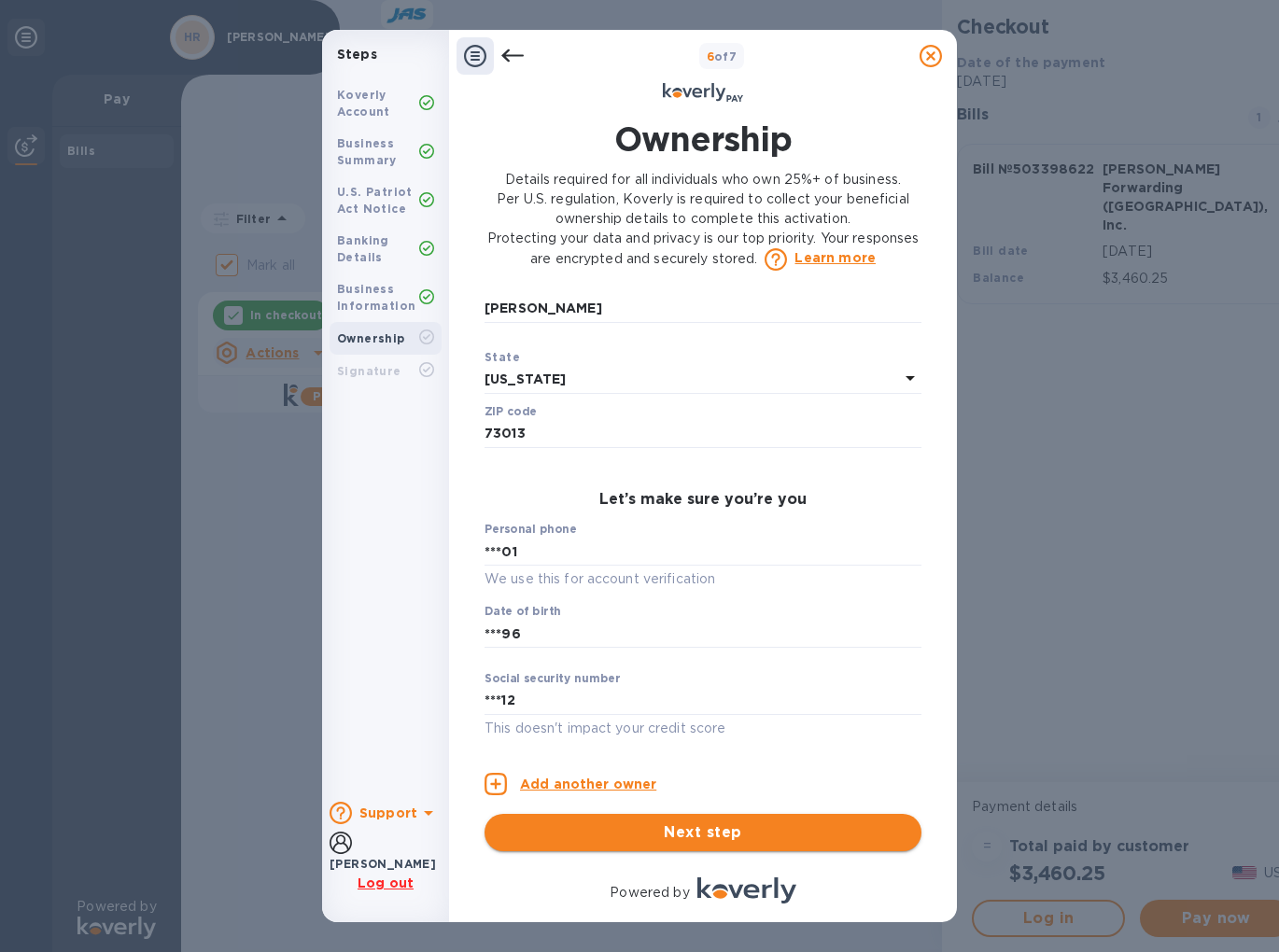
click at [625, 835] on span "Next step" at bounding box center [703, 833] width 408 height 23
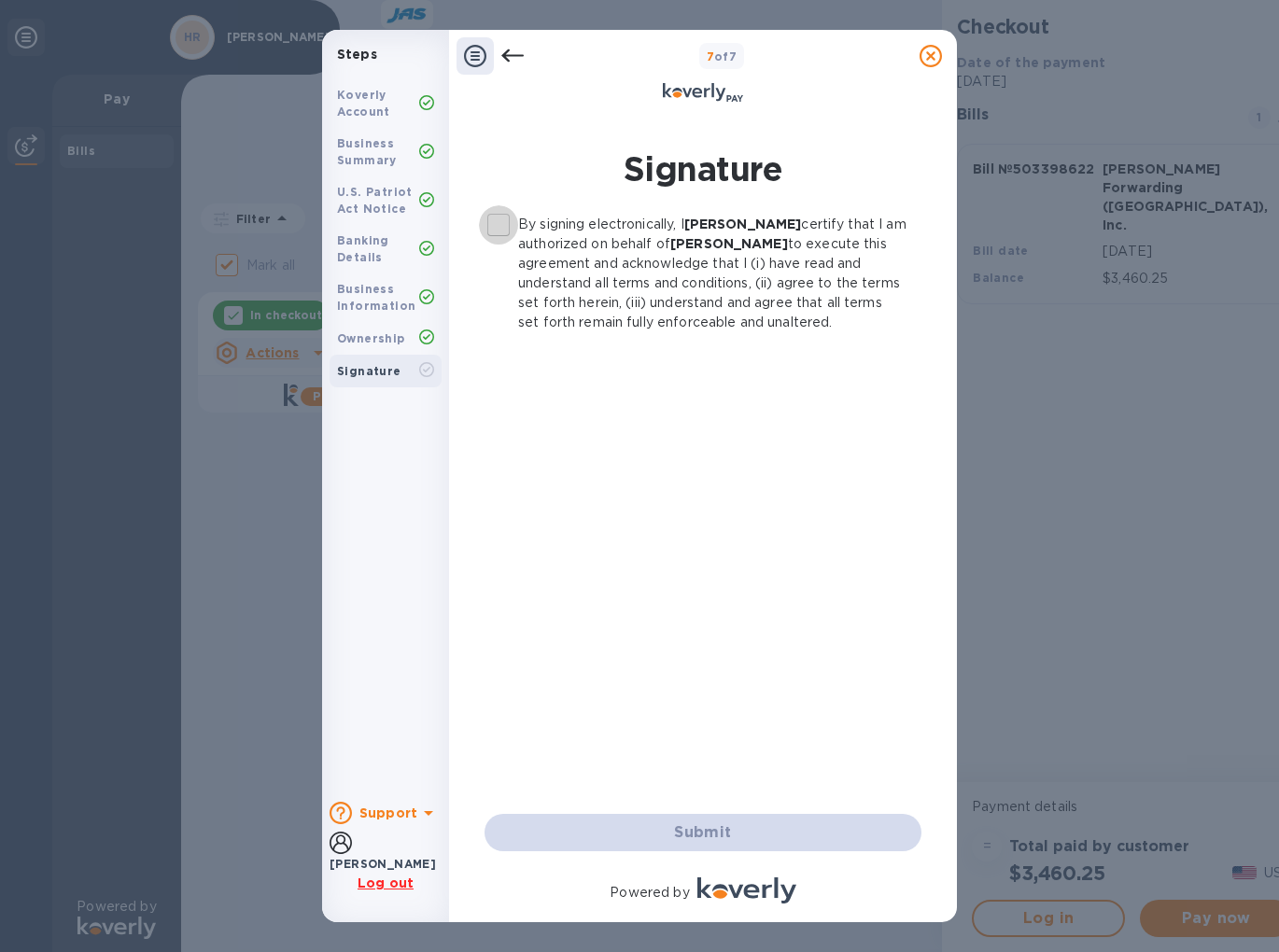
click at [493, 231] on input "By signing electronically, I [PERSON_NAME] certify that I am authorized on beha…" at bounding box center [498, 224] width 39 height 39
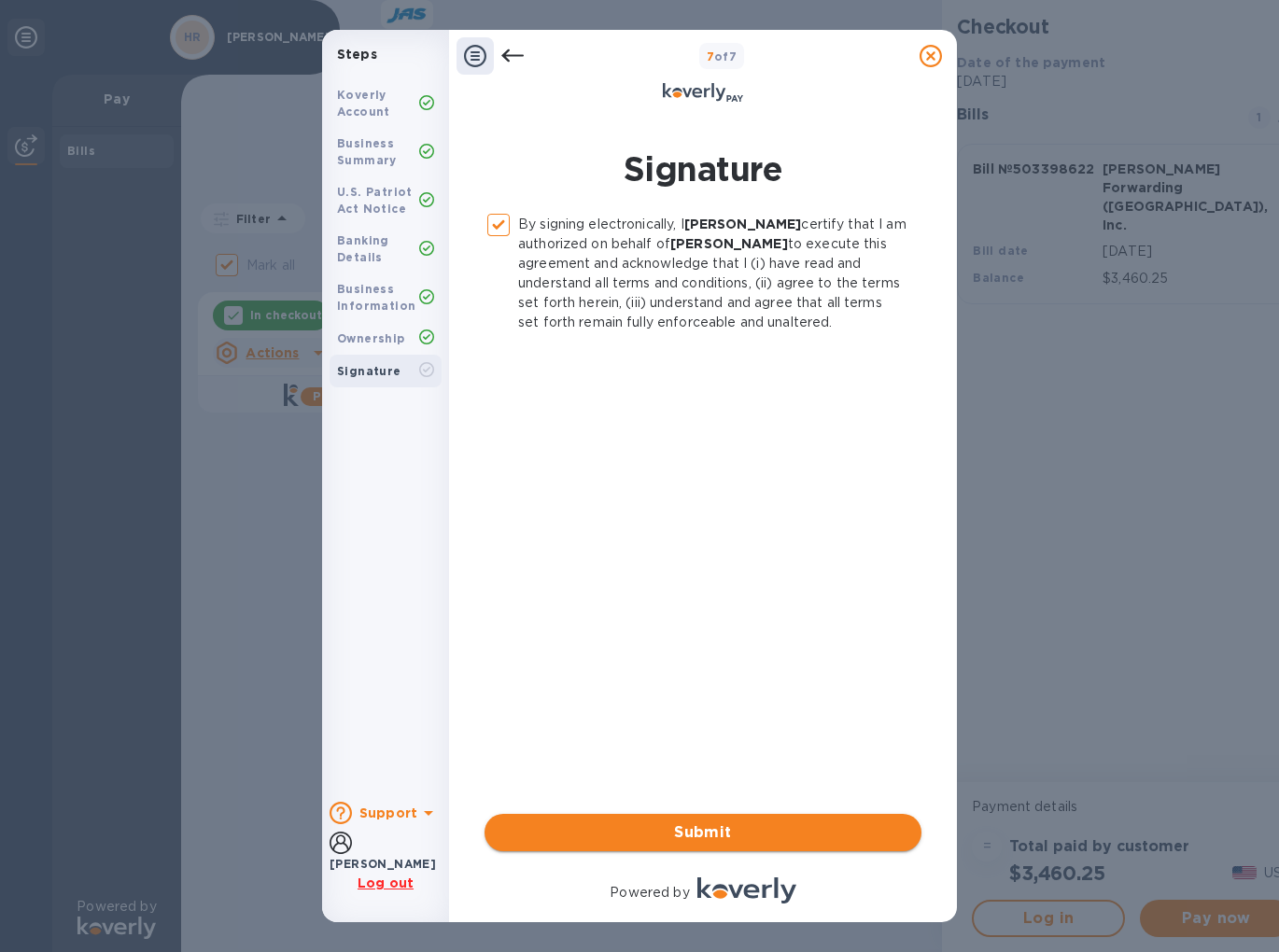
click at [636, 830] on span "Submit" at bounding box center [703, 833] width 408 height 23
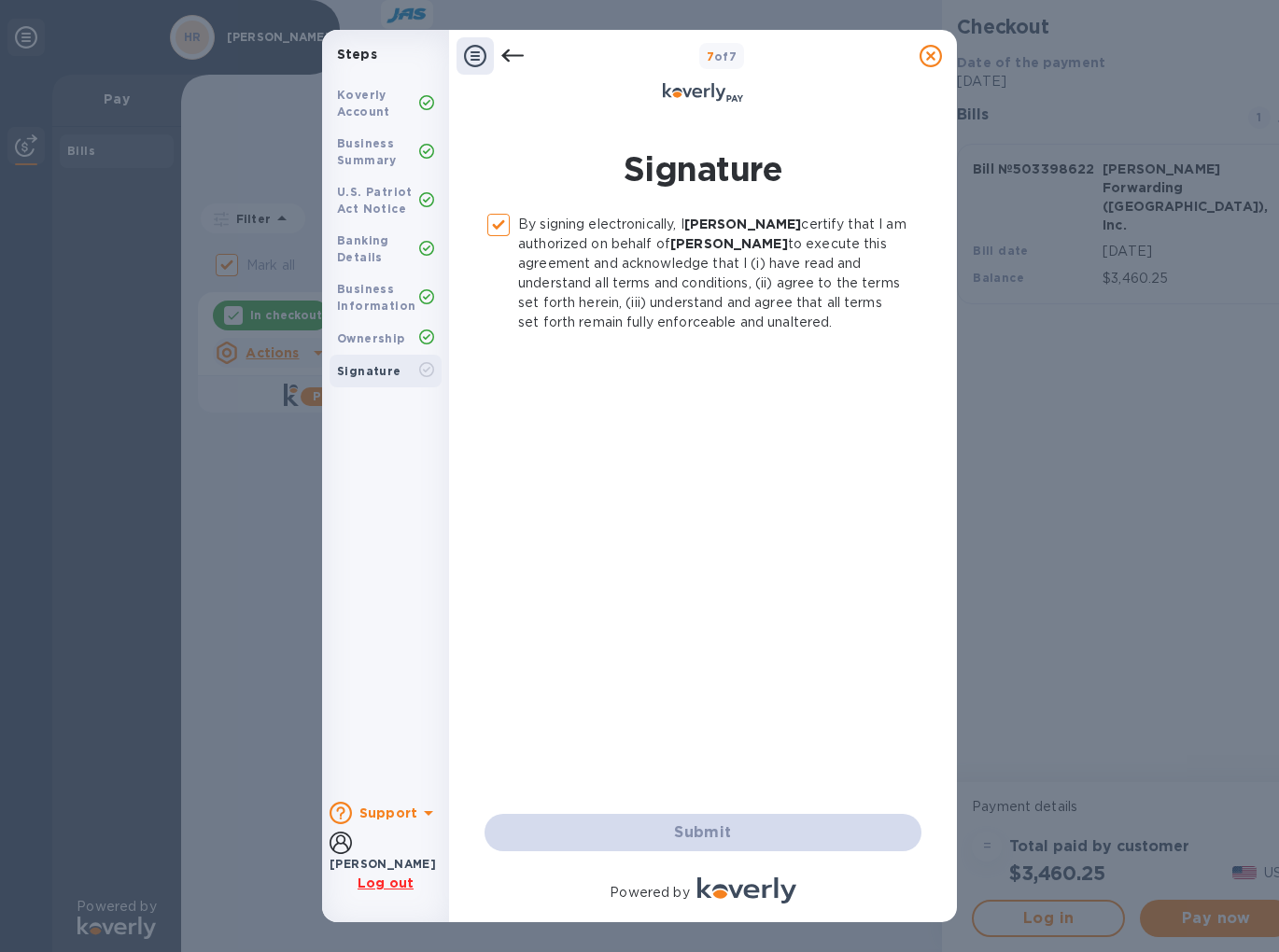
checkbox input "false"
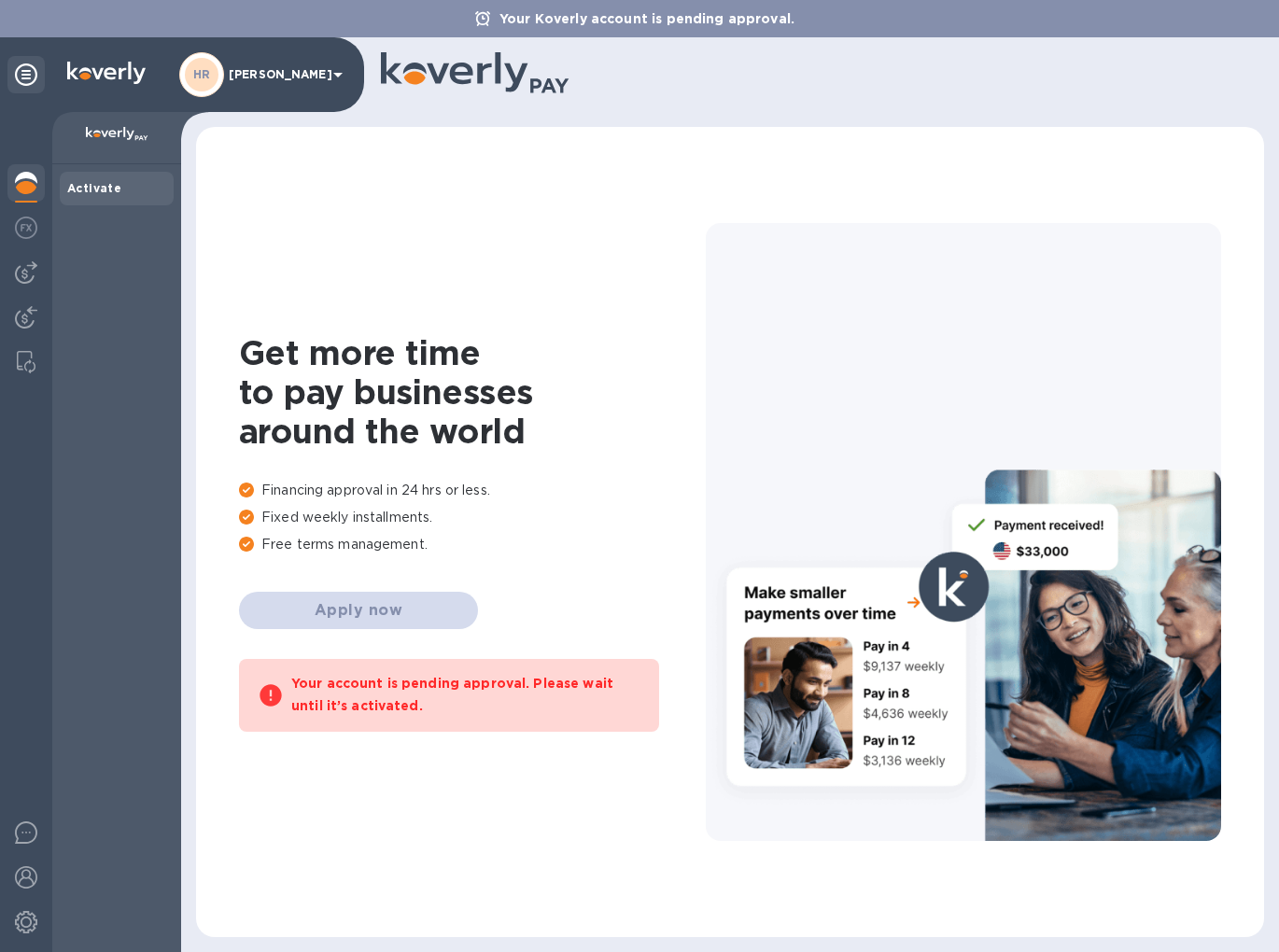
click at [381, 677] on b "Your account is pending approval. Please wait until it’s activated." at bounding box center [452, 695] width 322 height 37
click at [27, 272] on img at bounding box center [27, 273] width 23 height 23
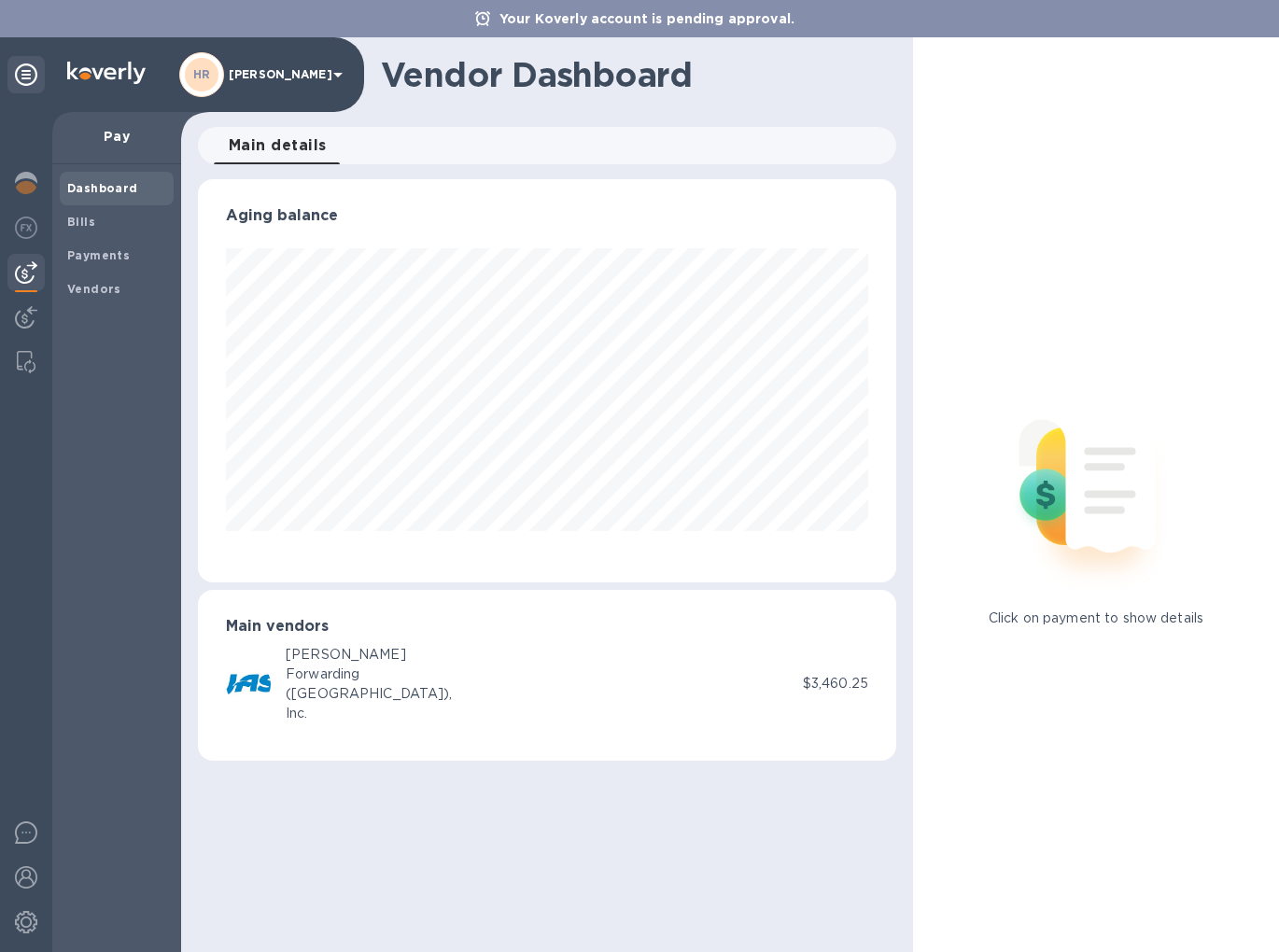
scroll to position [404, 698]
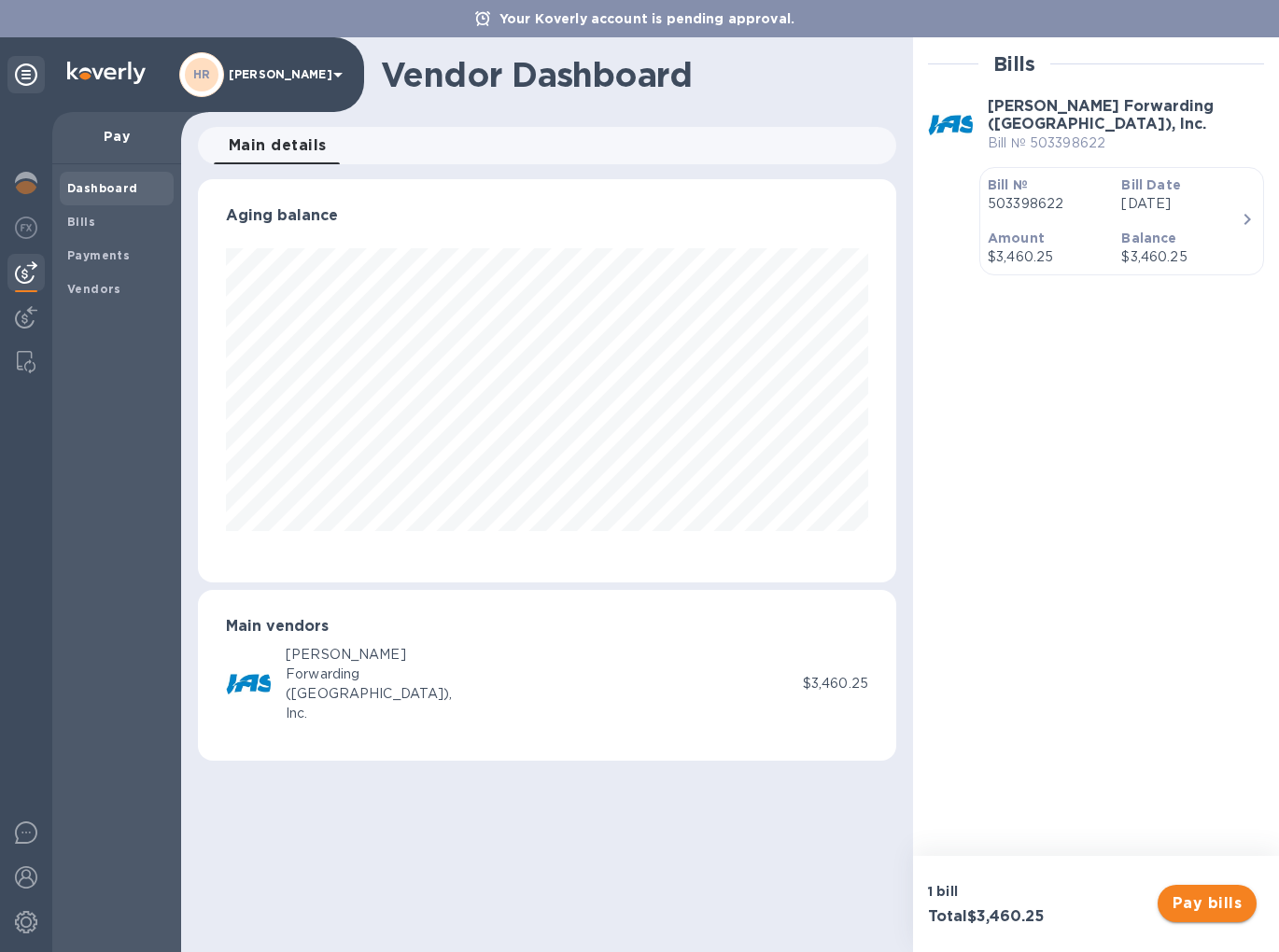
click at [1198, 904] on span "Pay bills" at bounding box center [1207, 904] width 69 height 23
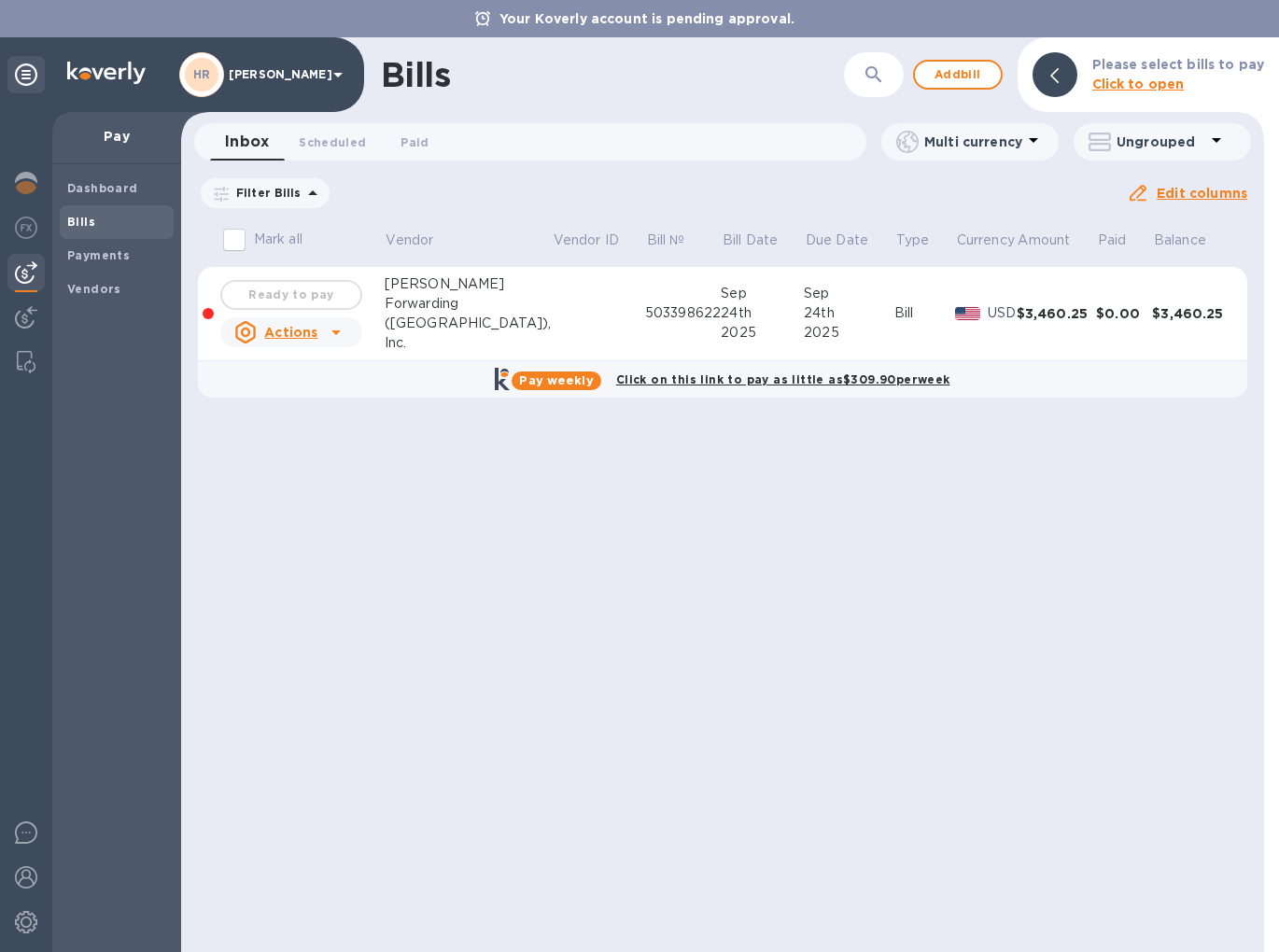
click at [1021, 330] on td "$3,460.25" at bounding box center [1057, 314] width 80 height 94
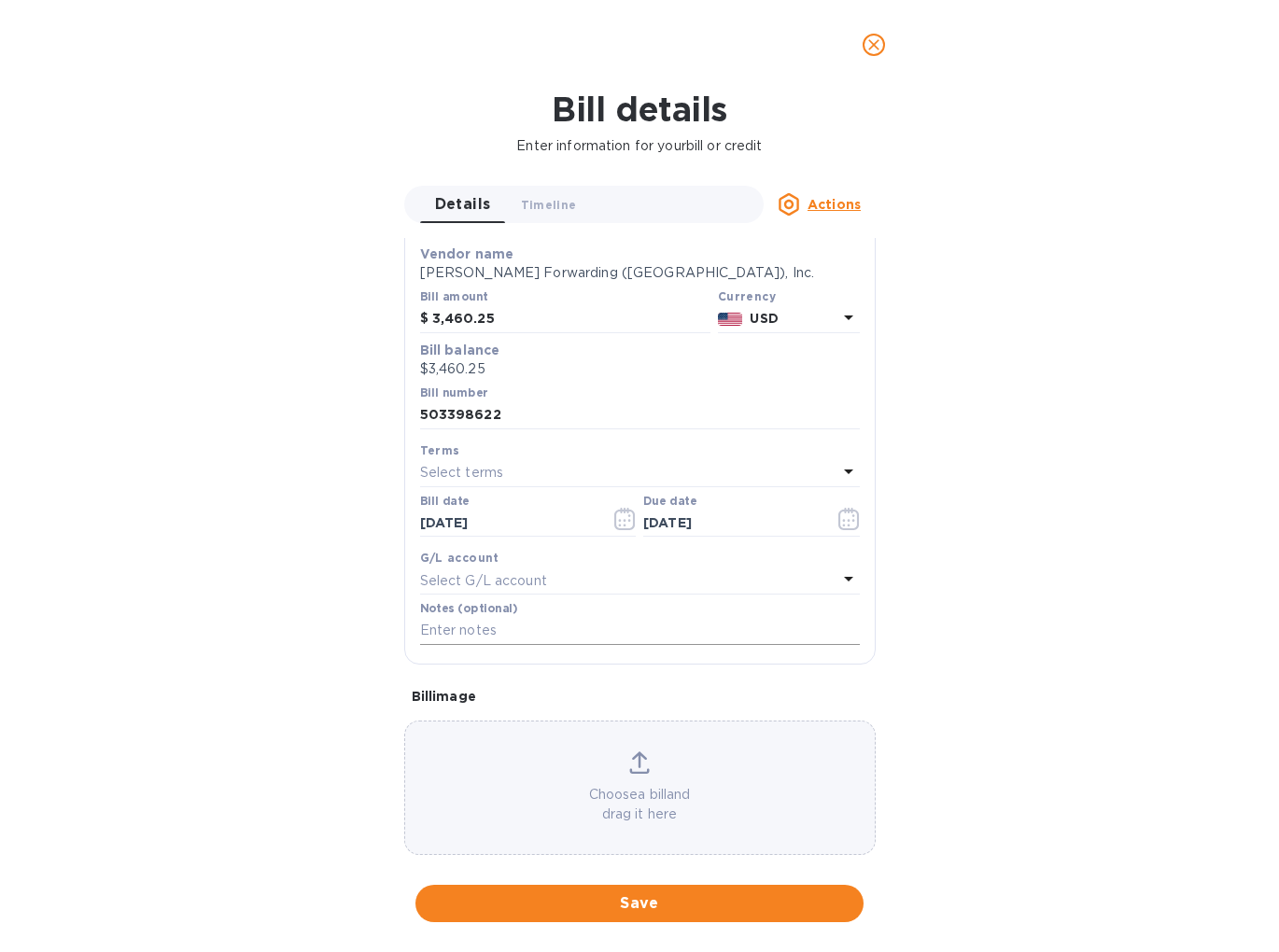
scroll to position [127, 0]
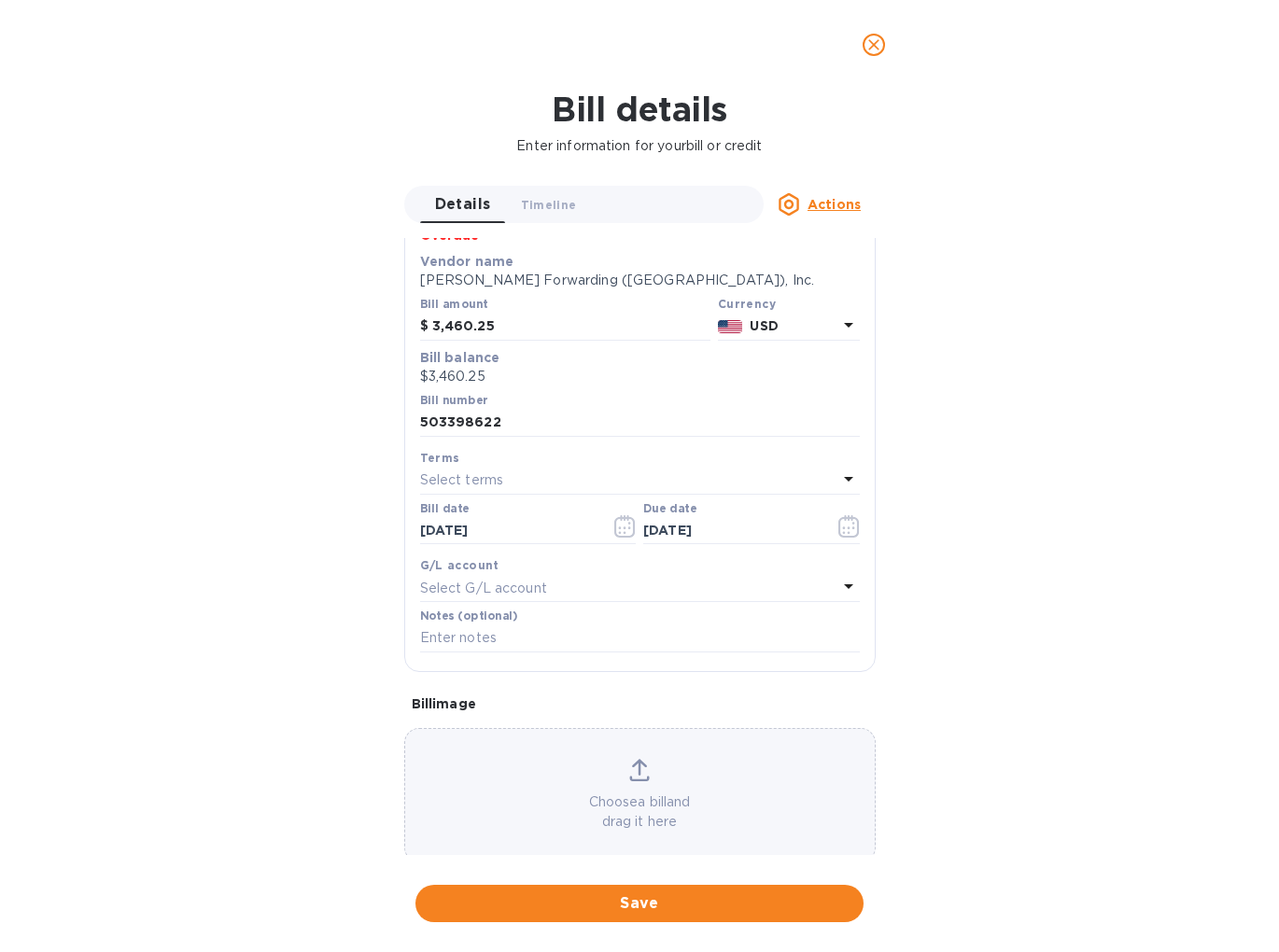
click at [602, 595] on div "Select G/L account" at bounding box center [628, 588] width 417 height 27
click at [931, 585] on div "Bill details Enter information for your bill or credit Details 0 Timeline 0 Act…" at bounding box center [640, 521] width 1279 height 863
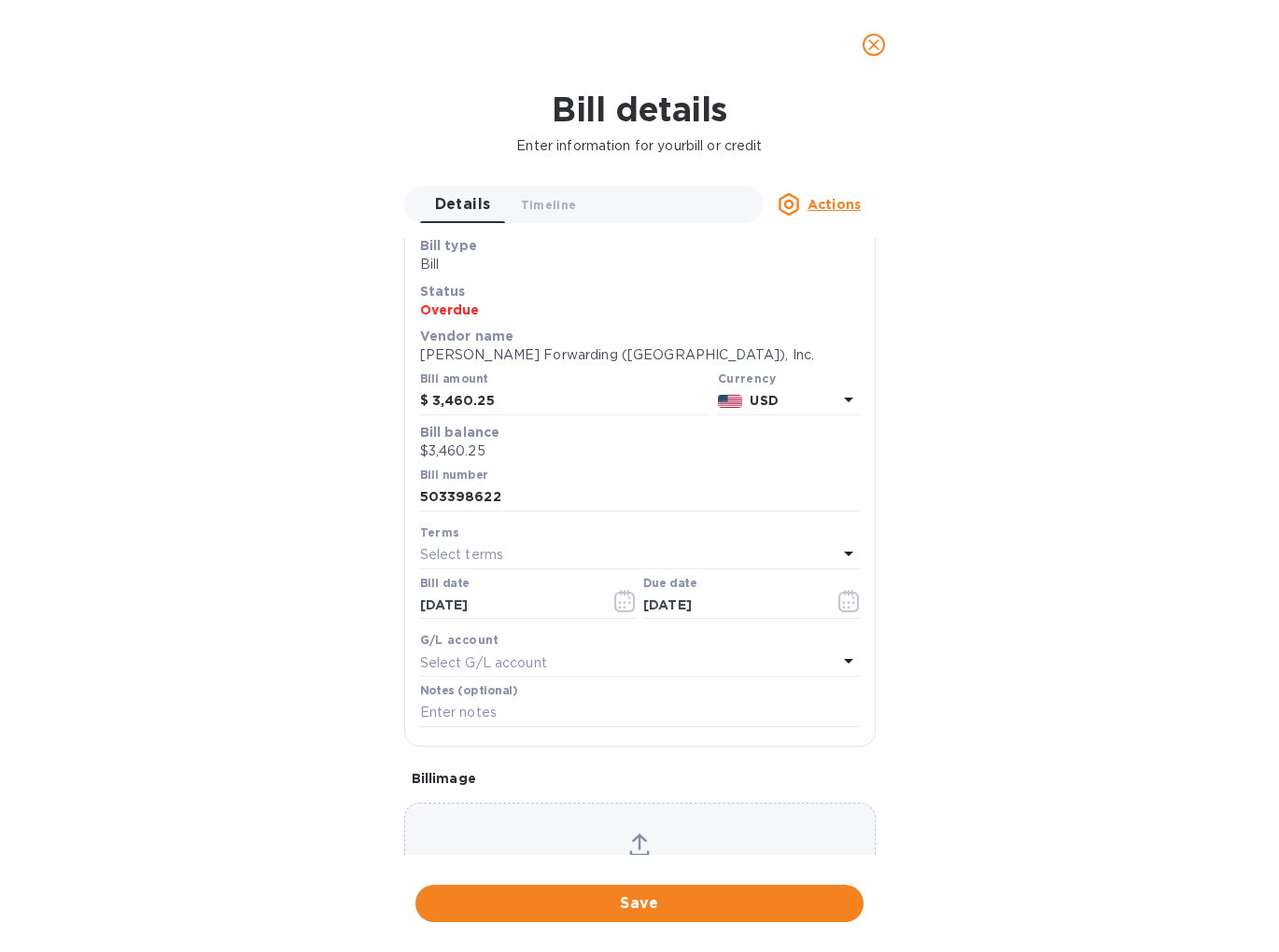
scroll to position [136, 0]
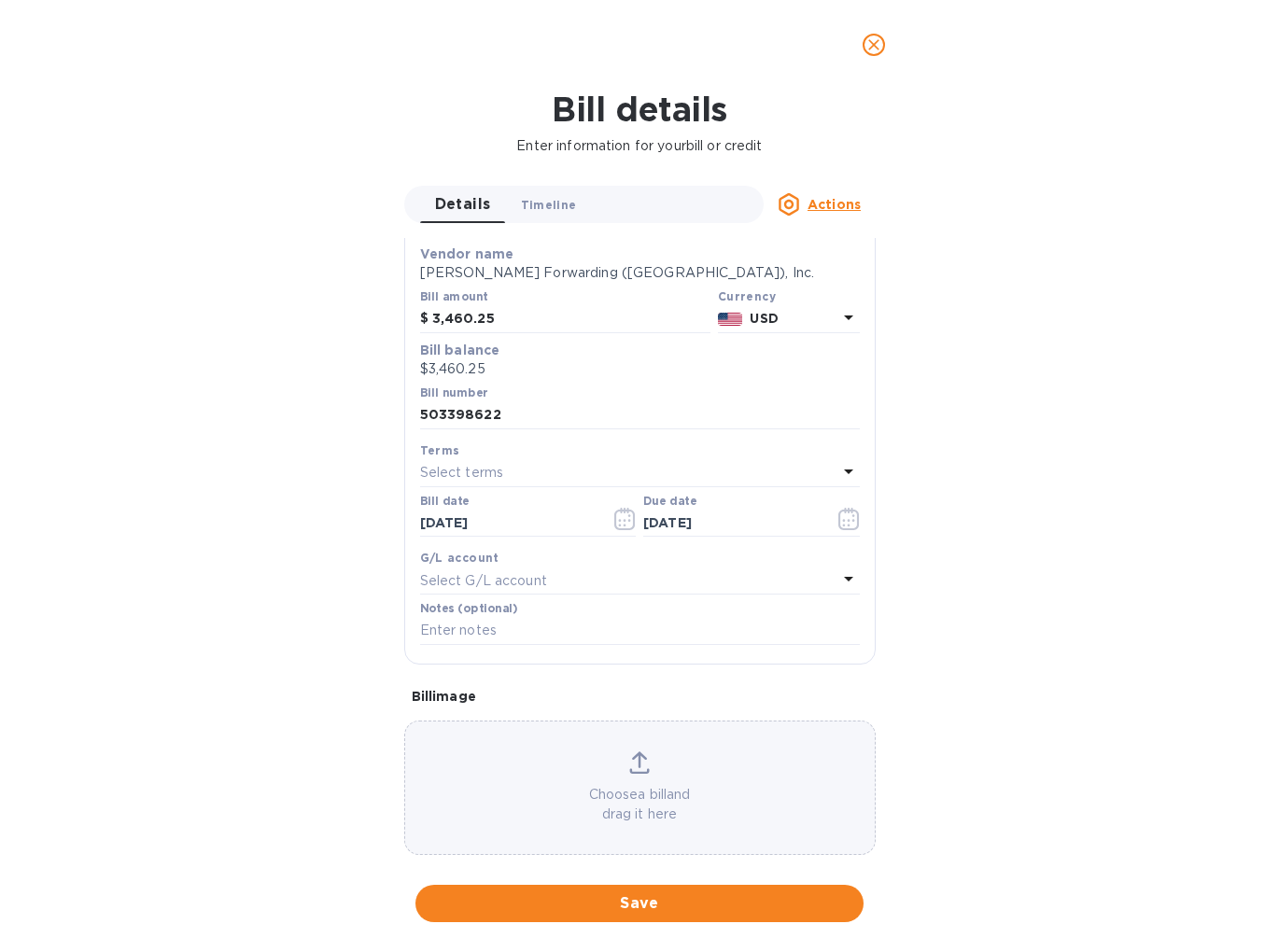
click at [534, 202] on span "Timeline 0" at bounding box center [548, 204] width 56 height 20
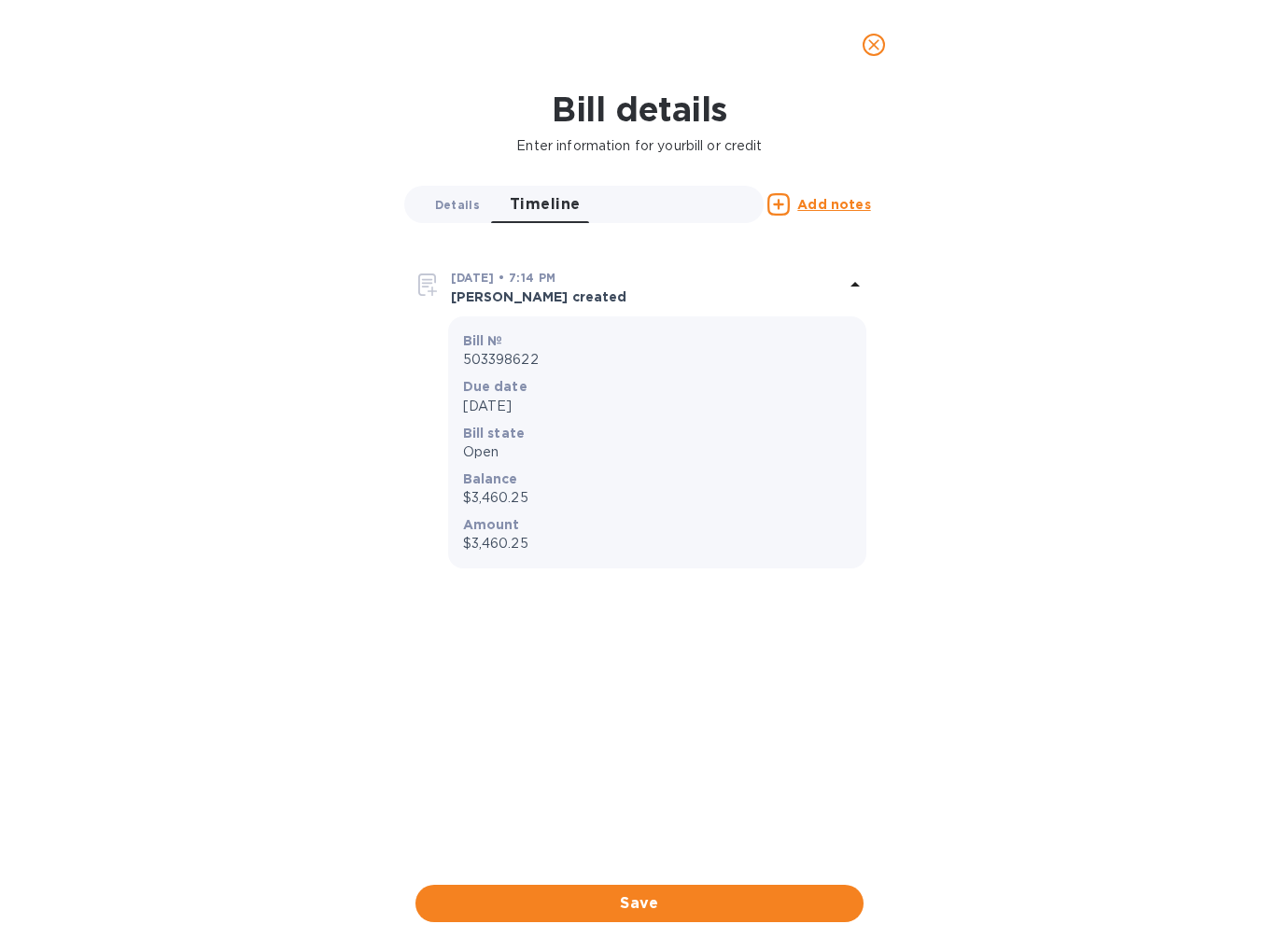
click at [457, 209] on span "Details 0" at bounding box center [457, 204] width 45 height 20
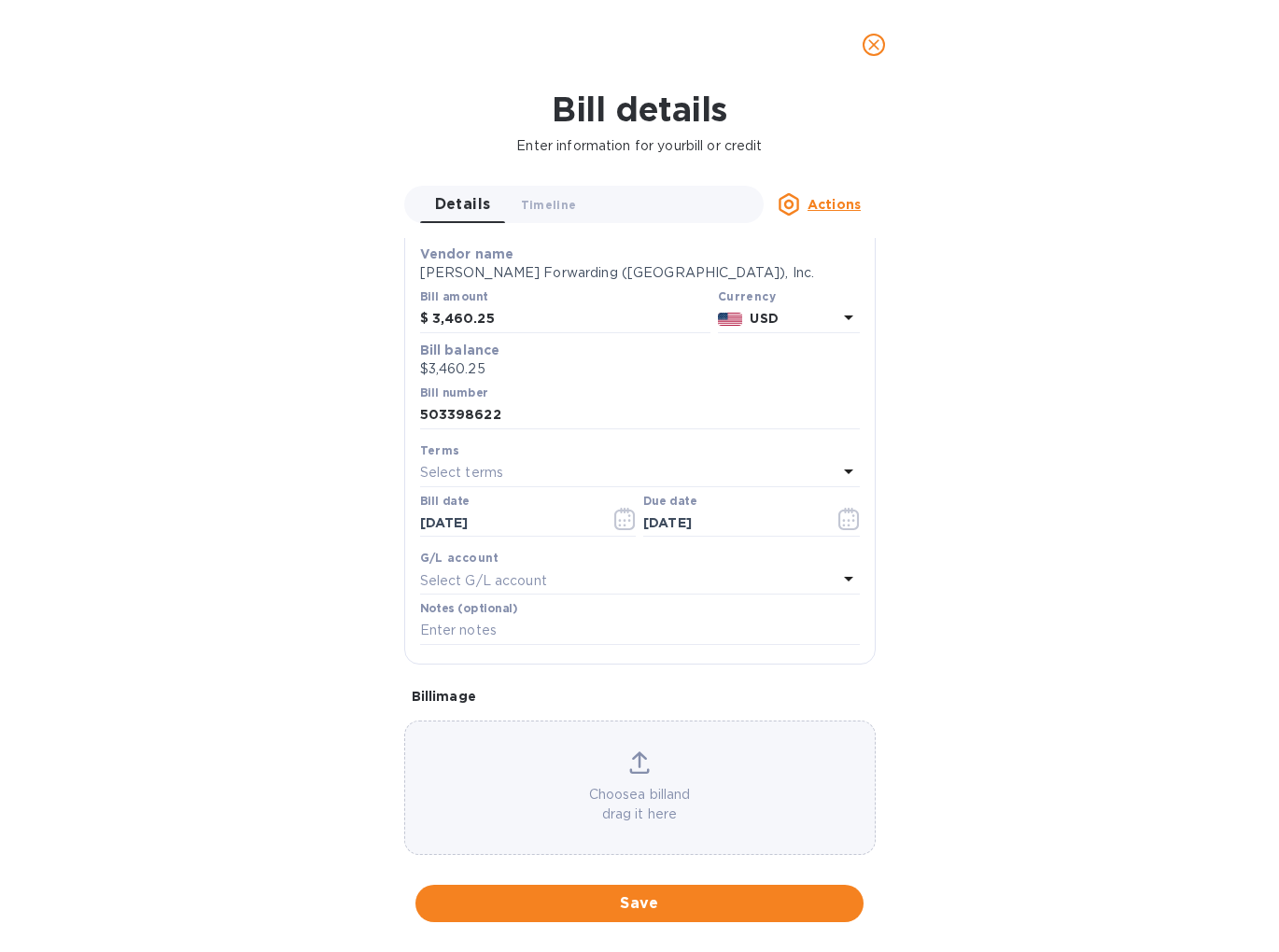
drag, startPoint x: 602, startPoint y: 899, endPoint x: 965, endPoint y: 674, distance: 427.1
click at [965, 674] on div "Bill details Enter information for your bill or credit Details 0 Timeline 0 Act…" at bounding box center [640, 521] width 1279 height 863
click at [681, 791] on p "Choose a bill and drag it here" at bounding box center [640, 805] width 469 height 39
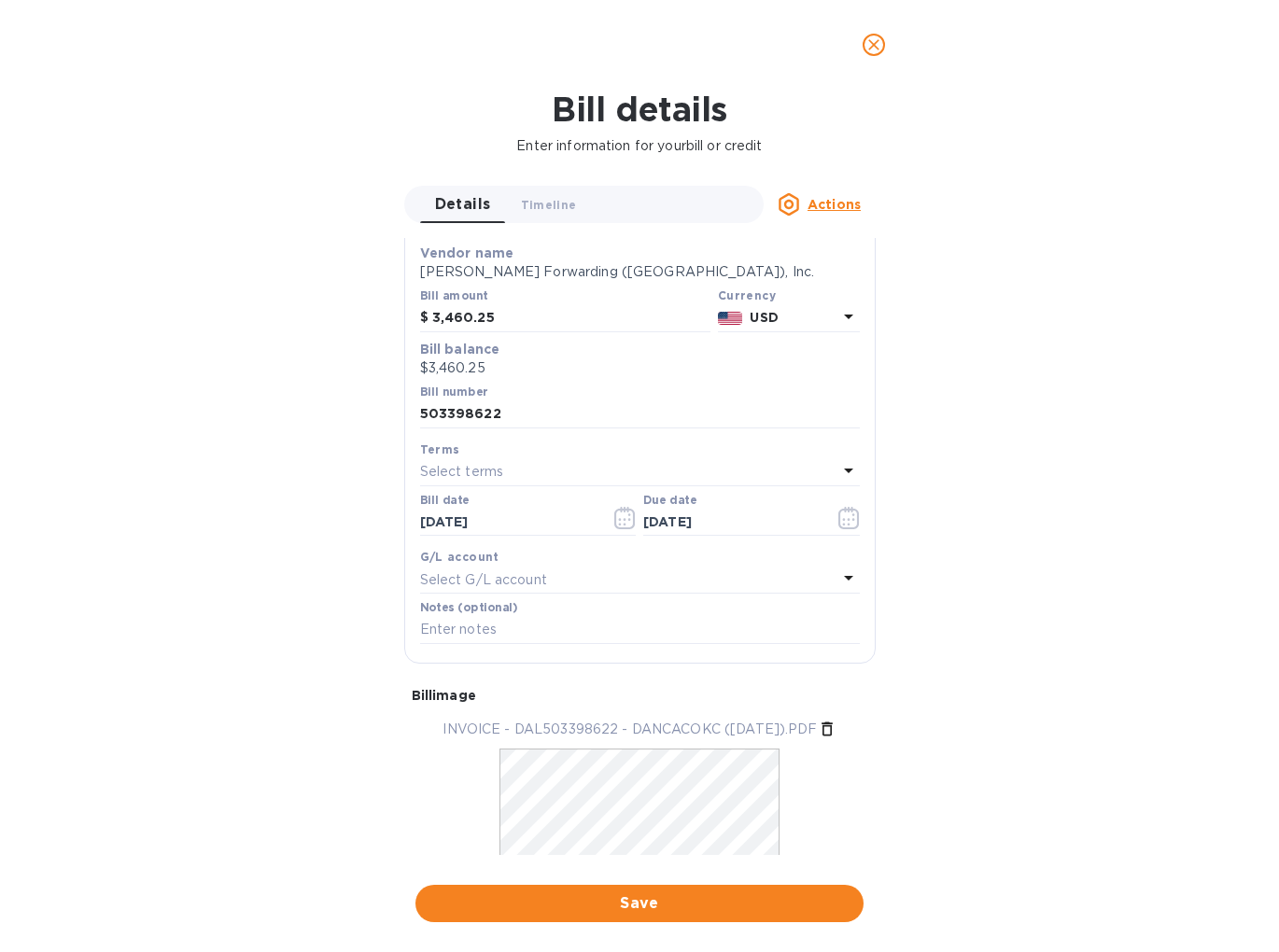
scroll to position [192, 0]
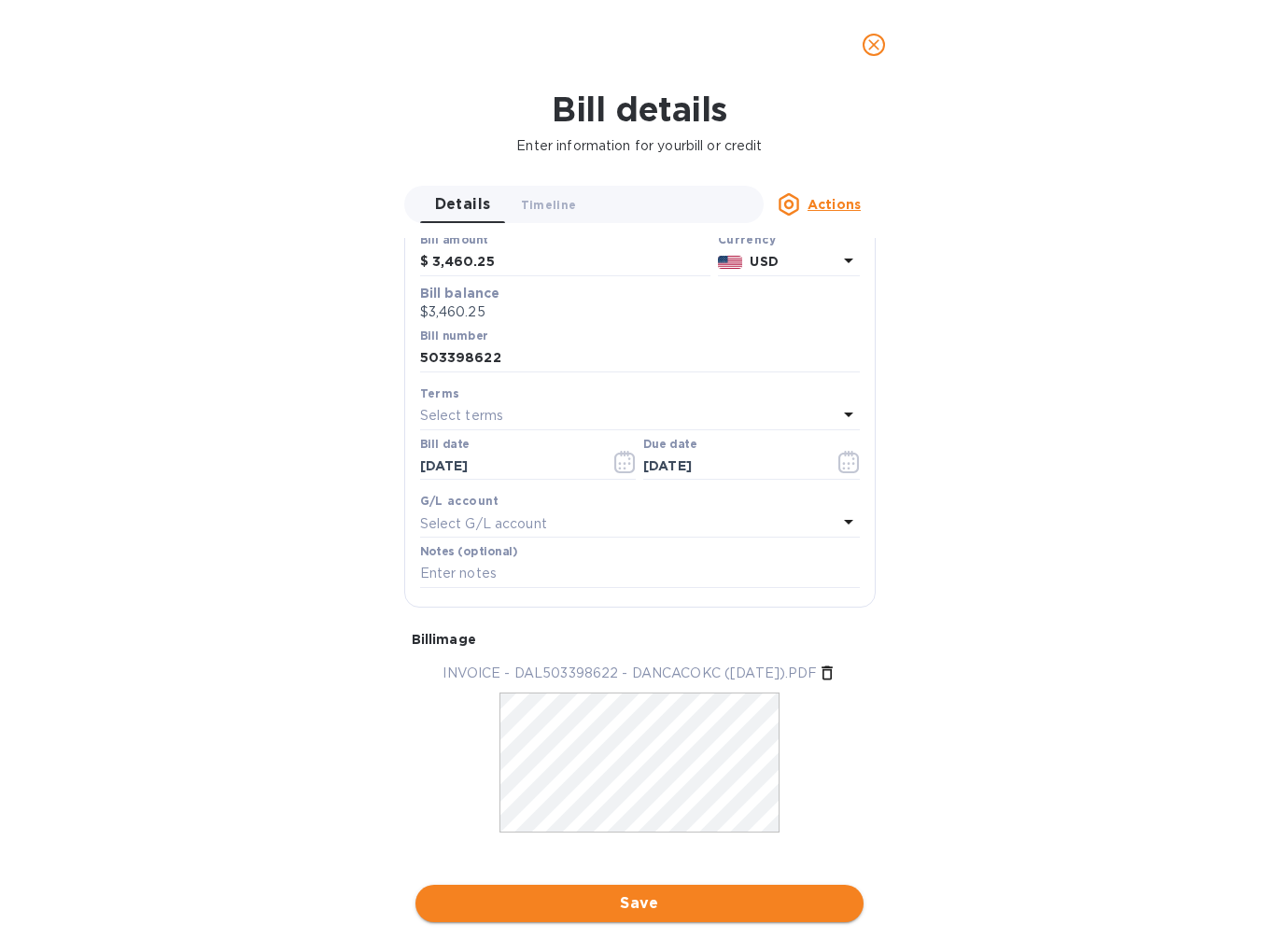
click at [730, 893] on span "Save" at bounding box center [640, 904] width 418 height 23
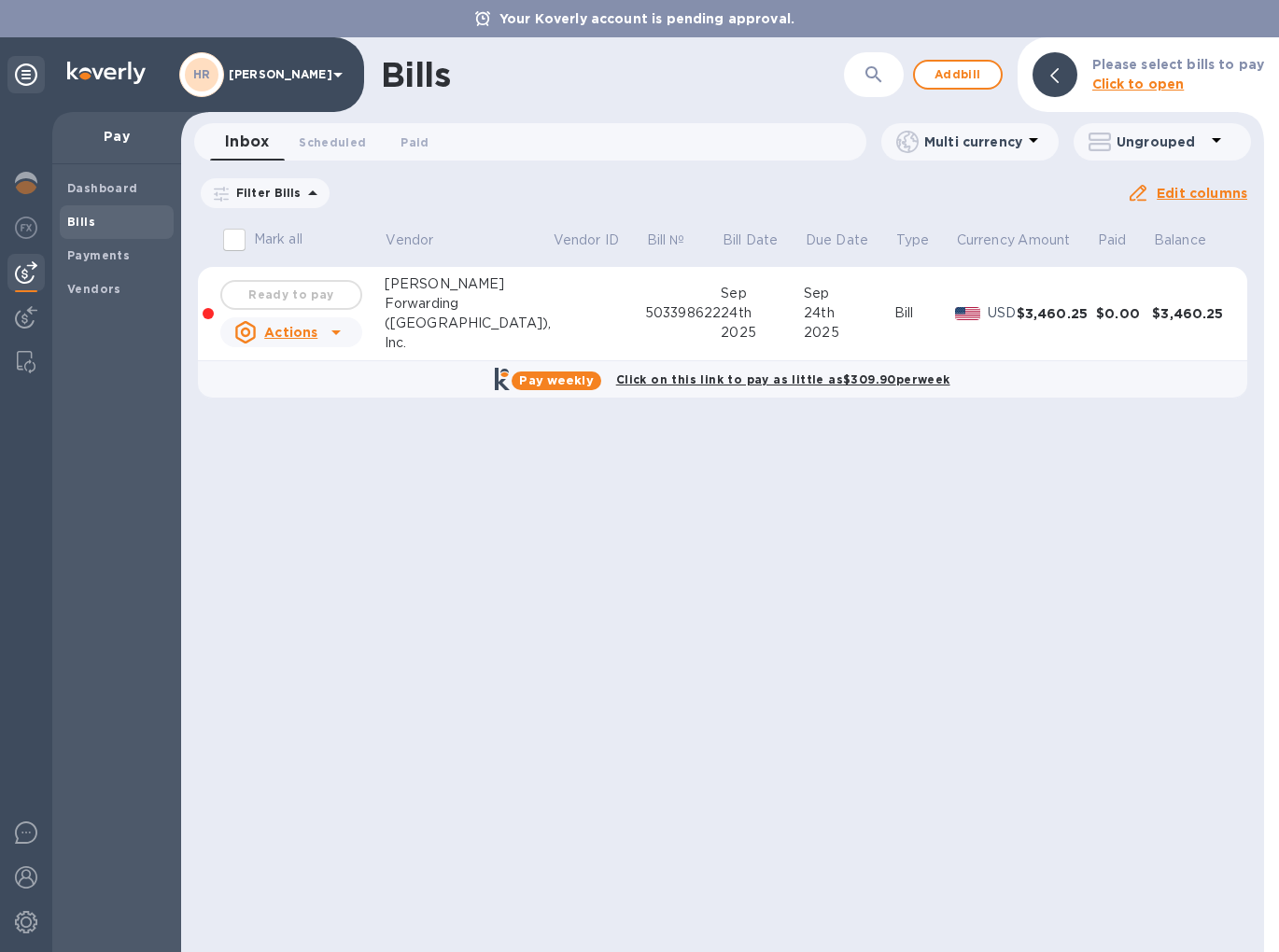
click at [718, 378] on b "Click on this link to pay as little as $309.90 per week" at bounding box center [784, 379] width 334 height 14
click at [209, 312] on div at bounding box center [208, 314] width 11 height 11
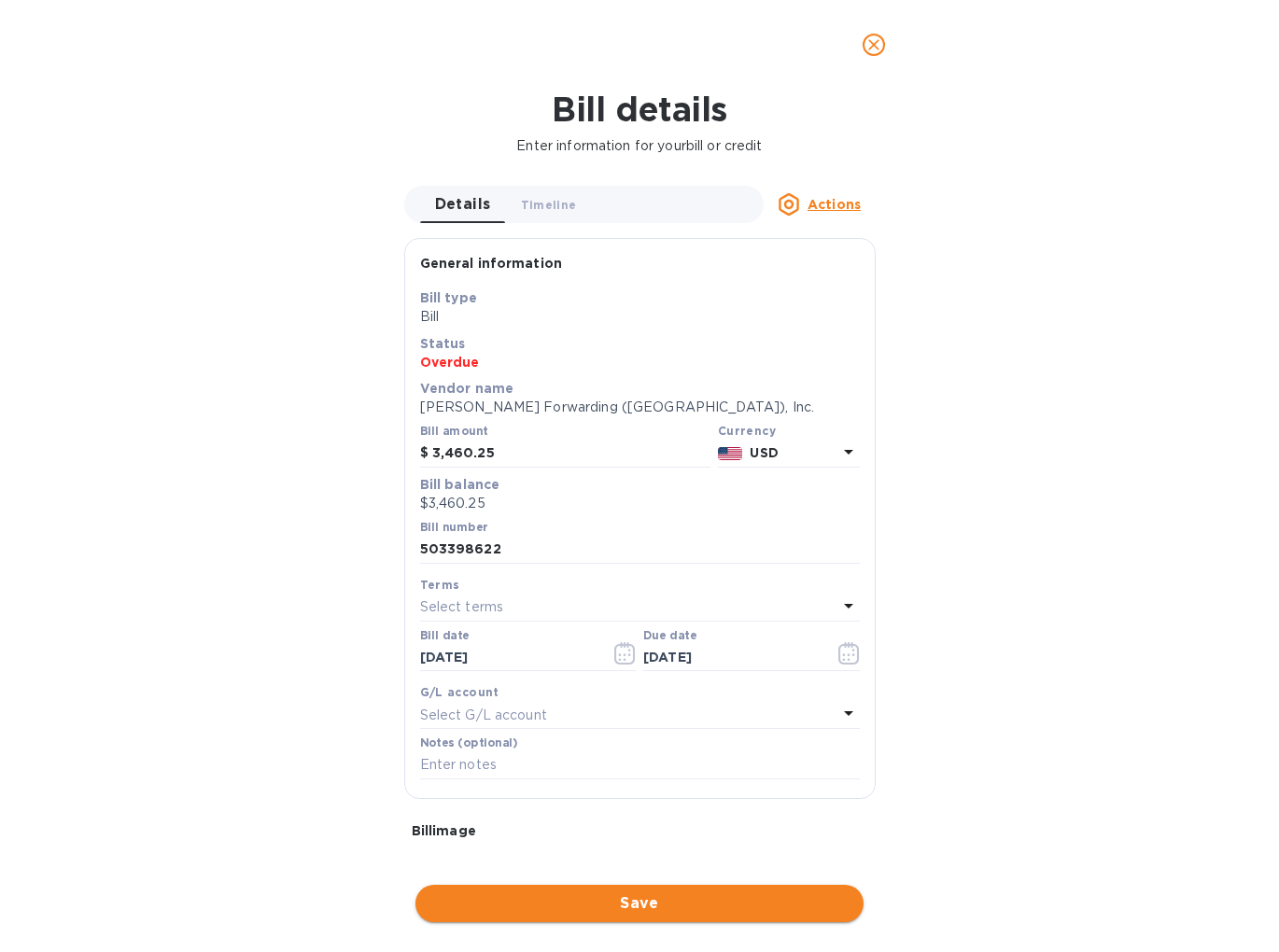
click at [660, 902] on span "Save" at bounding box center [640, 904] width 418 height 23
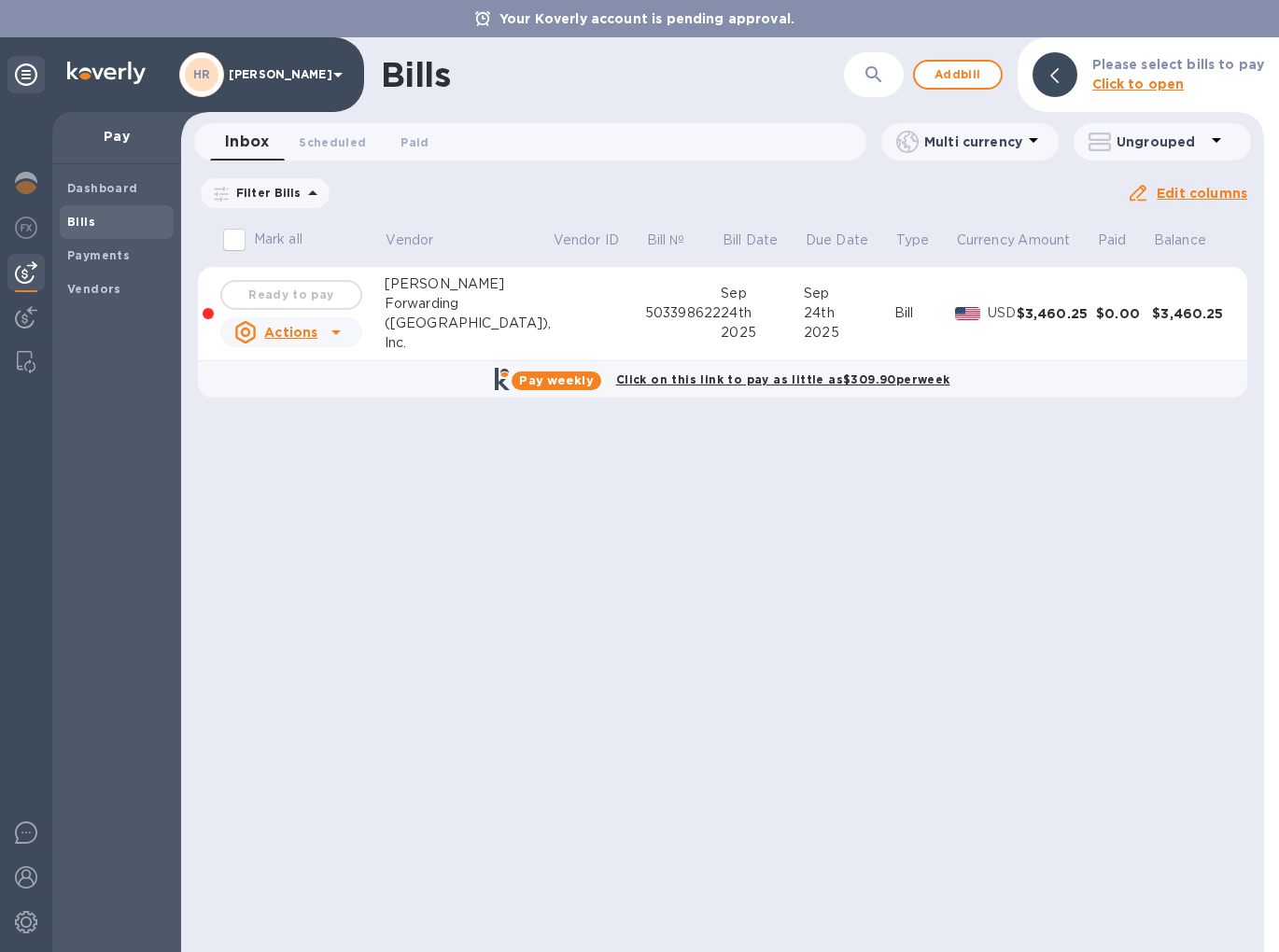
click at [670, 379] on b "Click on this link to pay as little as $309.90 per week" at bounding box center [784, 379] width 334 height 14
click at [705, 376] on b "Click on this link to pay as little as $309.90 per week" at bounding box center [784, 379] width 334 height 14
click at [684, 378] on b "Click on this link to pay as little as $309.90 per week" at bounding box center [784, 379] width 334 height 14
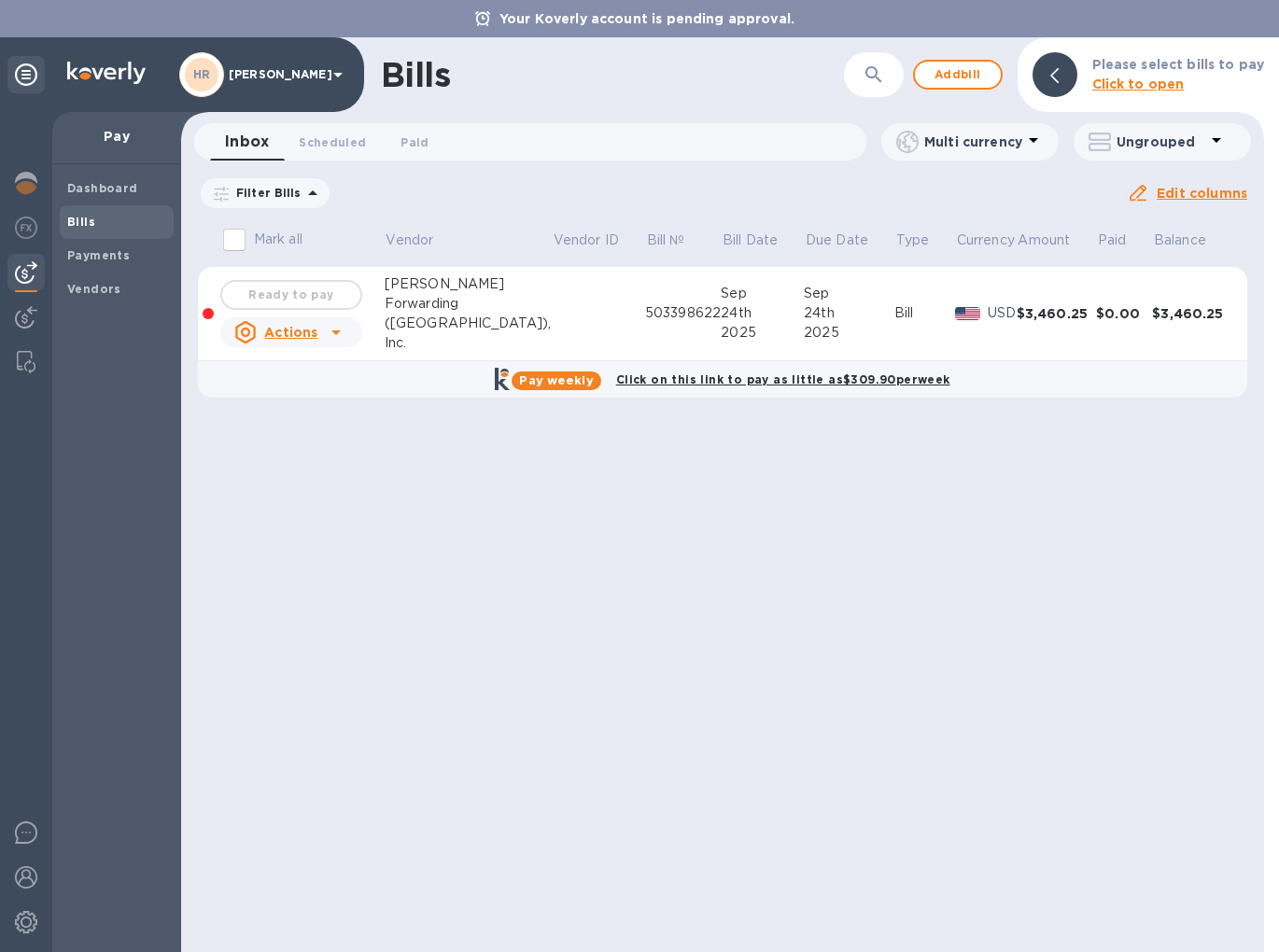
click at [716, 382] on b "Click on this link to pay as little as $309.90 per week" at bounding box center [784, 379] width 334 height 14
click at [830, 382] on b "Click on this link to pay as little as $309.90 per week" at bounding box center [784, 379] width 334 height 14
click at [830, 382] on b "Click on this link to pay as little as $309.90 per week" at bounding box center [784, 379] width 334 height 14
click at [548, 387] on b "Pay weekly" at bounding box center [556, 380] width 74 height 14
click at [547, 380] on b "Pay weekly" at bounding box center [556, 380] width 74 height 14
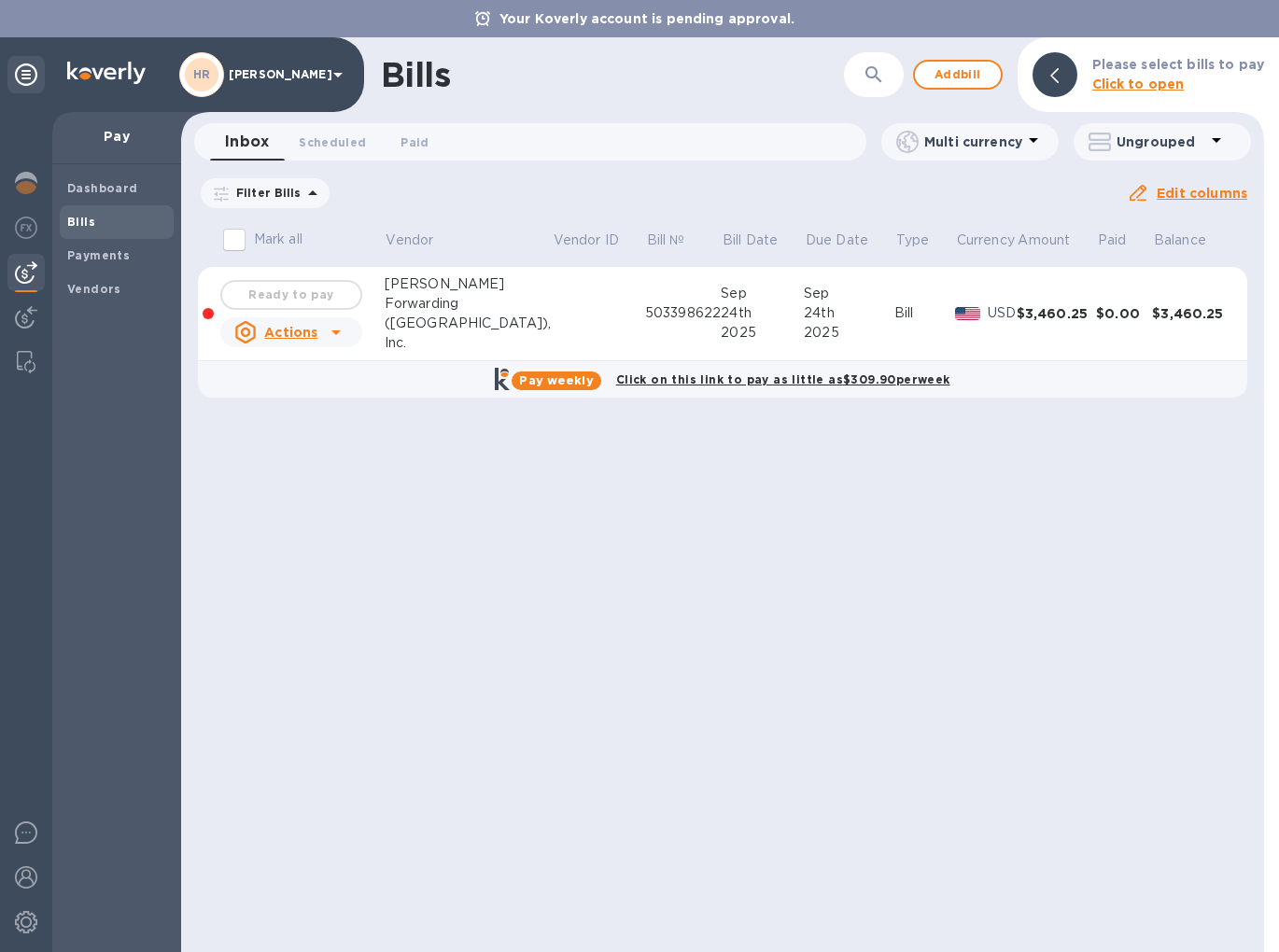
click at [531, 380] on b "Pay weekly" at bounding box center [556, 380] width 74 height 14
click at [556, 380] on b "Pay weekly" at bounding box center [556, 380] width 74 height 14
click at [552, 313] on td at bounding box center [599, 314] width 93 height 94
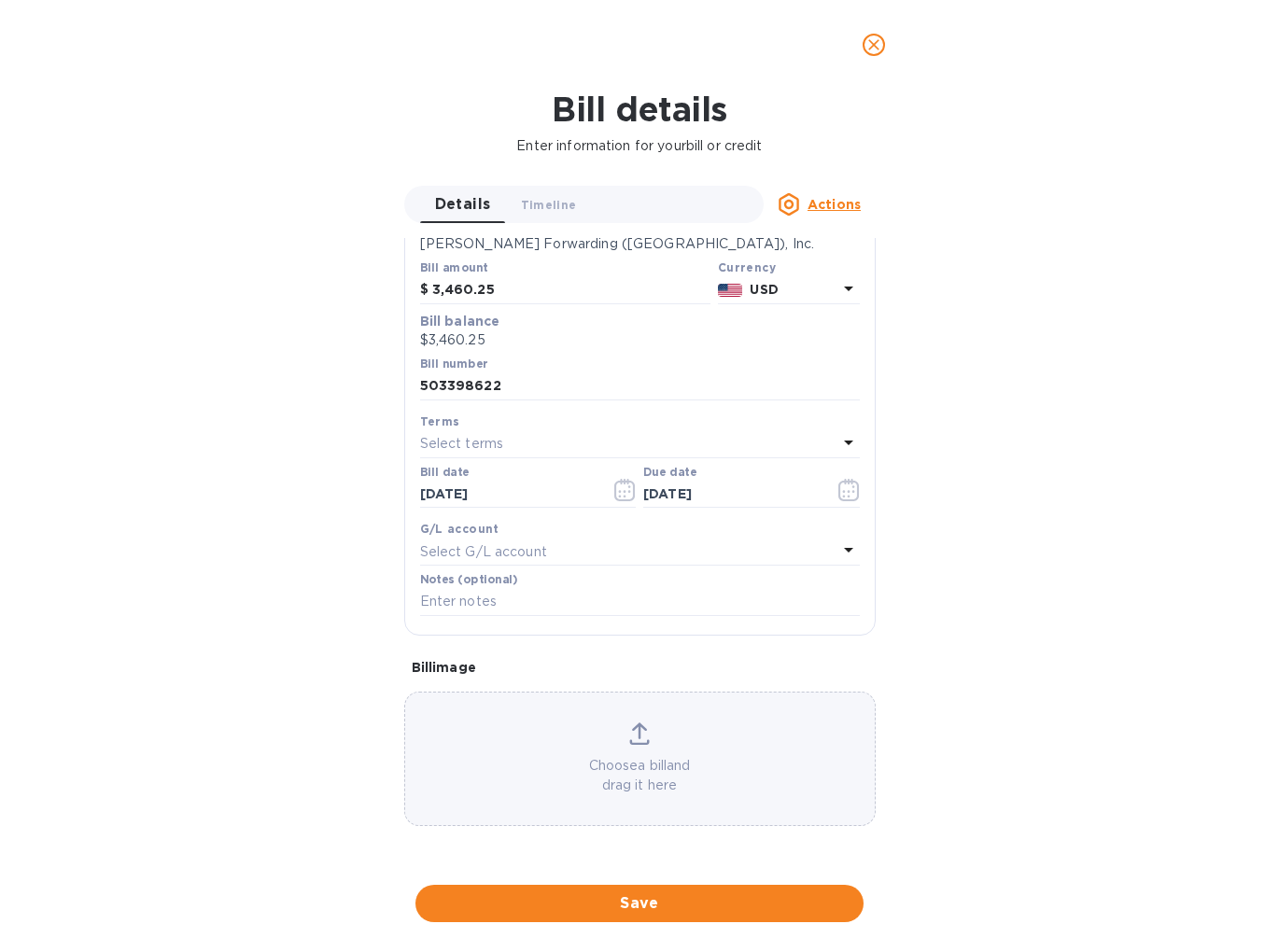
scroll to position [790, 0]
click at [738, 903] on span "Save" at bounding box center [640, 904] width 418 height 23
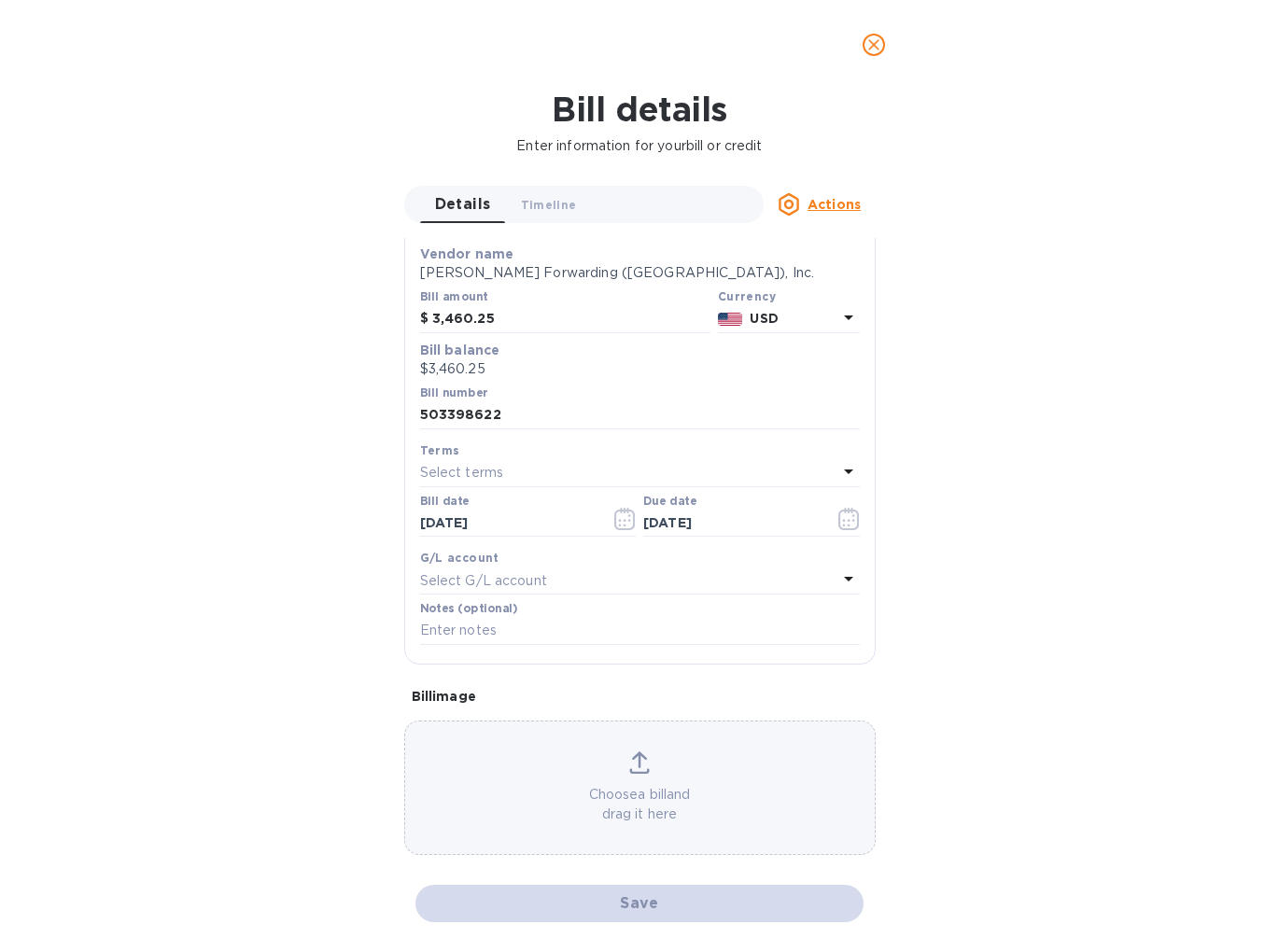
scroll to position [136, 0]
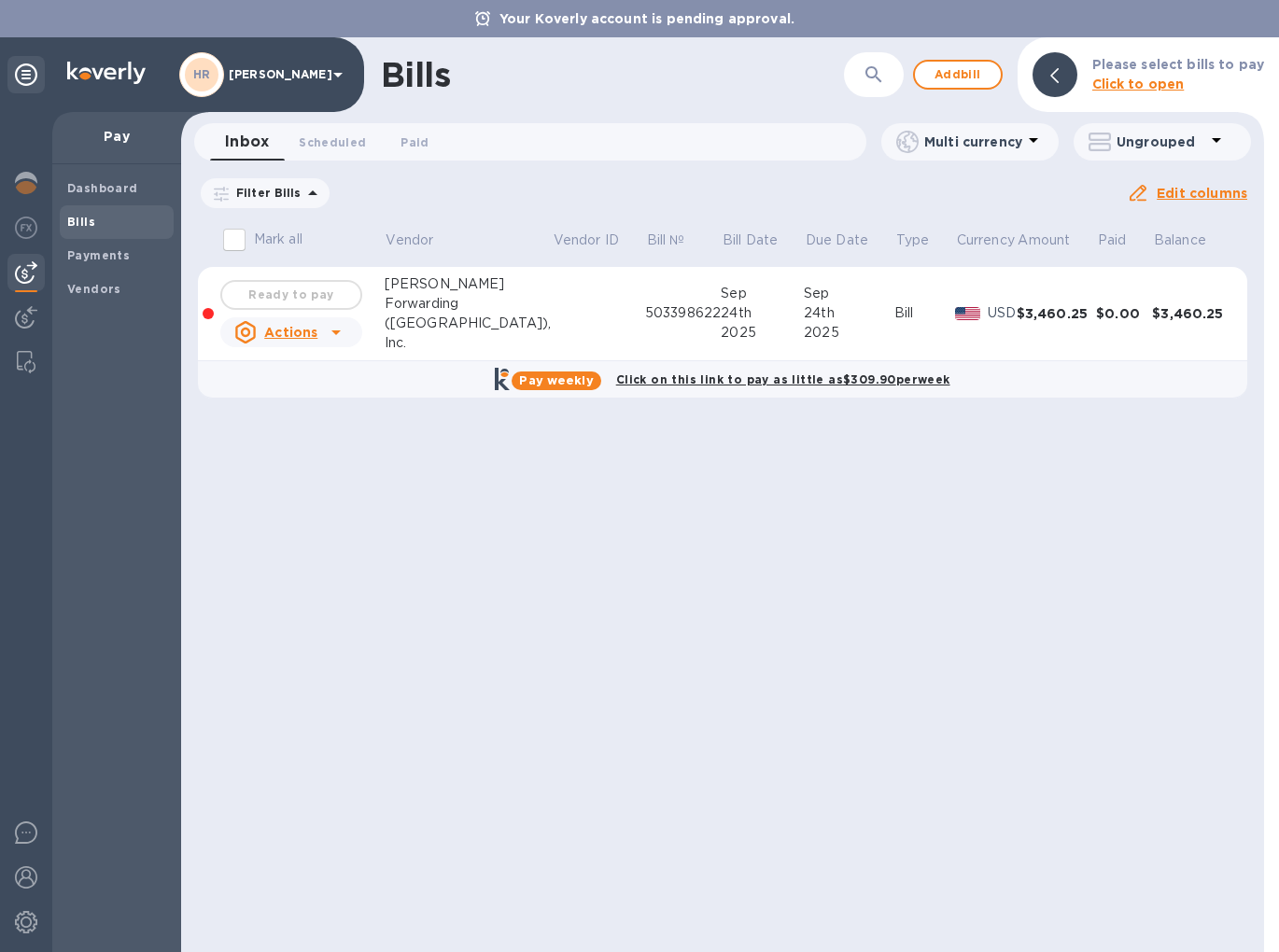
click at [1170, 313] on div "$3,460.25" at bounding box center [1193, 314] width 81 height 19
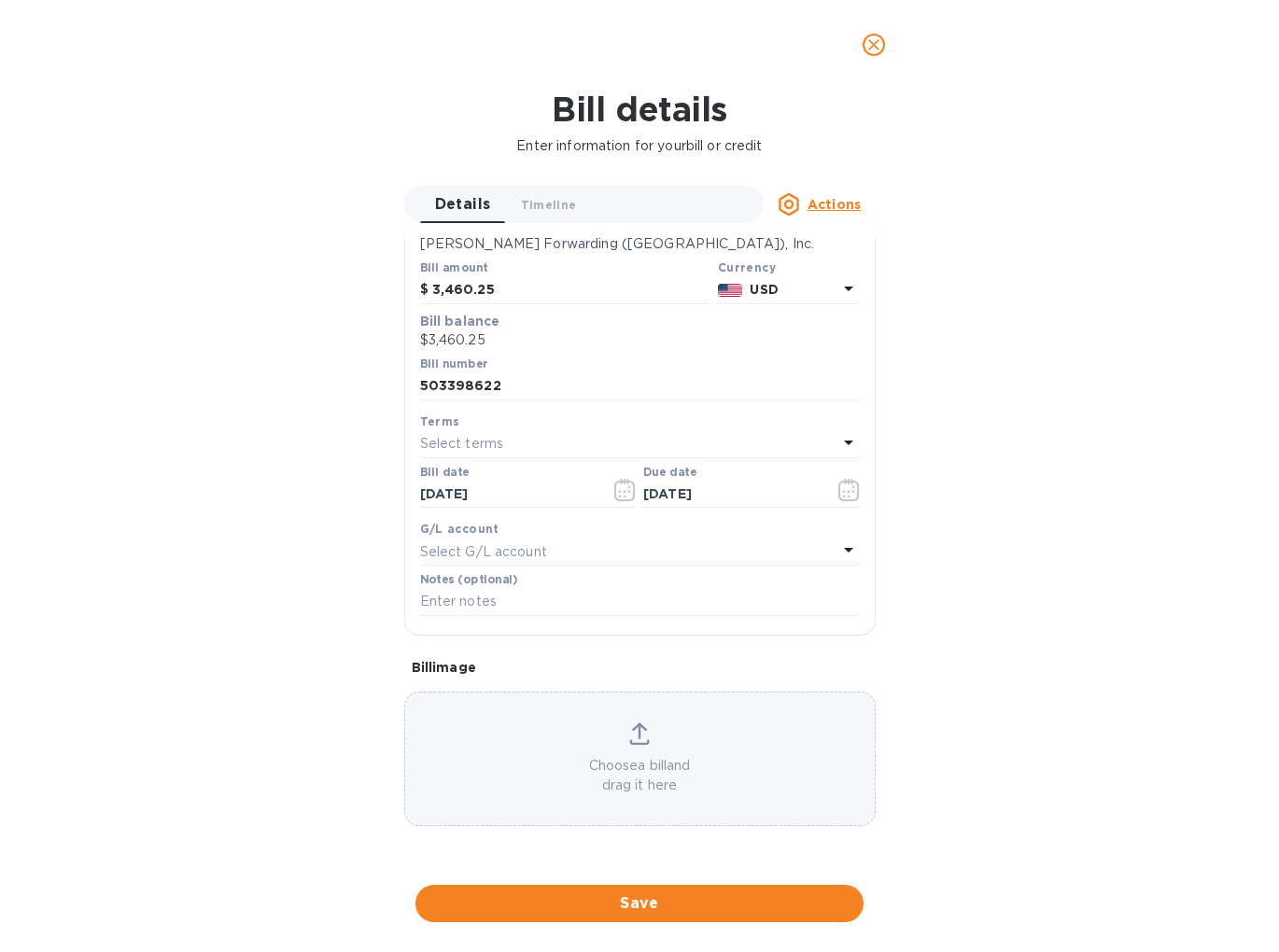
scroll to position [196, 0]
click at [698, 539] on div "Select G/L account" at bounding box center [628, 552] width 417 height 27
click at [897, 561] on div "Bill details Enter information for your bill or credit Details 0 Timeline 0 Act…" at bounding box center [640, 521] width 1279 height 863
click at [655, 930] on div "Bill details Enter information for your bill or credit Details 0 Timeline 0 Act…" at bounding box center [640, 521] width 1279 height 863
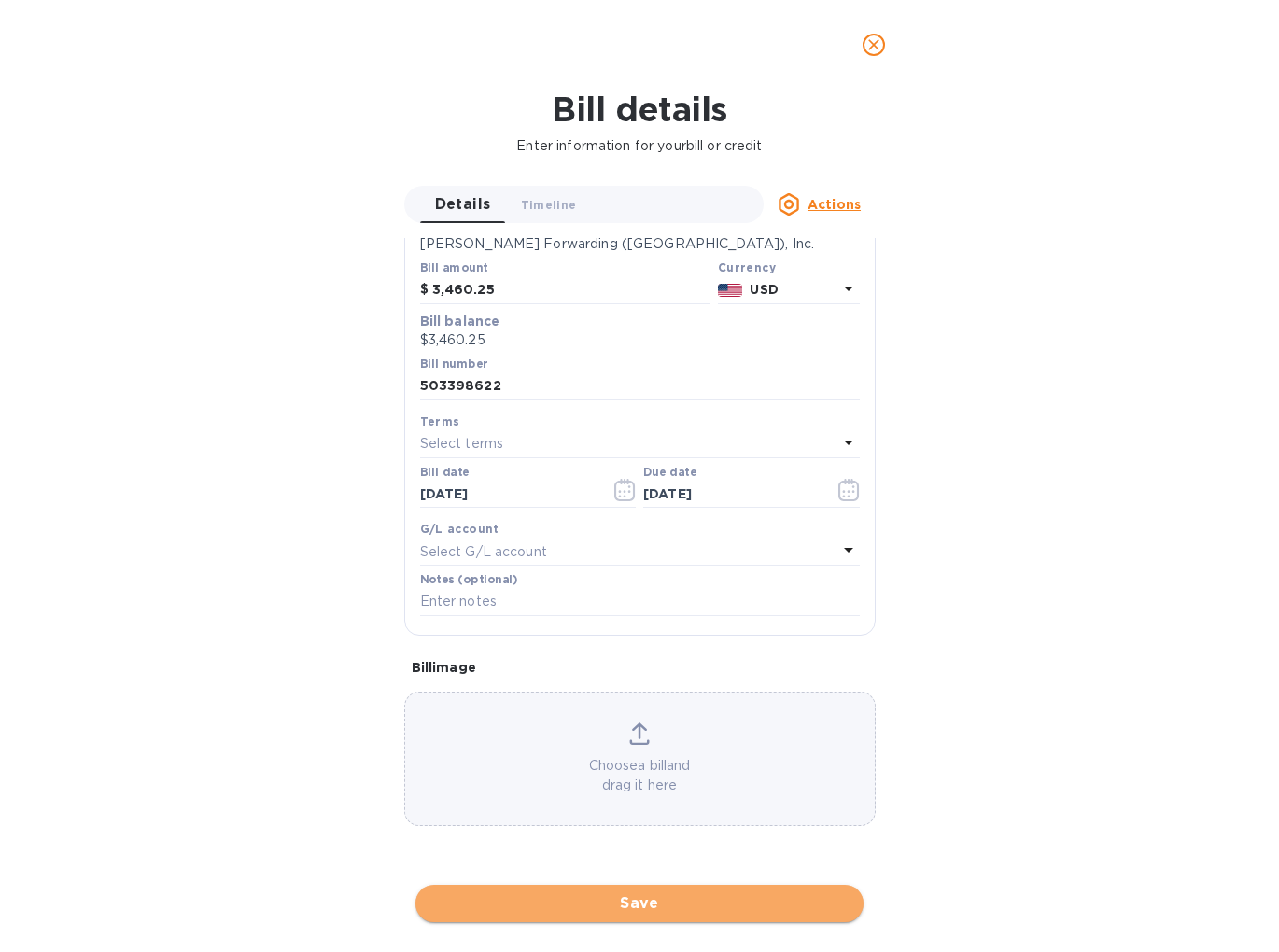
click at [634, 889] on button "Save" at bounding box center [640, 904] width 449 height 37
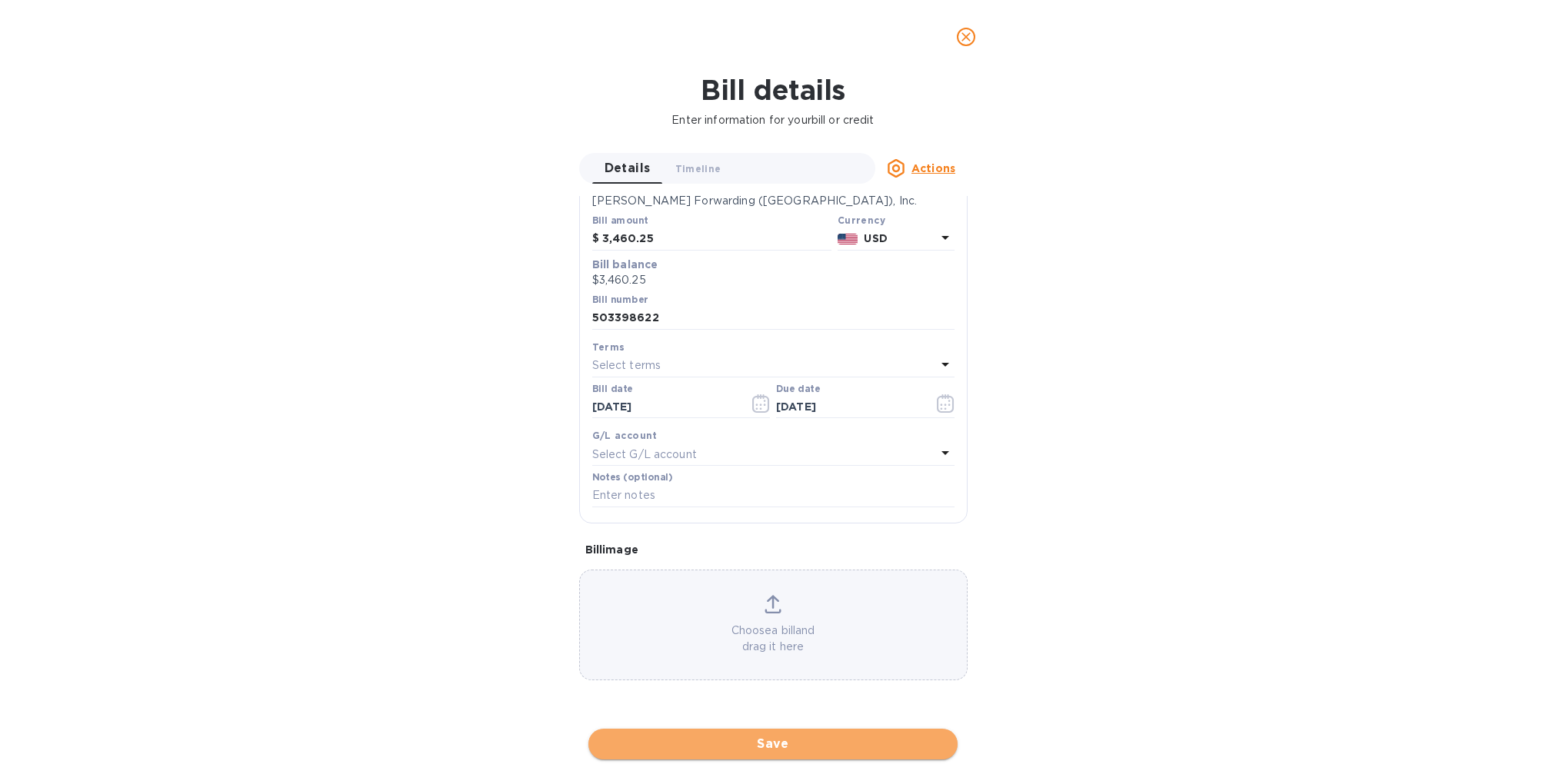
scroll to position [112, 0]
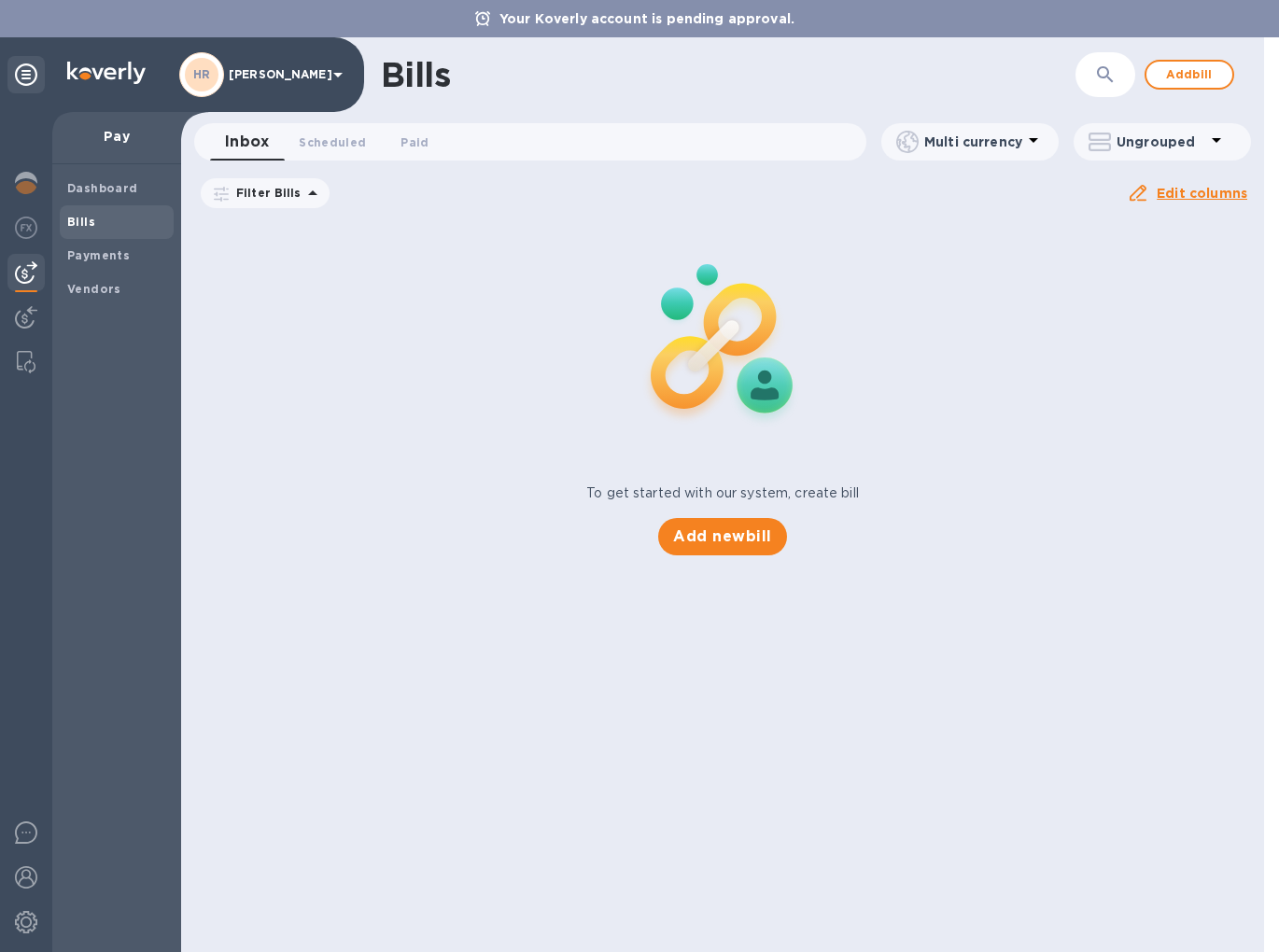
click at [630, 914] on div "Bills ​ Add bill Inbox 0 Scheduled 0 Paid 0 Multi currency Ungrouped Filter Bil…" at bounding box center [723, 494] width 1083 height 915
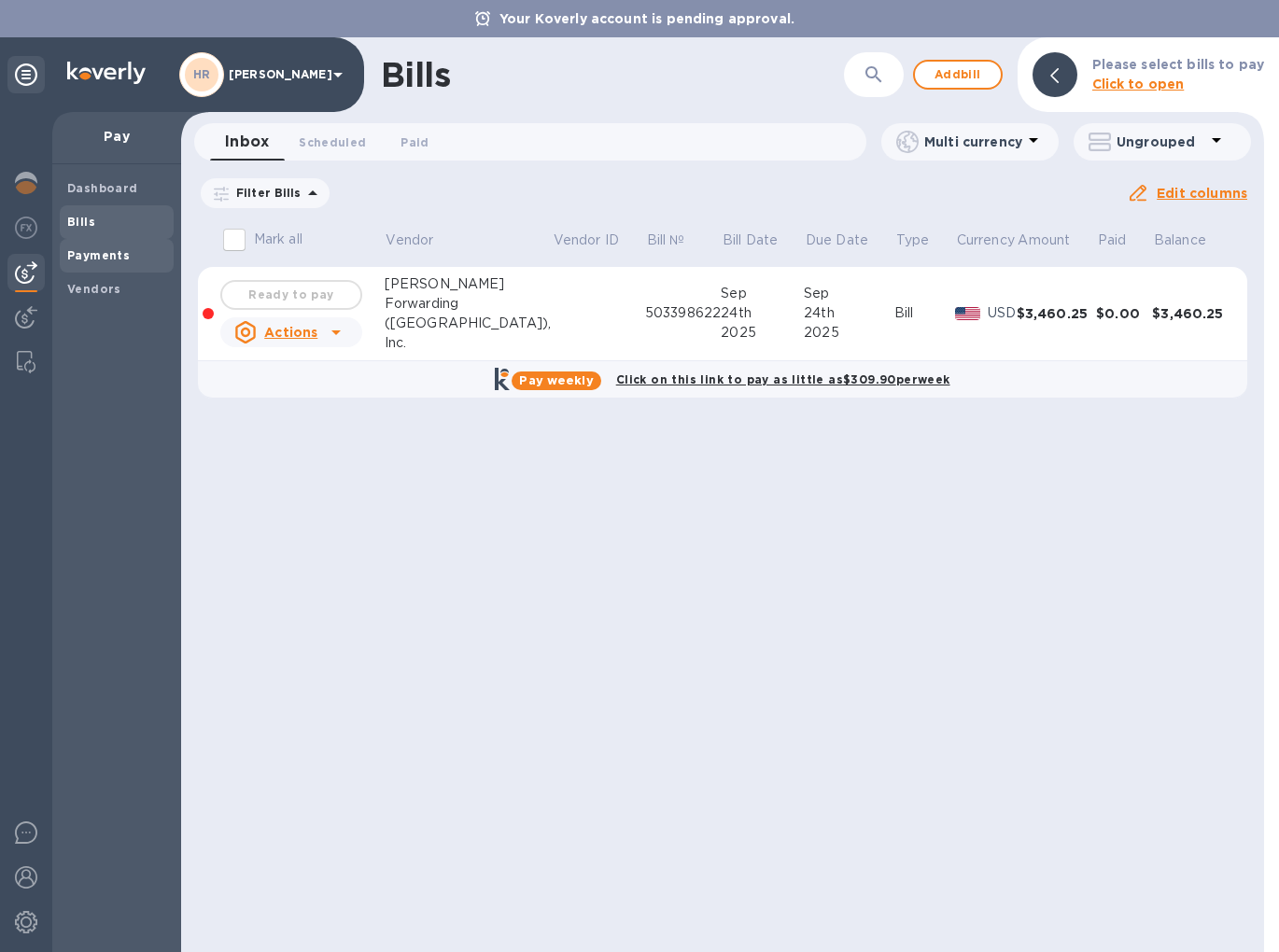
click at [109, 254] on b "Payments" at bounding box center [99, 255] width 63 height 14
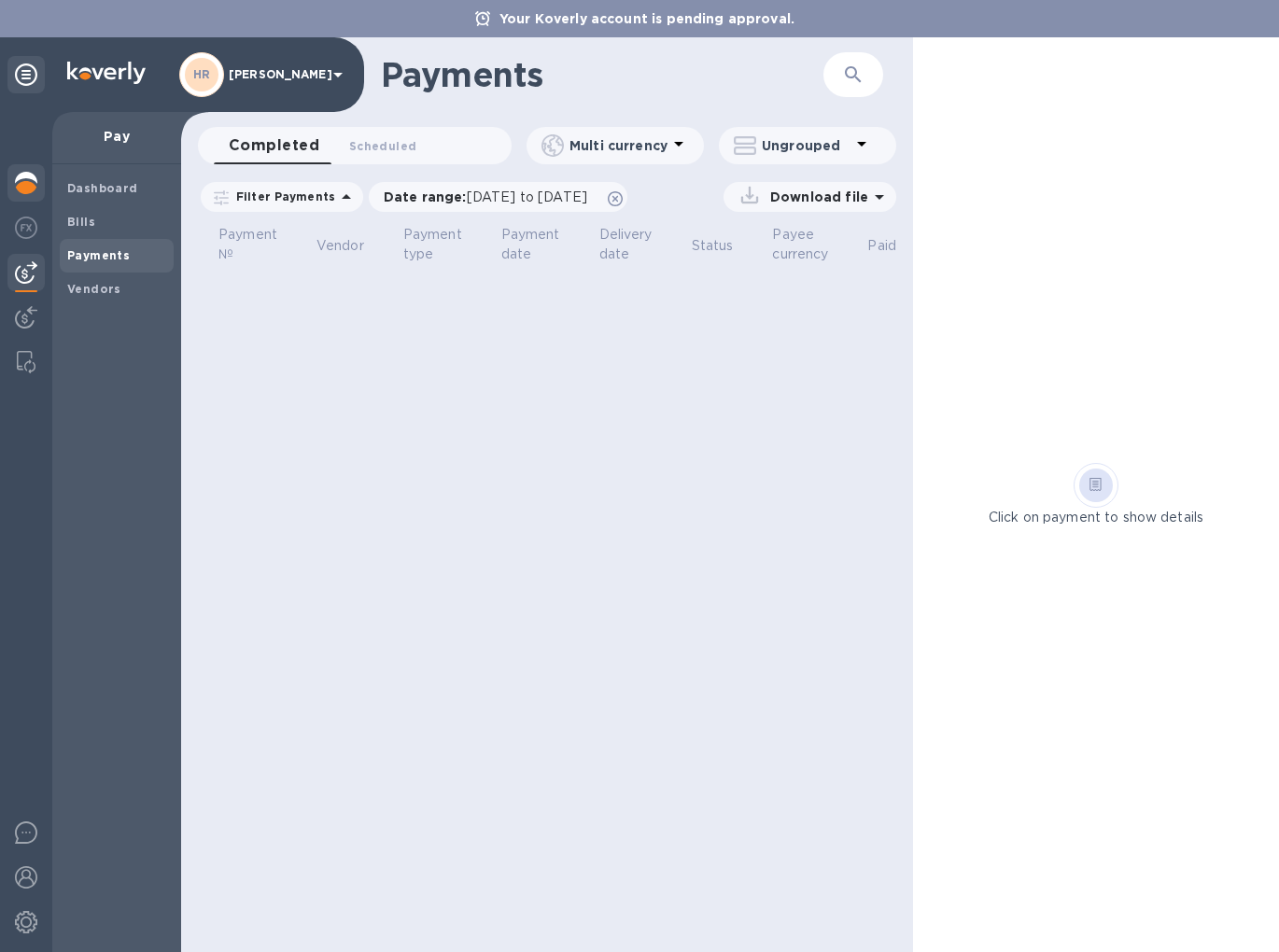
click at [30, 190] on img at bounding box center [27, 183] width 23 height 23
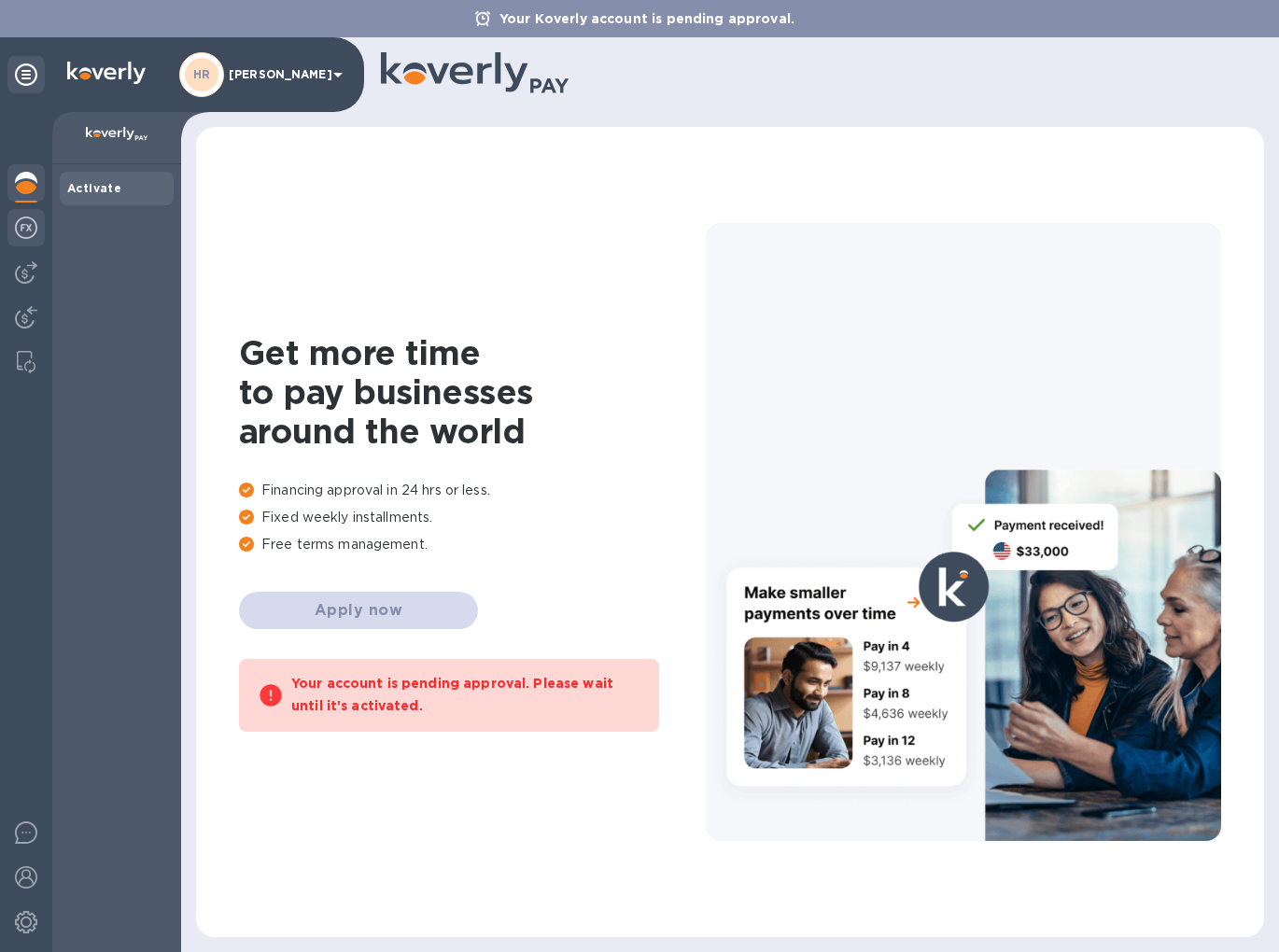
click at [27, 217] on img at bounding box center [27, 228] width 23 height 23
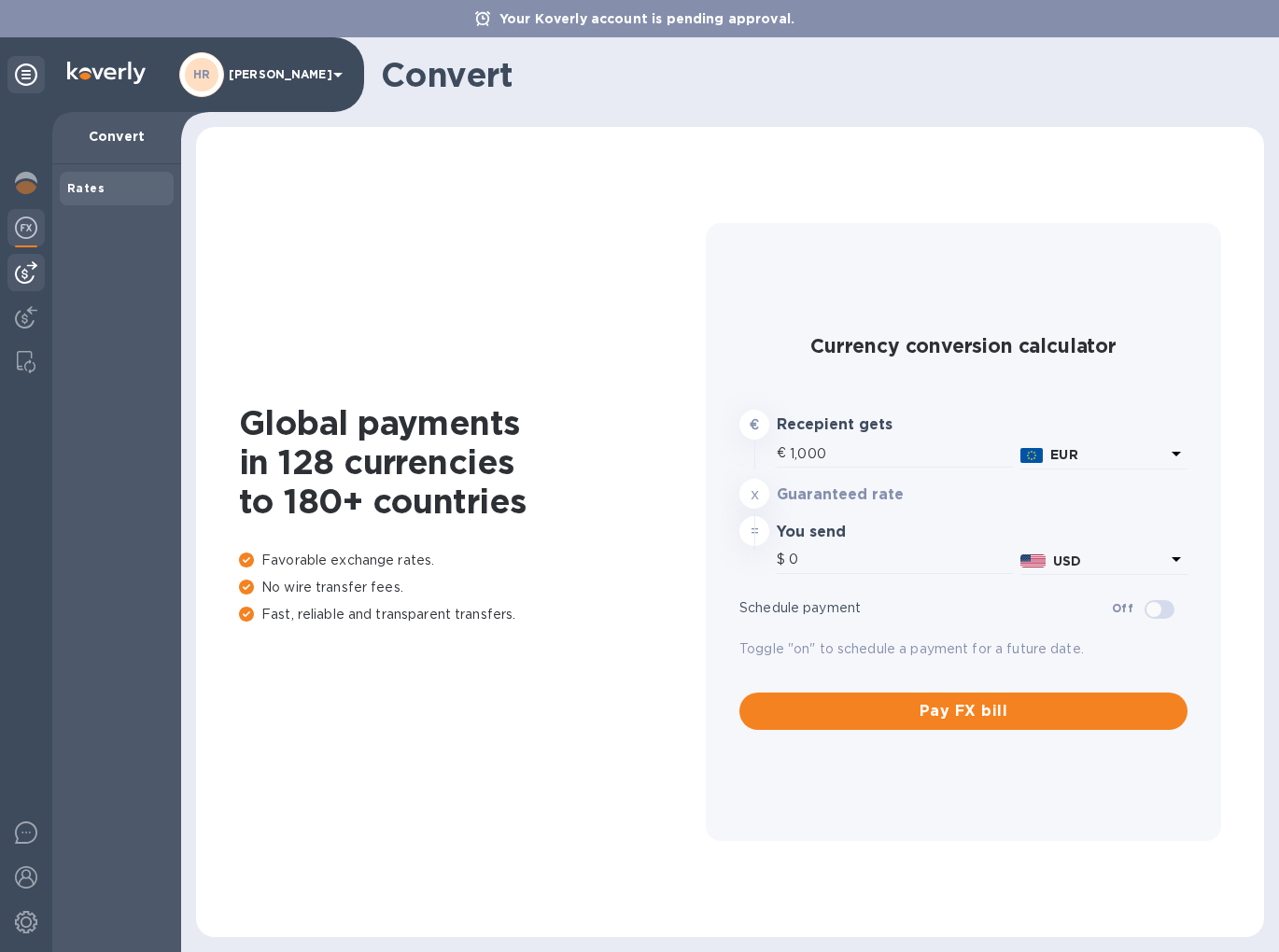
type input "1,181.19"
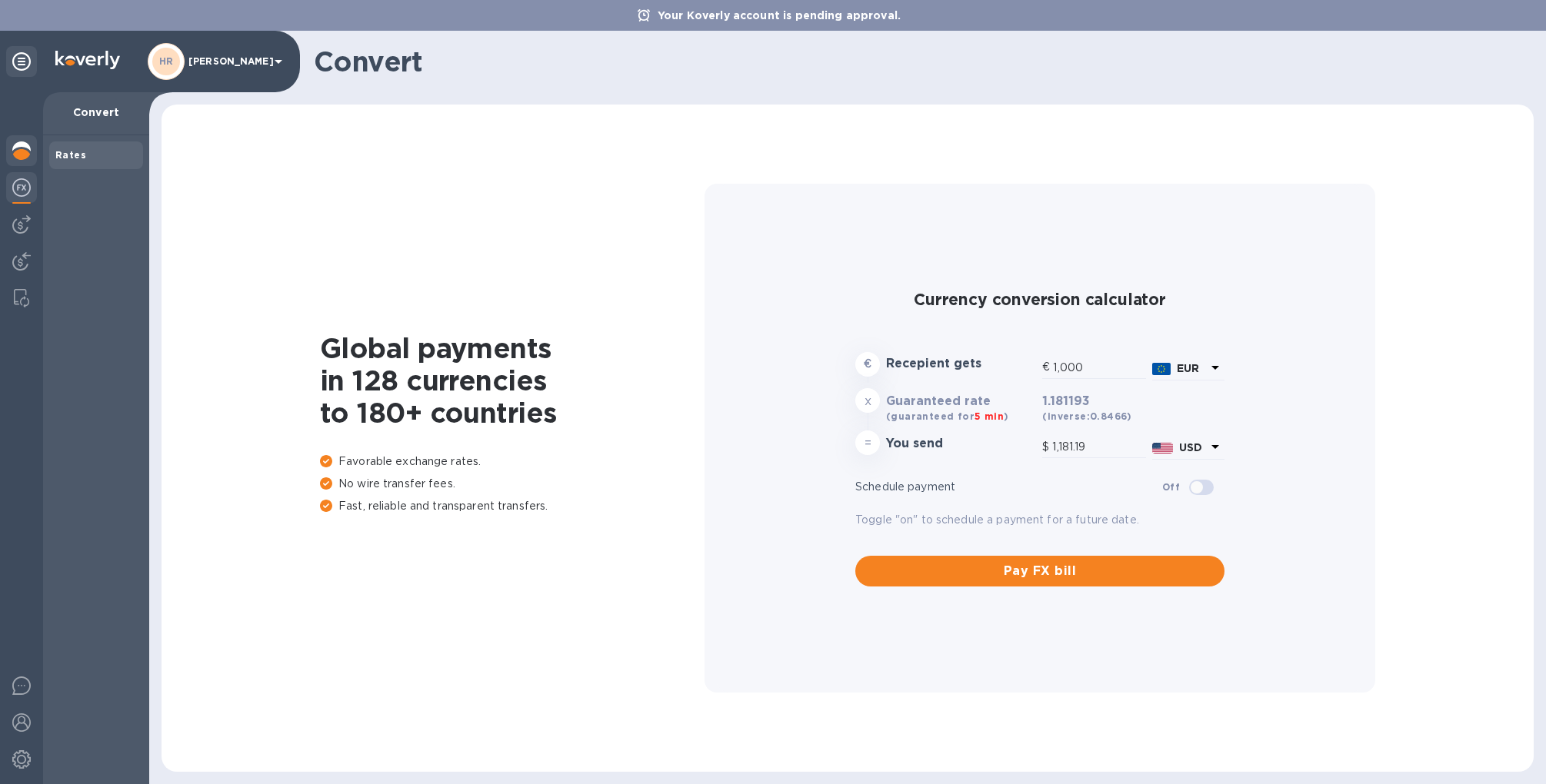
click at [19, 145] on img at bounding box center [22, 151] width 19 height 19
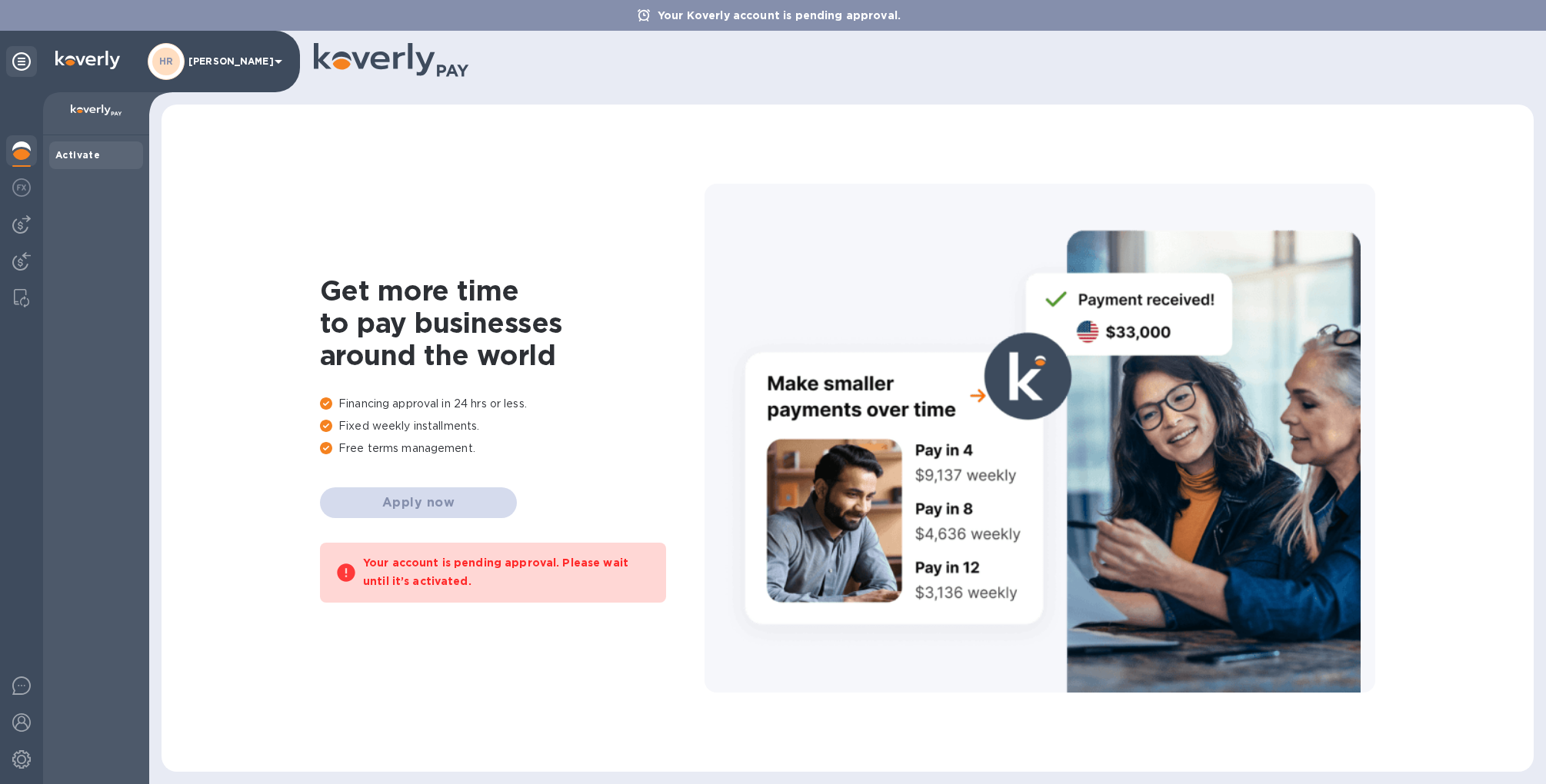
click at [71, 154] on b "Activate" at bounding box center [77, 155] width 45 height 12
click at [30, 187] on img at bounding box center [22, 188] width 19 height 19
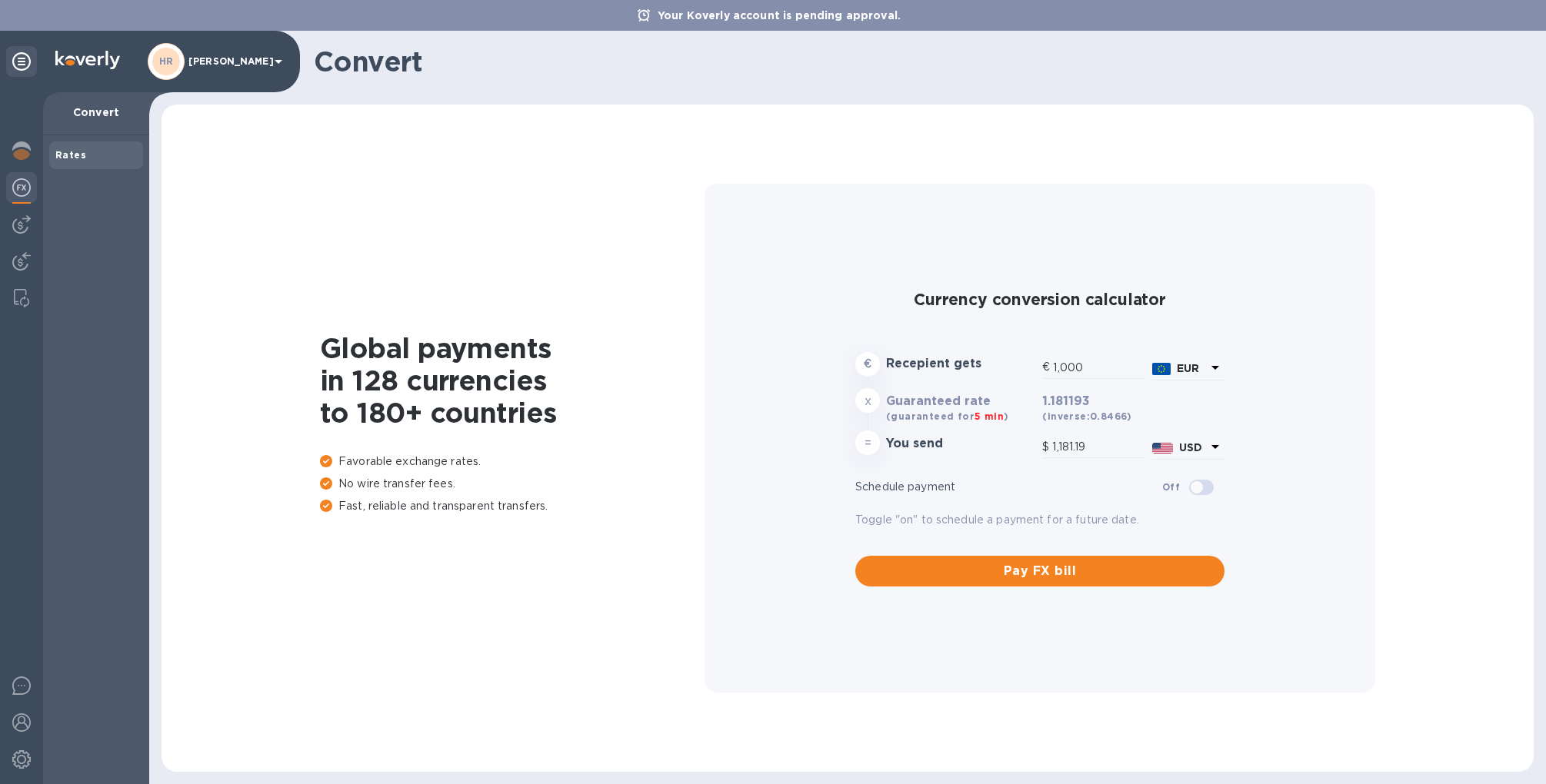
click at [25, 207] on div at bounding box center [21, 438] width 43 height 692
click at [25, 218] on img at bounding box center [22, 225] width 19 height 19
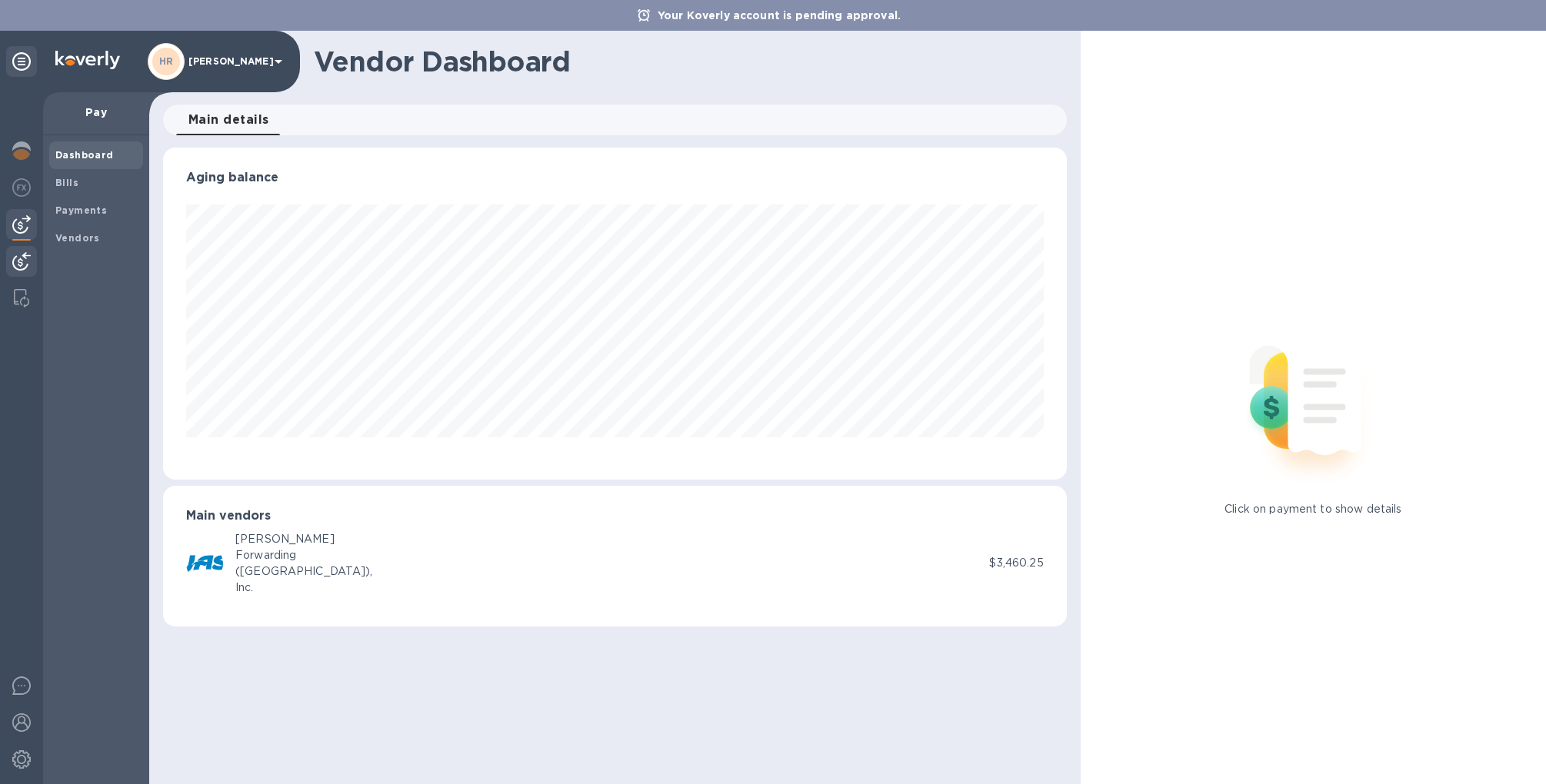
scroll to position [333, 904]
click at [29, 260] on img at bounding box center [22, 261] width 19 height 19
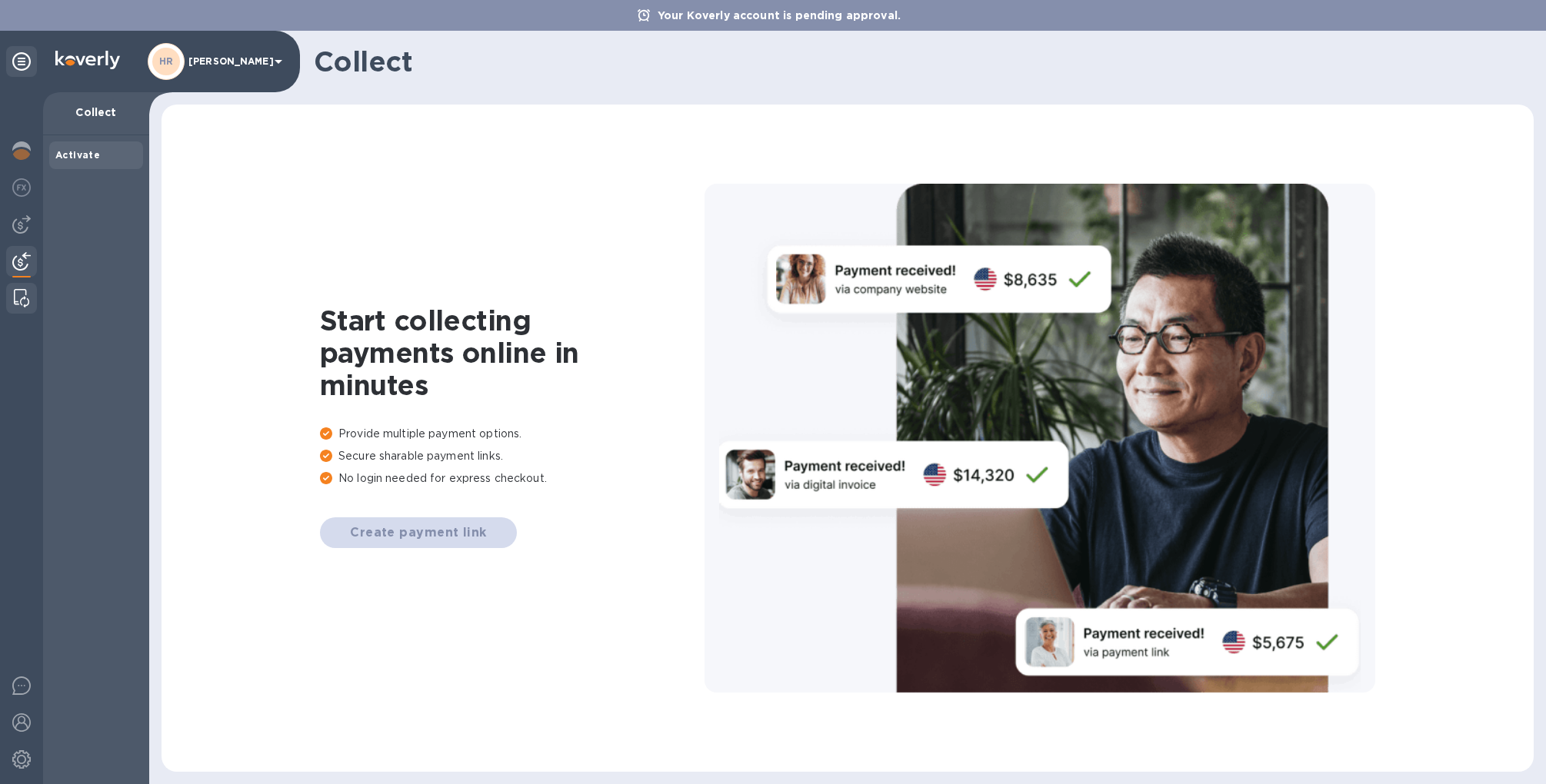
click at [28, 284] on div at bounding box center [21, 298] width 27 height 31
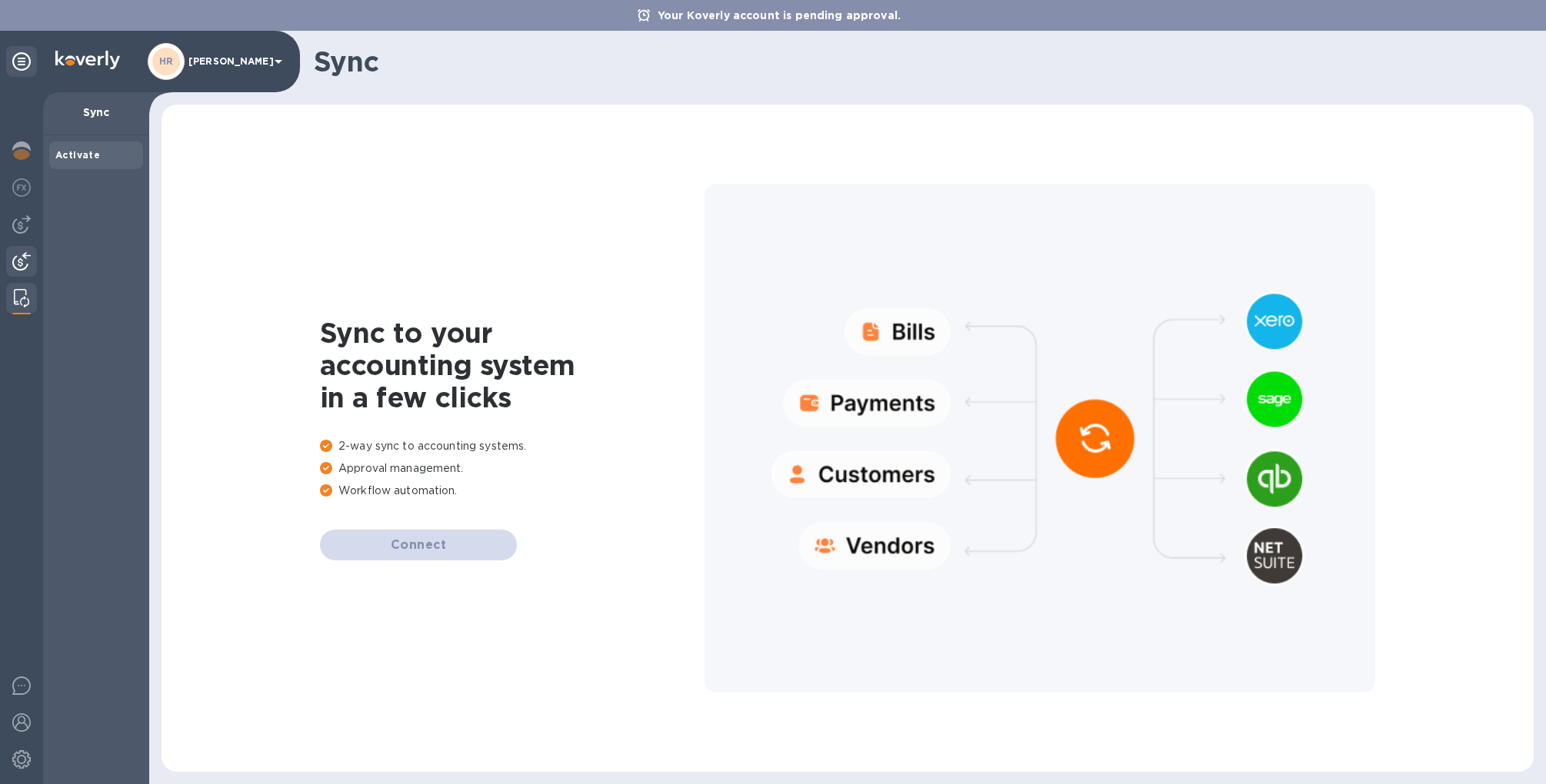
click at [27, 268] on img at bounding box center [22, 261] width 19 height 19
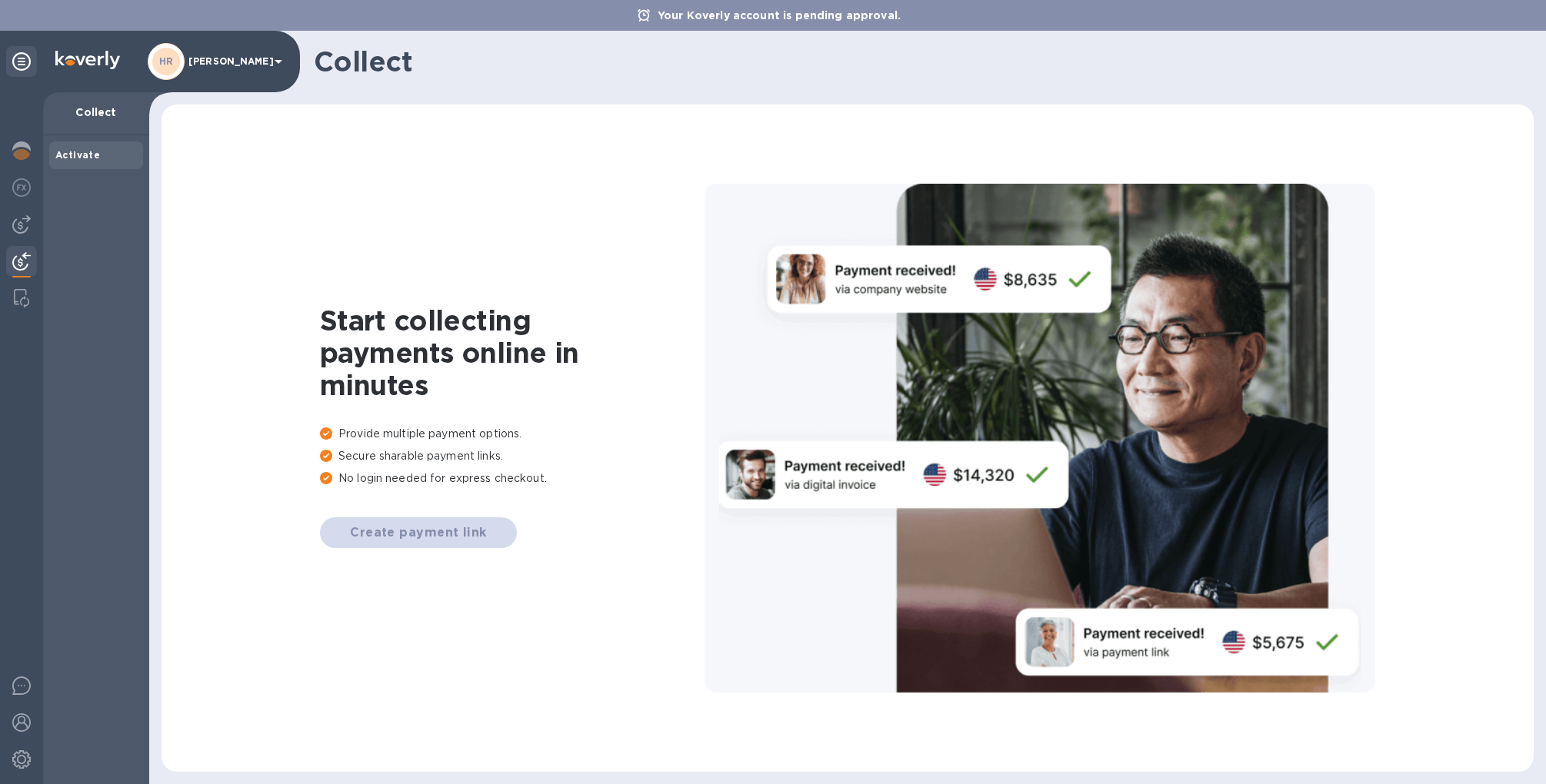
click at [391, 530] on div "Create payment link" at bounding box center [512, 532] width 384 height 31
drag, startPoint x: 667, startPoint y: 13, endPoint x: 874, endPoint y: 20, distance: 207.1
click at [874, 20] on p "Your Koverly account is pending approval." at bounding box center [779, 16] width 258 height 16
click at [705, 9] on p "Your Koverly account is pending approval." at bounding box center [779, 16] width 258 height 16
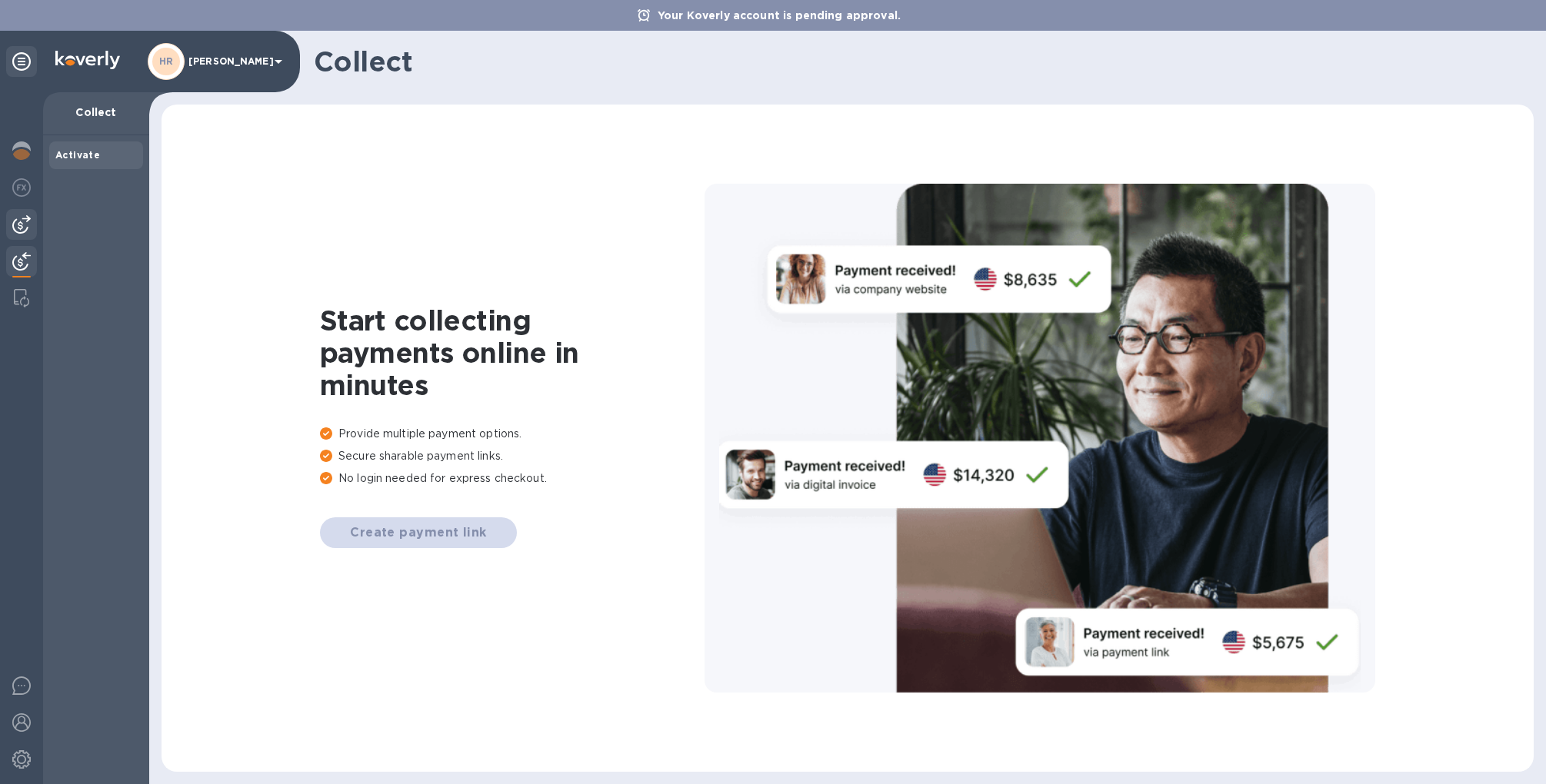
click at [32, 221] on div at bounding box center [21, 224] width 31 height 31
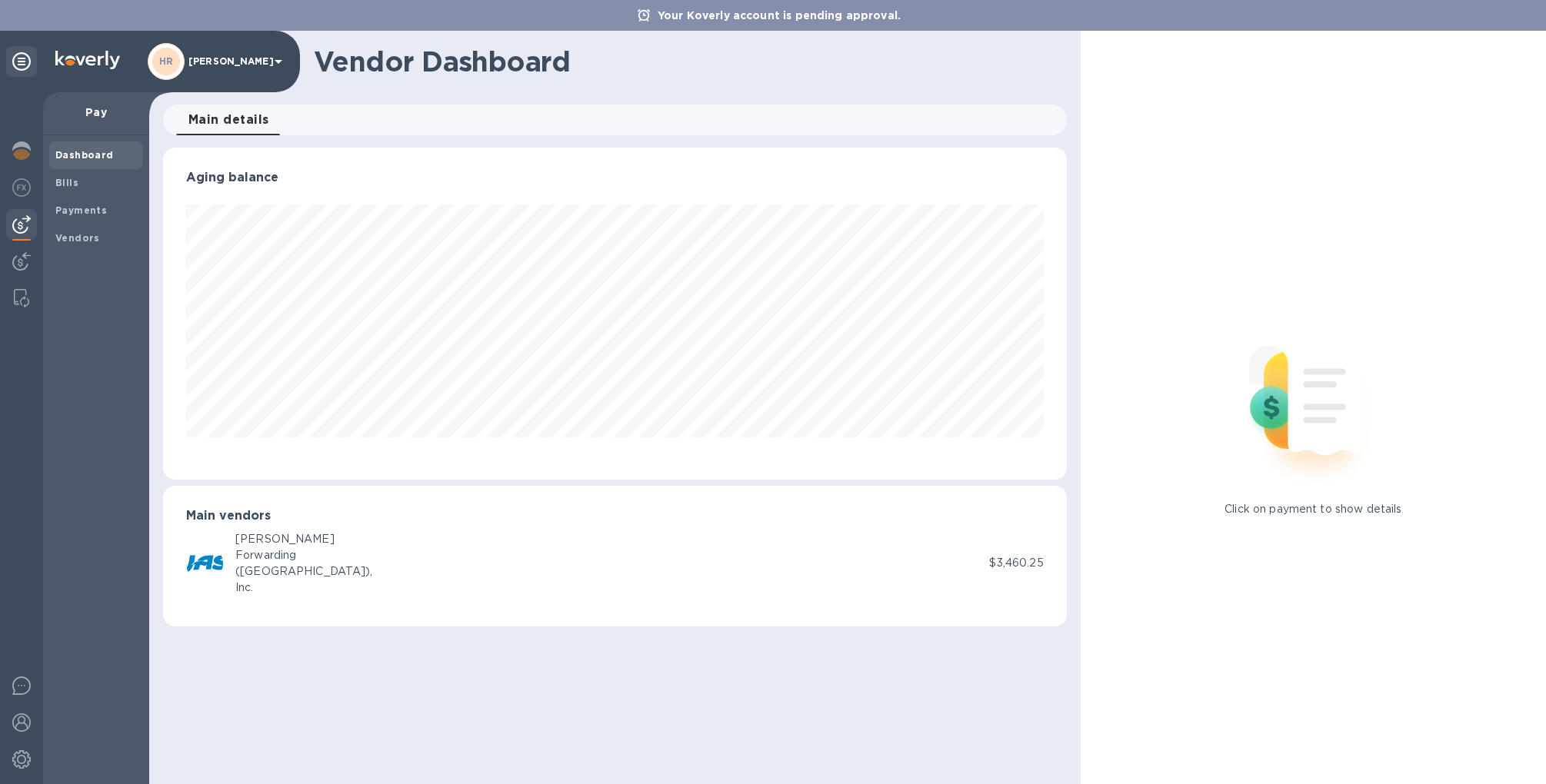
scroll to position [333, 904]
click at [963, 561] on div "[PERSON_NAME] Forwarding ([GEOGRAPHIC_DATA]), Inc." at bounding box center [588, 563] width 803 height 65
click at [1014, 577] on div "JAS Forwarding (USA), Inc. $3,460.25" at bounding box center [615, 563] width 858 height 65
click at [1008, 559] on p "$3,460.25" at bounding box center [1016, 563] width 54 height 16
click at [209, 569] on img at bounding box center [204, 563] width 37 height 37
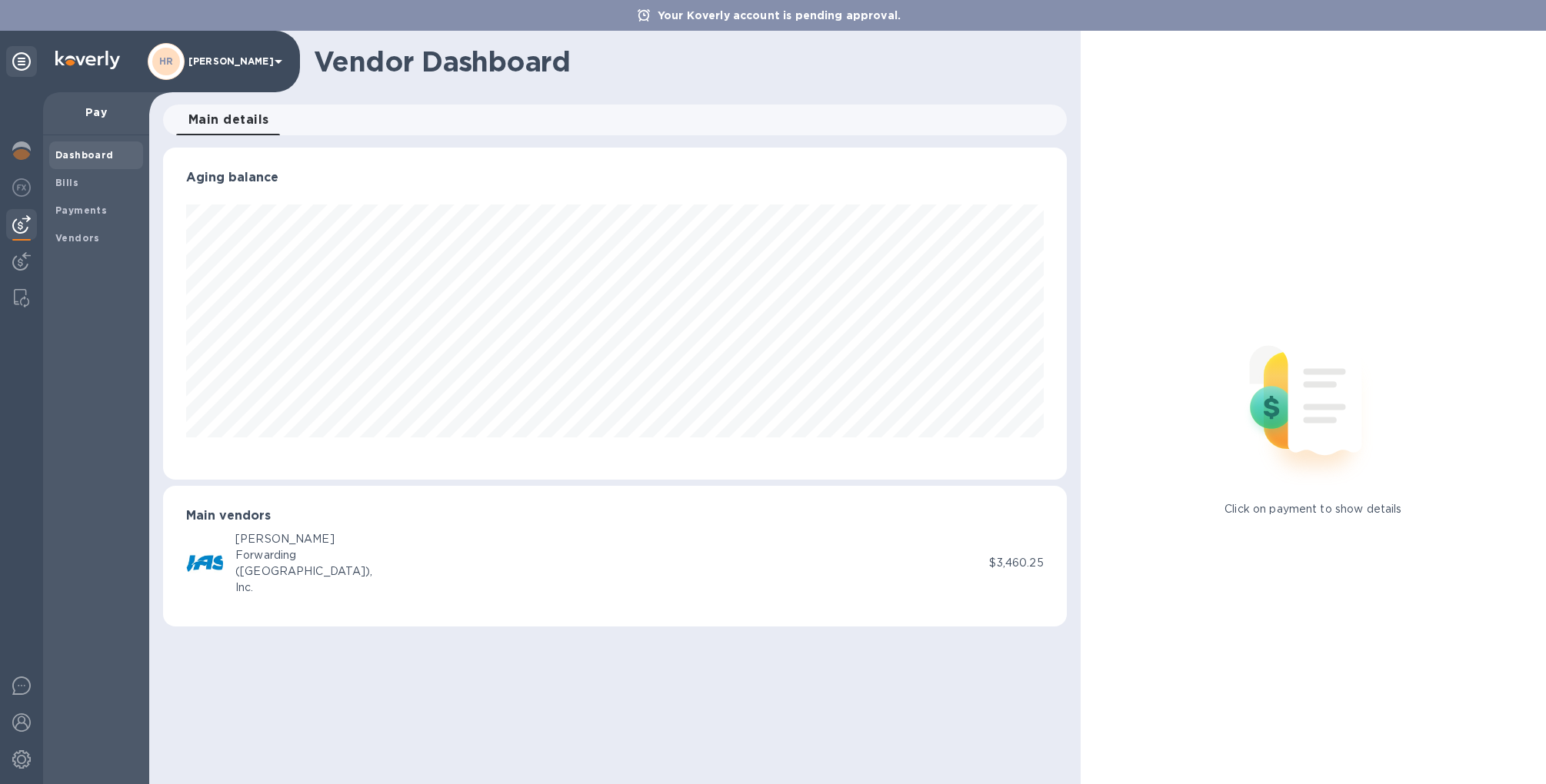
click at [257, 569] on div "(USA)," at bounding box center [305, 571] width 138 height 16
click at [90, 192] on div "Bills" at bounding box center [96, 182] width 94 height 27
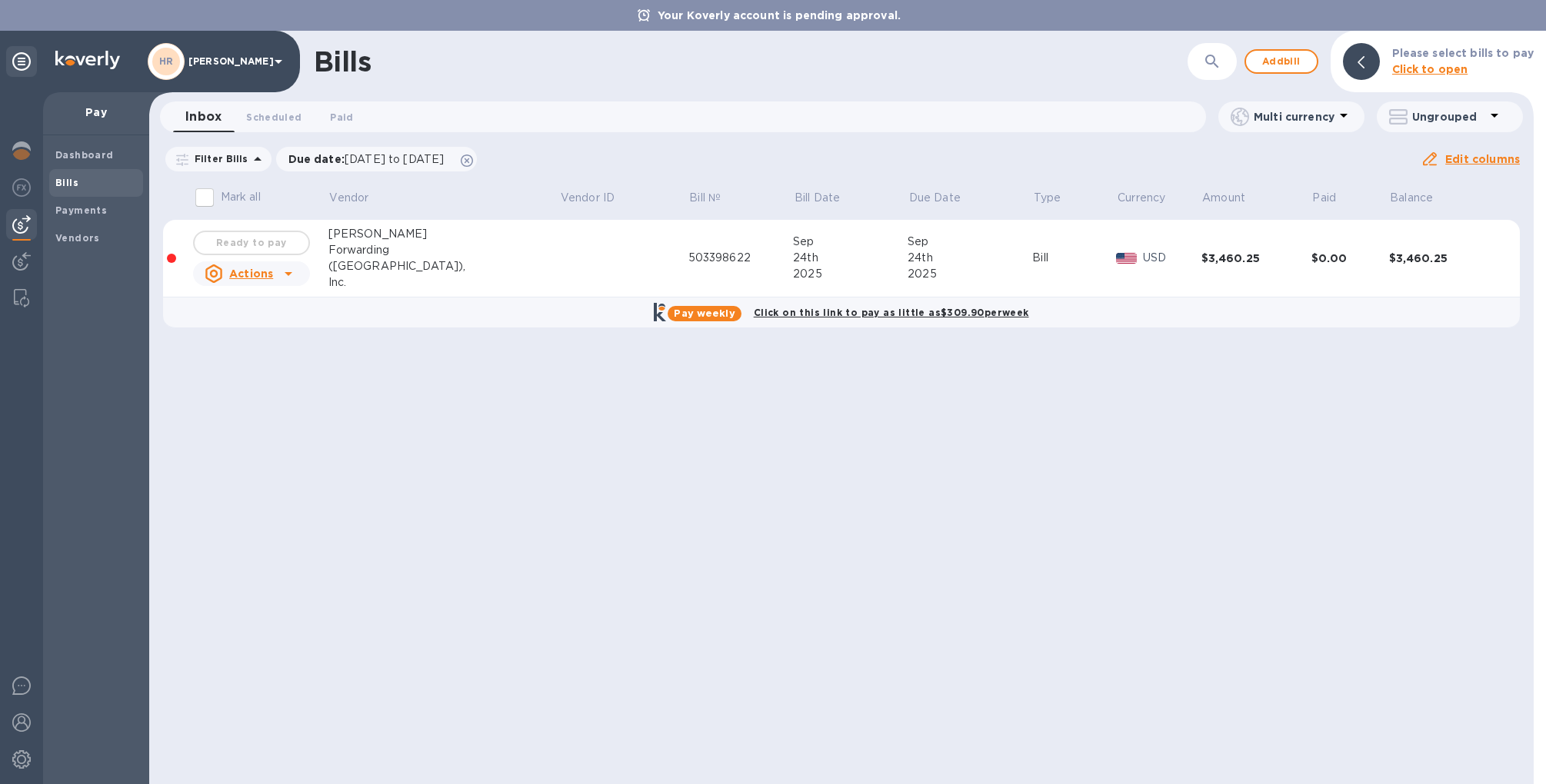
click at [1053, 71] on b "Click to open" at bounding box center [1430, 70] width 76 height 13
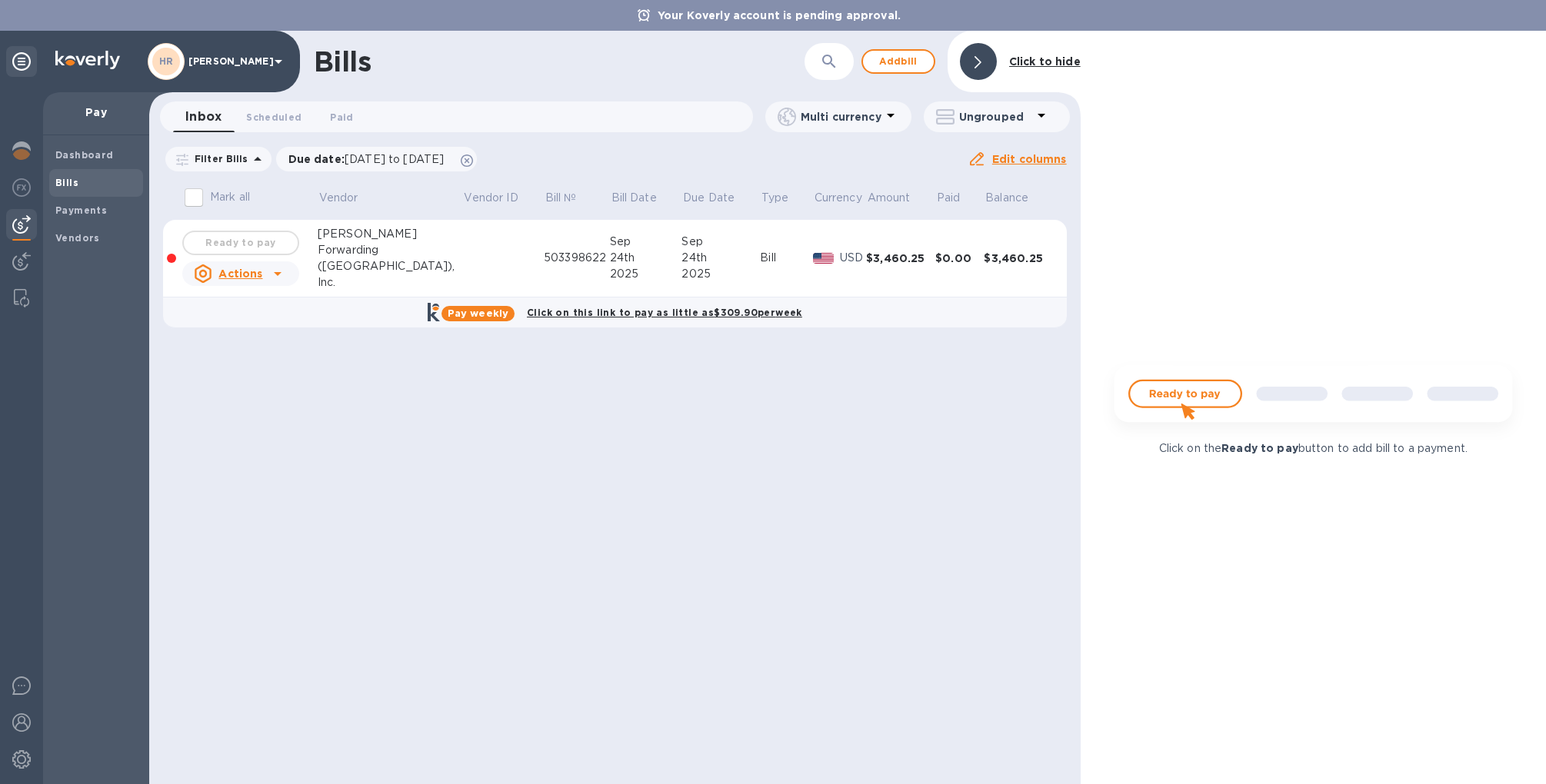
click at [1053, 396] on img at bounding box center [1313, 401] width 427 height 85
click at [260, 272] on u "Actions" at bounding box center [240, 274] width 44 height 13
click at [269, 273] on div at bounding box center [773, 392] width 1546 height 784
click at [175, 258] on div at bounding box center [171, 258] width 9 height 9
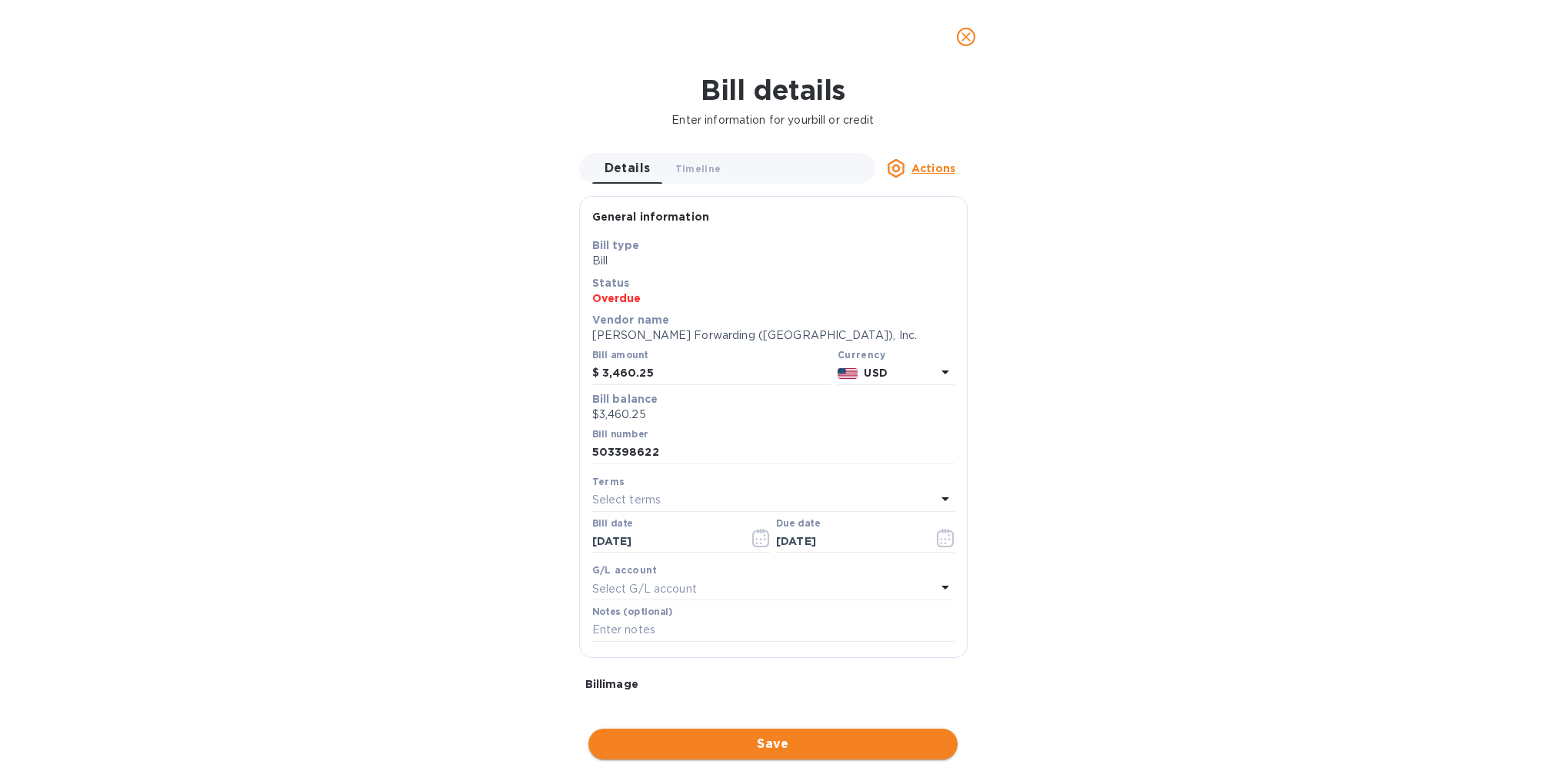
click at [625, 737] on span "Save" at bounding box center [773, 745] width 344 height 19
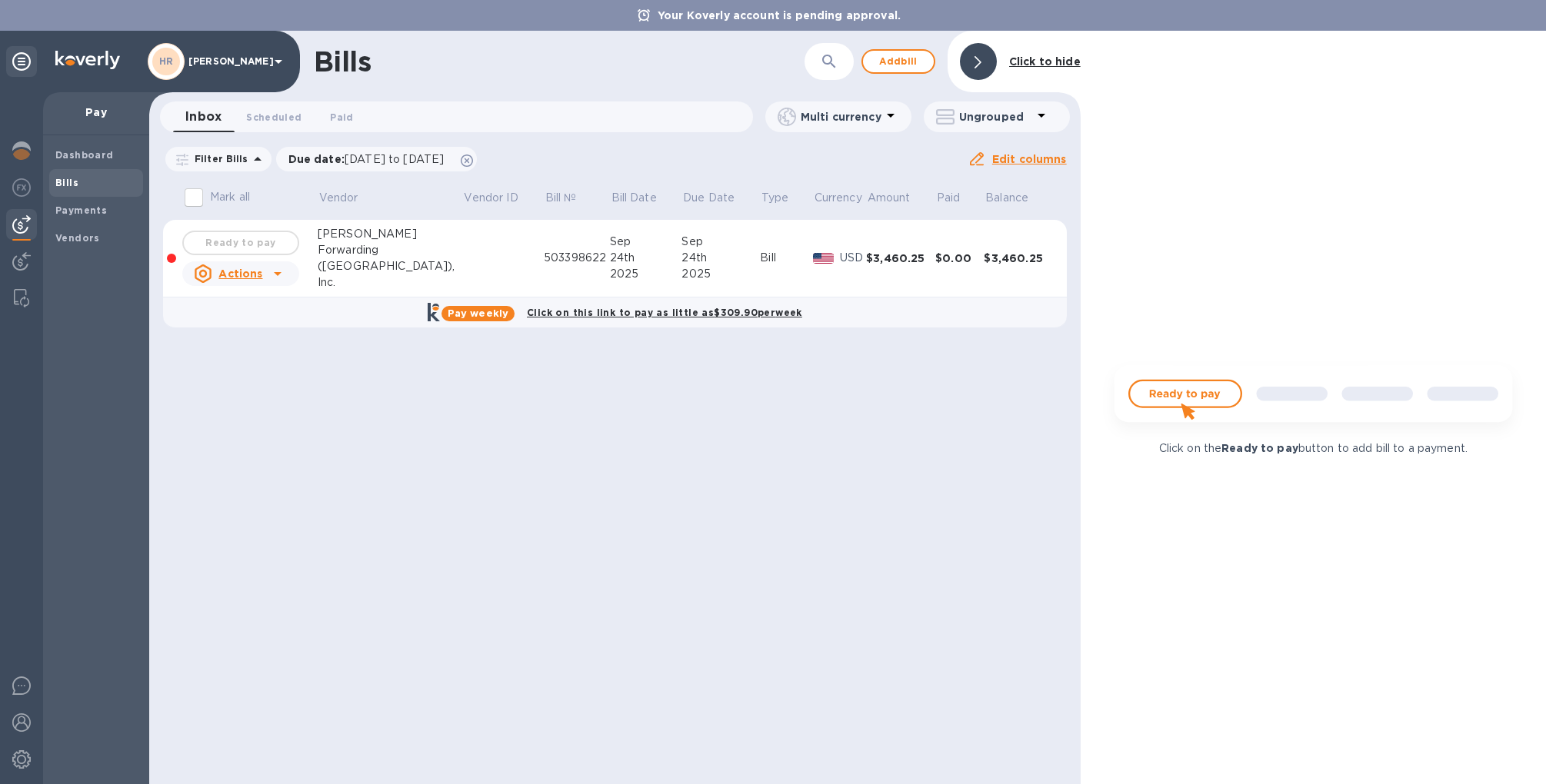
click at [264, 232] on div "Ready to pay" at bounding box center [240, 243] width 123 height 31
click at [263, 239] on div "Ready to pay" at bounding box center [240, 243] width 123 height 31
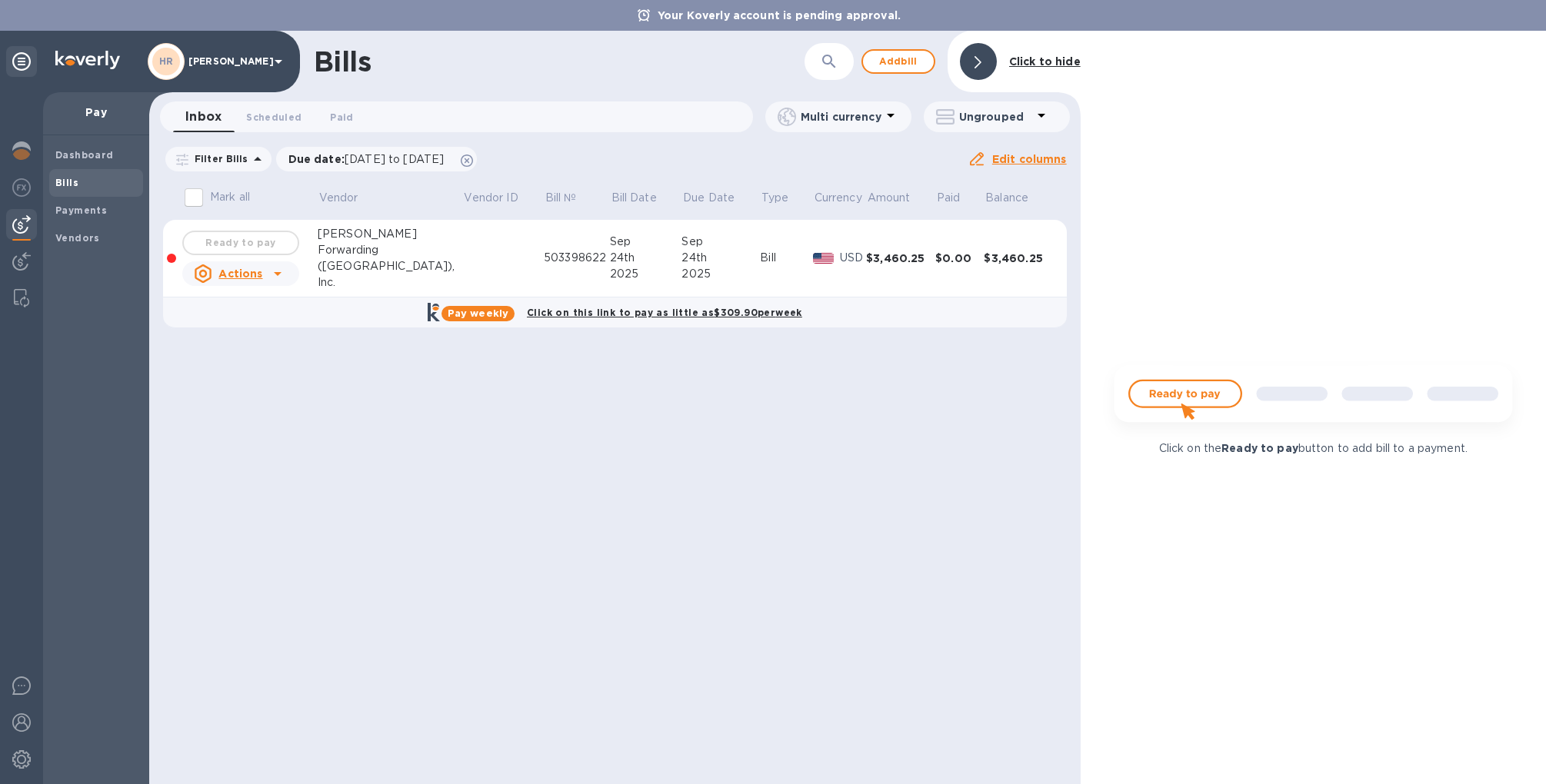
click at [263, 239] on div "Ready to pay" at bounding box center [240, 243] width 123 height 31
click at [277, 241] on div "Ready to pay" at bounding box center [240, 243] width 123 height 31
click at [278, 241] on div "Ready to pay" at bounding box center [240, 243] width 123 height 31
click at [204, 189] on input "Mark all" at bounding box center [193, 197] width 32 height 32
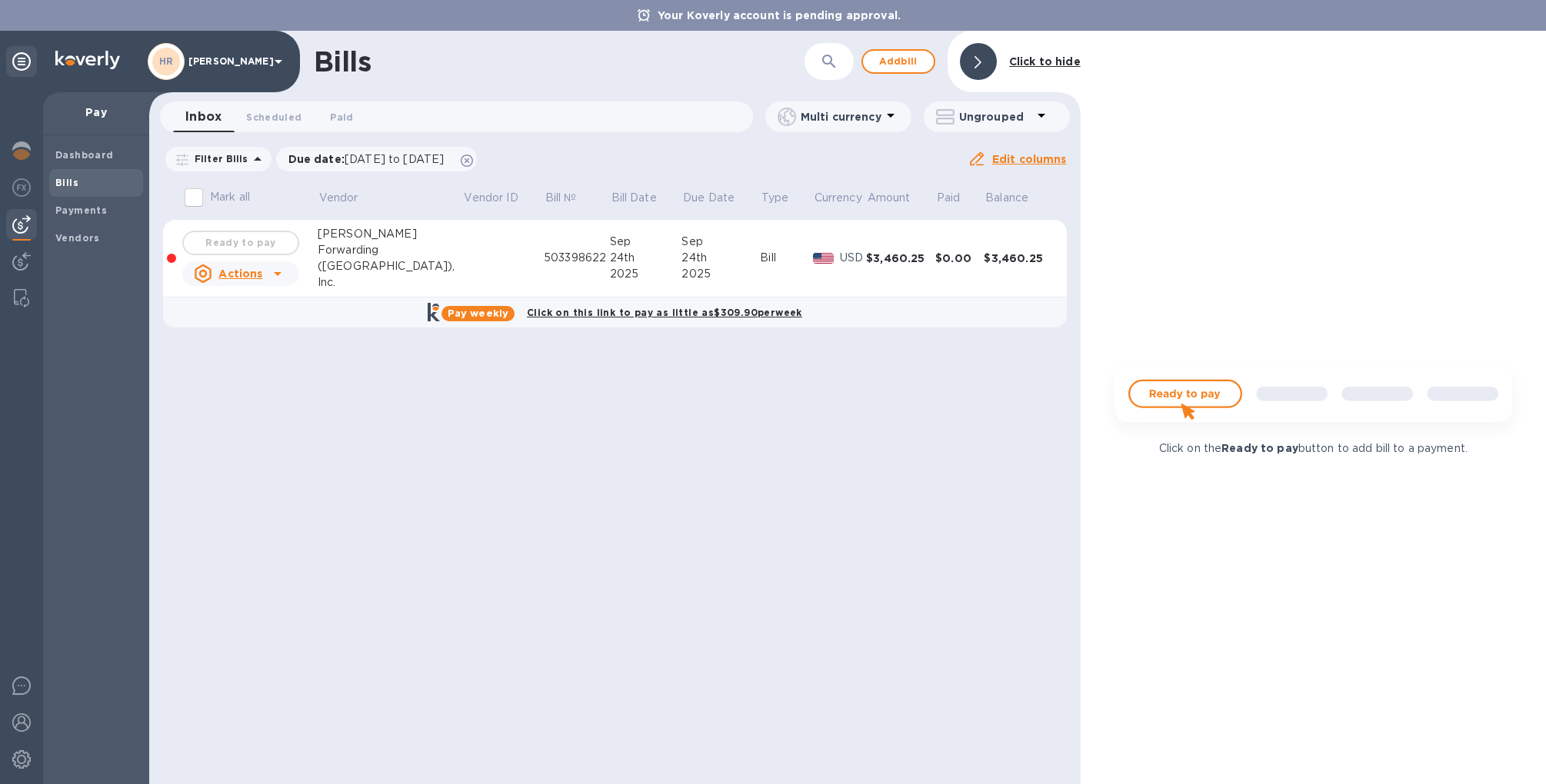
click at [196, 200] on input "Mark all" at bounding box center [193, 197] width 32 height 32
click at [196, 200] on input "Mark all" at bounding box center [193, 197] width 32 height 32
checkbox input "false"
click at [169, 255] on div at bounding box center [171, 258] width 9 height 9
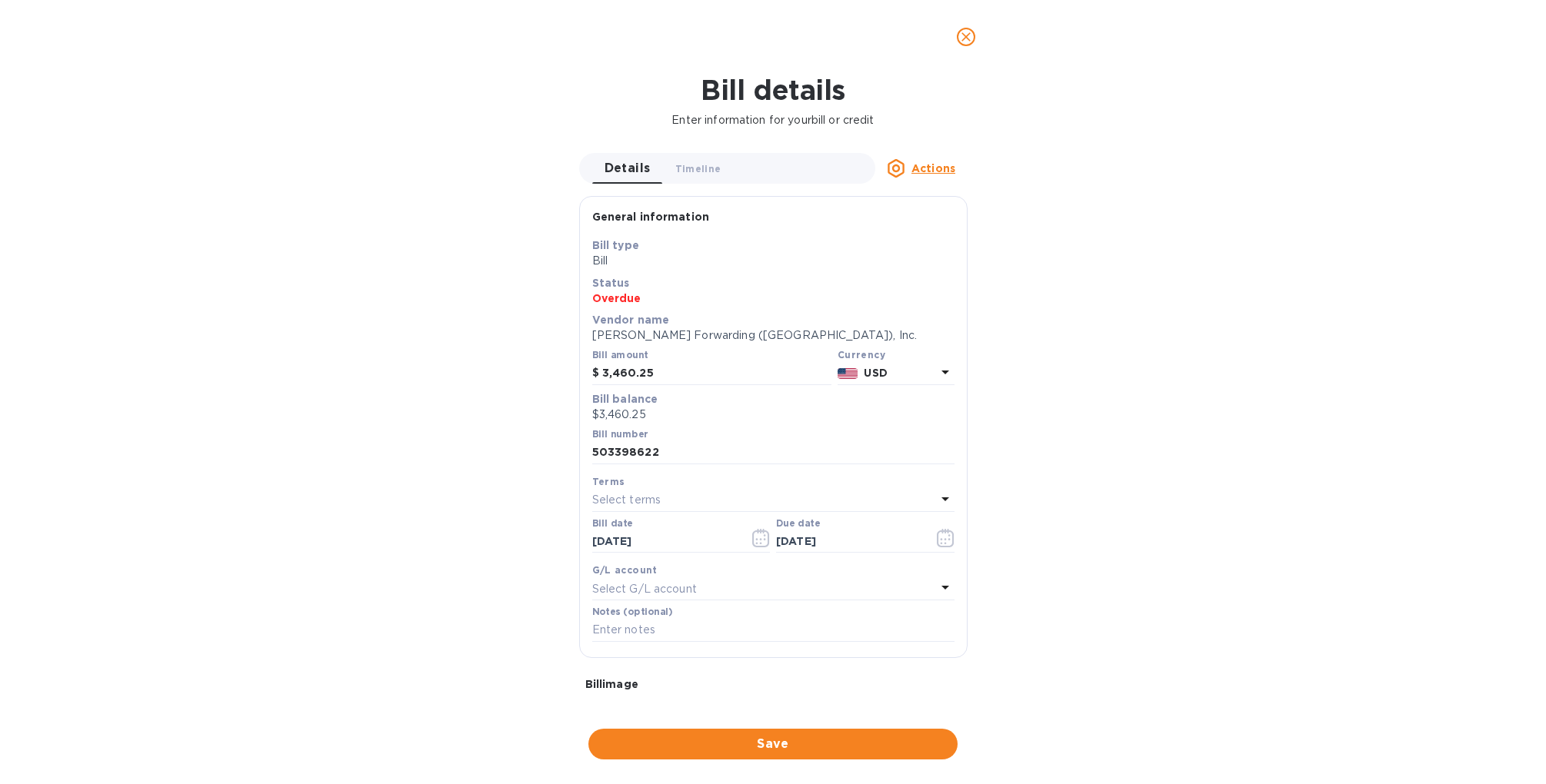
click at [605, 290] on p "Status" at bounding box center [773, 283] width 362 height 16
click at [743, 732] on button "Save" at bounding box center [773, 744] width 369 height 31
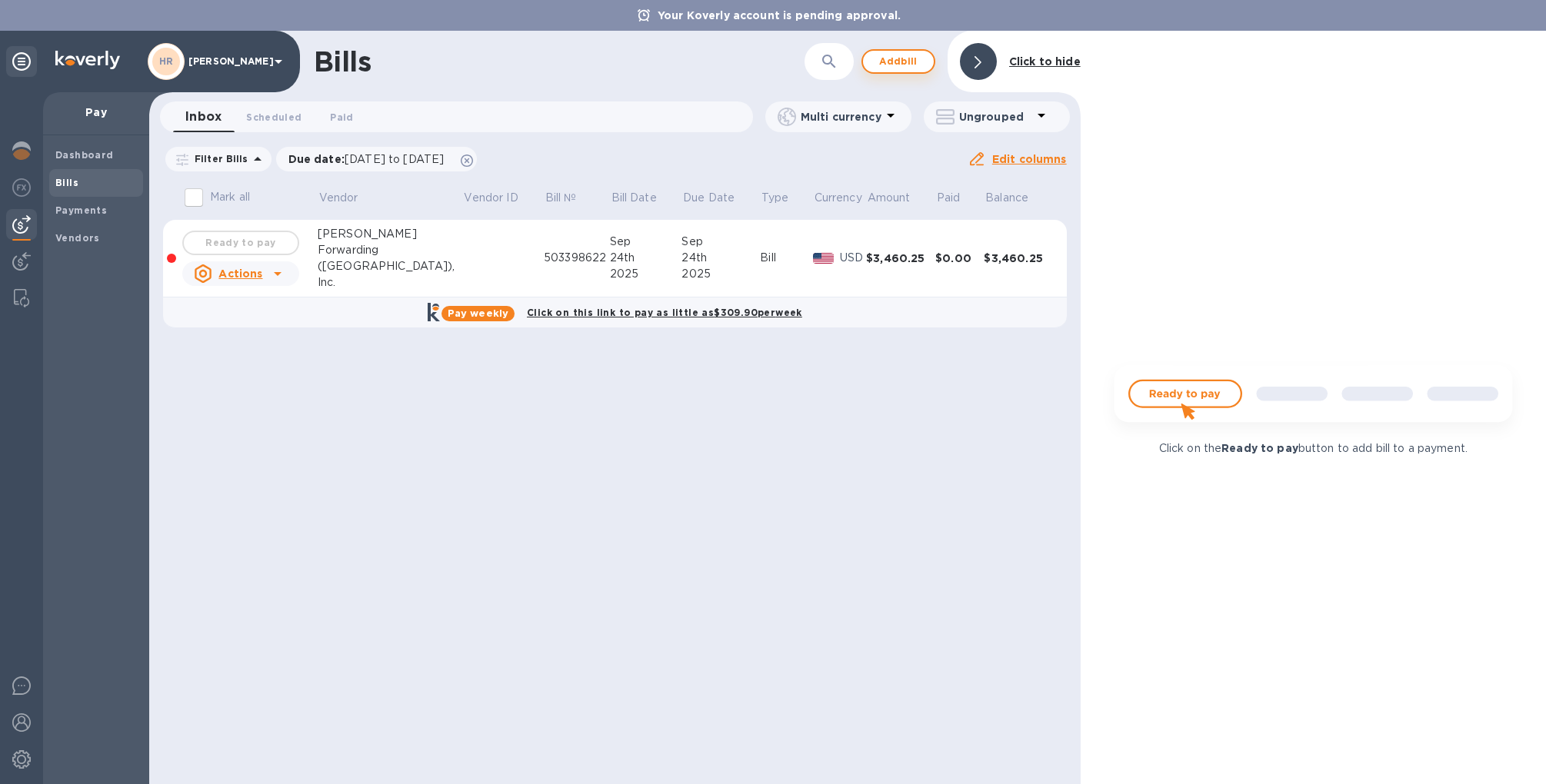
click at [899, 67] on span "Add bill" at bounding box center [898, 62] width 46 height 19
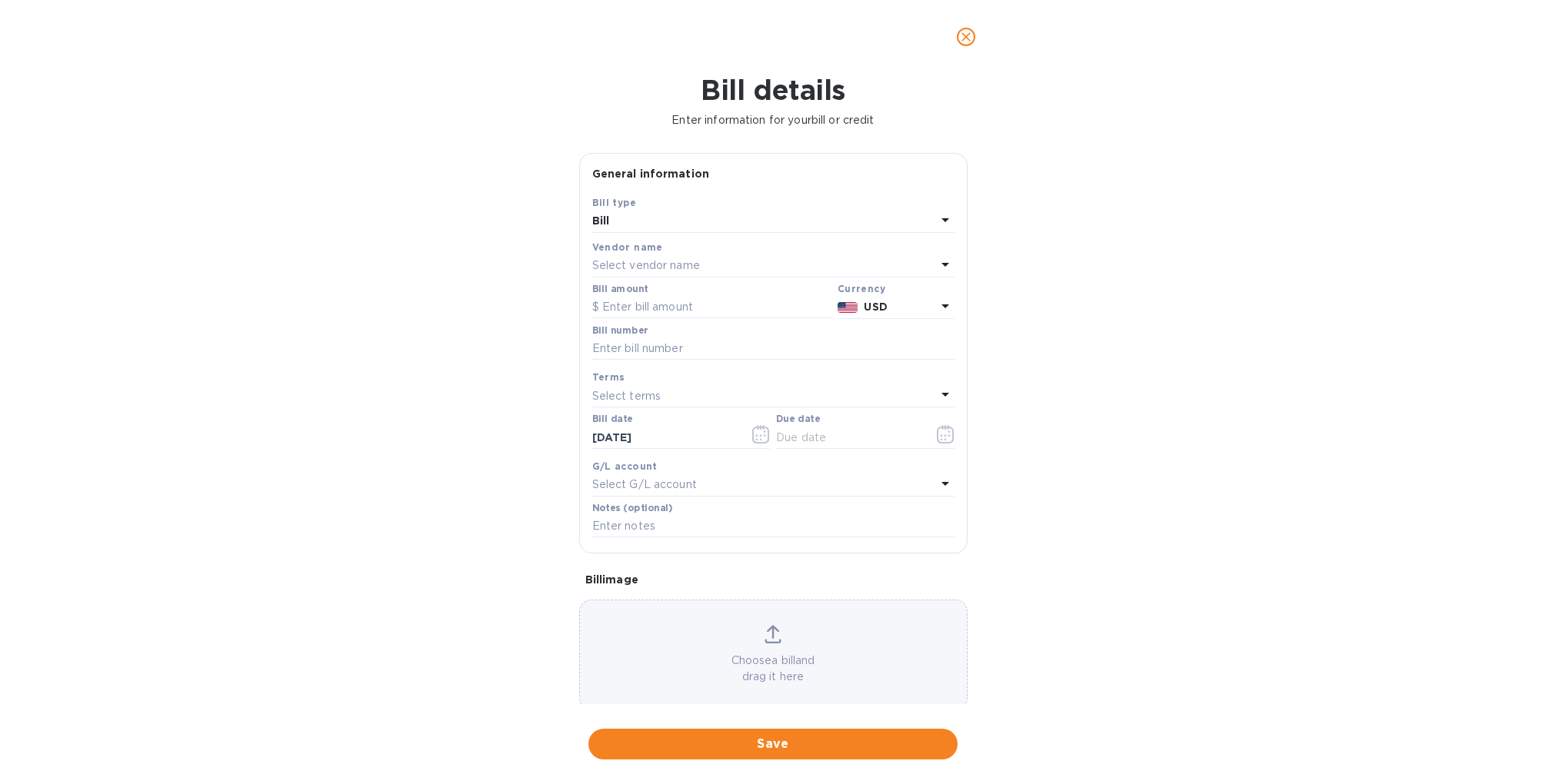
scroll to position [333, 904]
